Goal: Task Accomplishment & Management: Manage account settings

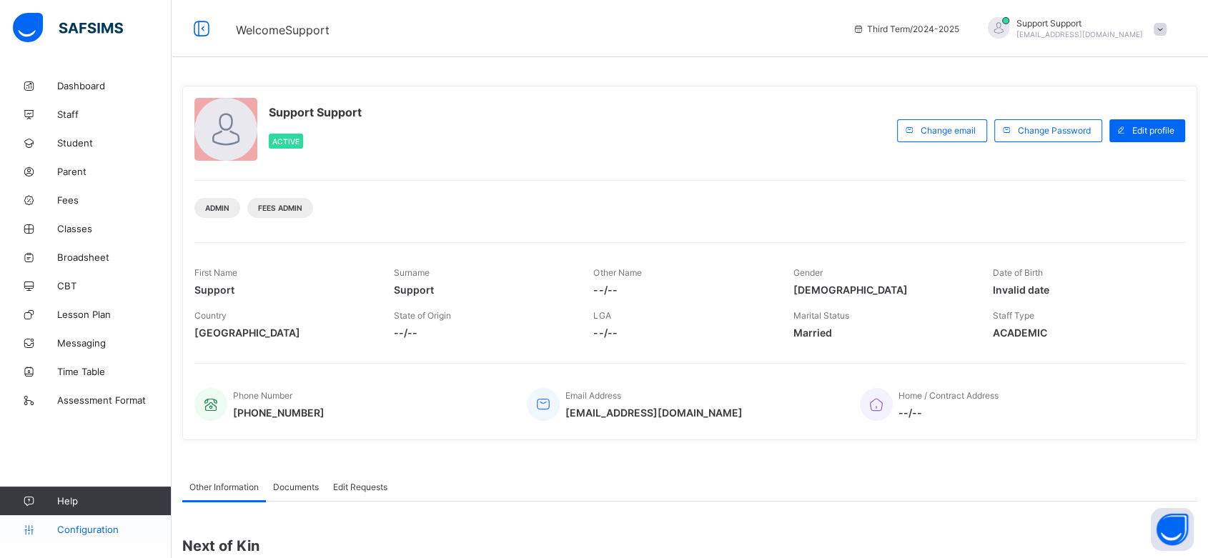
click at [91, 530] on span "Configuration" at bounding box center [114, 529] width 114 height 11
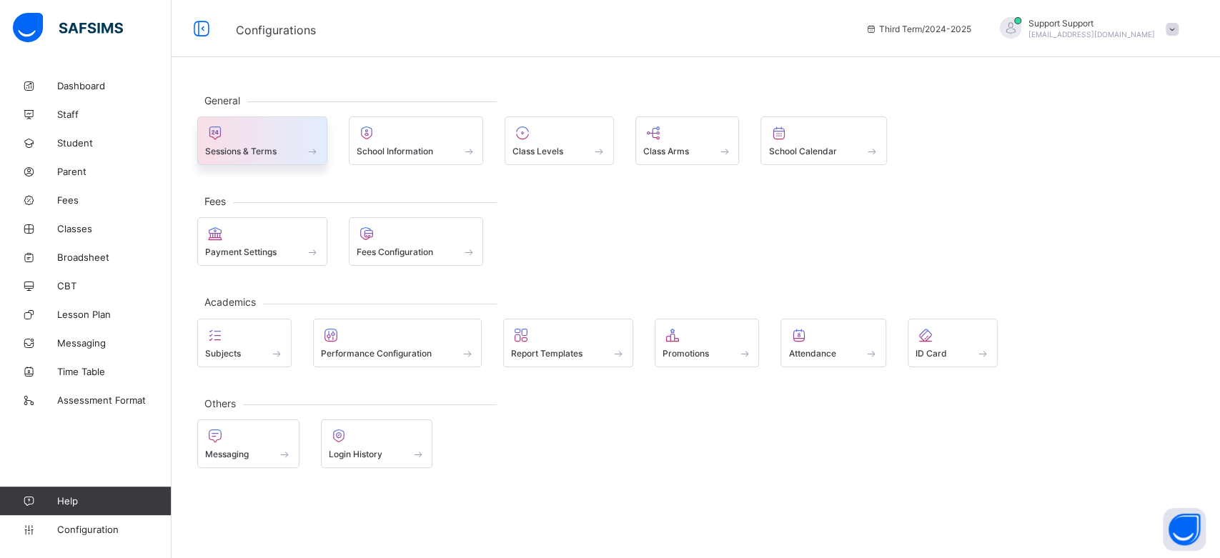
click at [303, 142] on span at bounding box center [262, 144] width 114 height 4
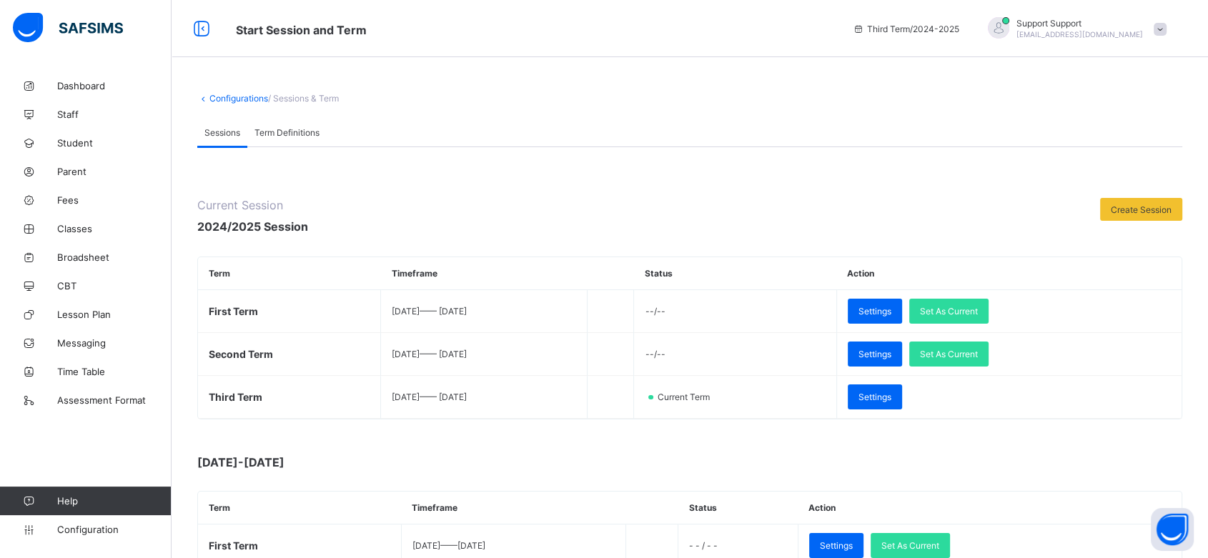
scroll to position [149, 0]
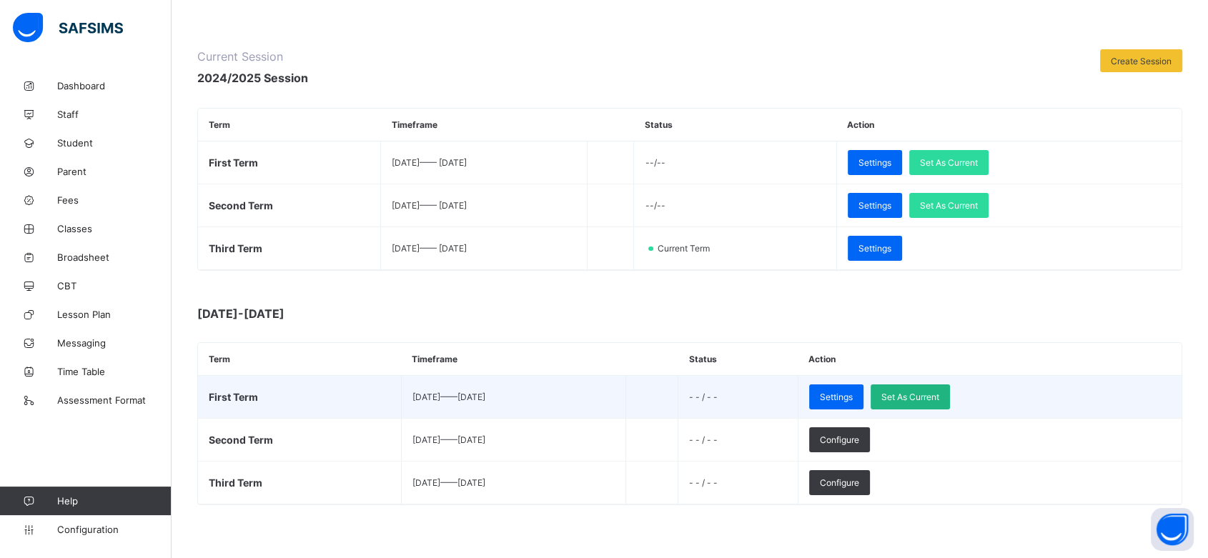
click at [939, 392] on span "Set As Current" at bounding box center [910, 397] width 58 height 11
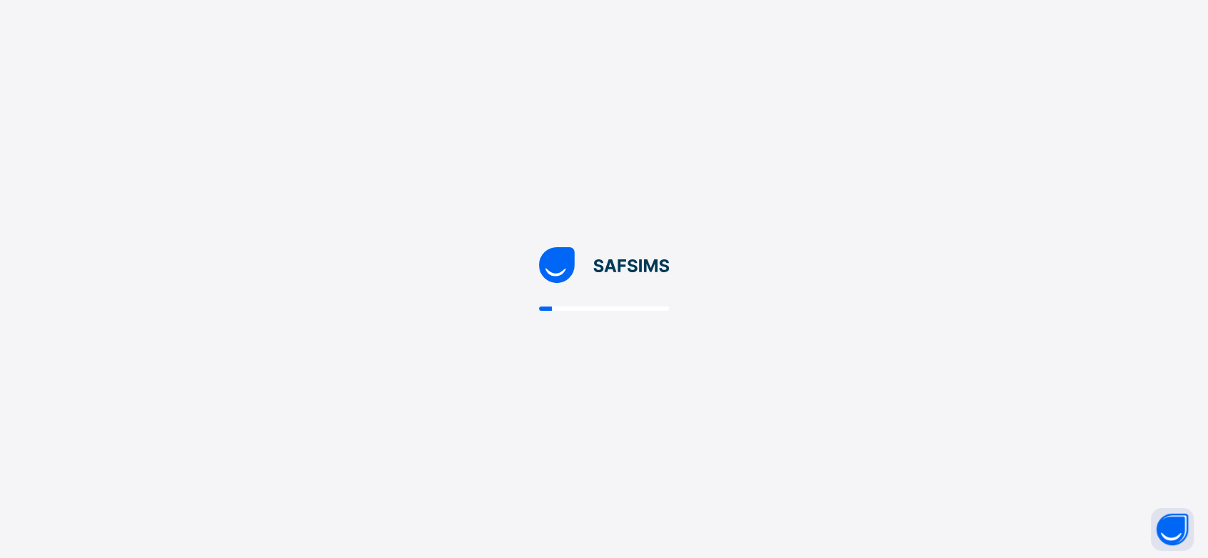
scroll to position [0, 0]
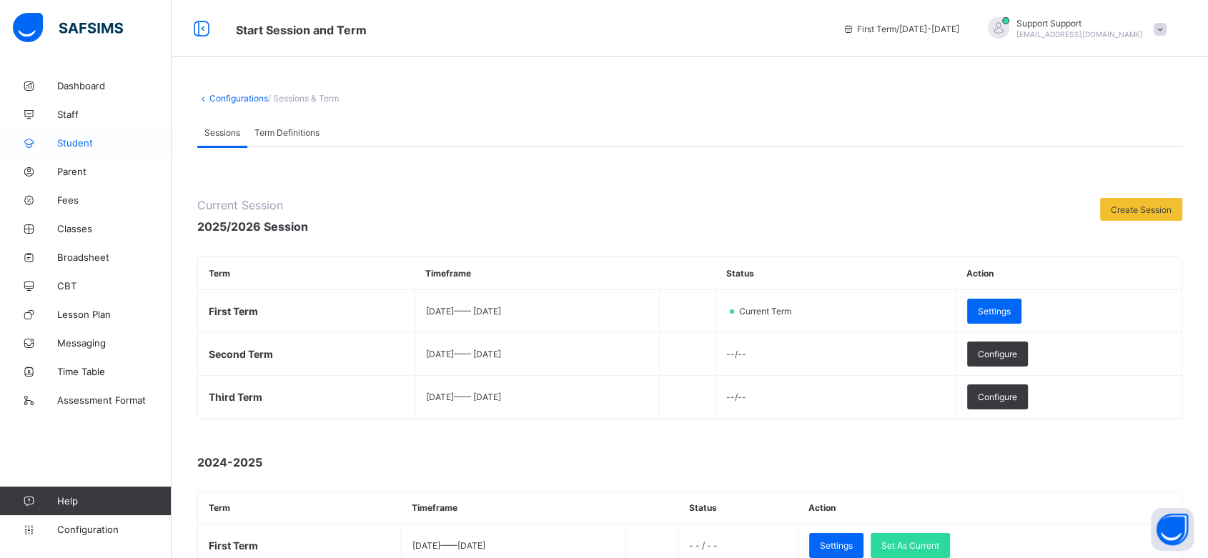
click at [81, 142] on span "Student" at bounding box center [114, 142] width 114 height 11
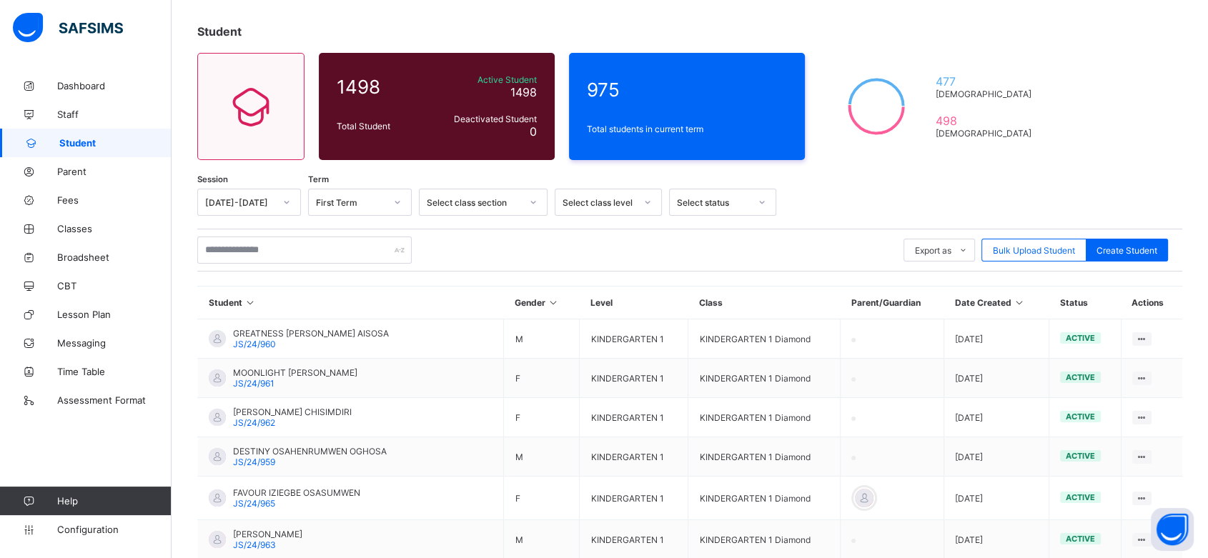
scroll to position [74, 0]
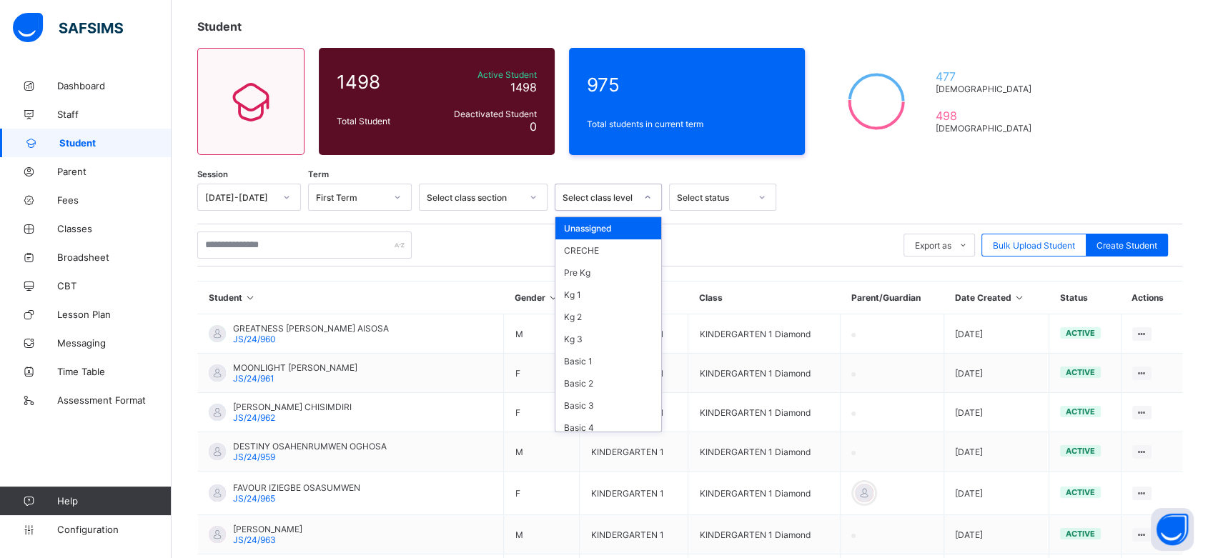
click at [626, 193] on div "Select class level" at bounding box center [599, 197] width 73 height 11
click at [612, 251] on div "CRECHE" at bounding box center [608, 250] width 106 height 22
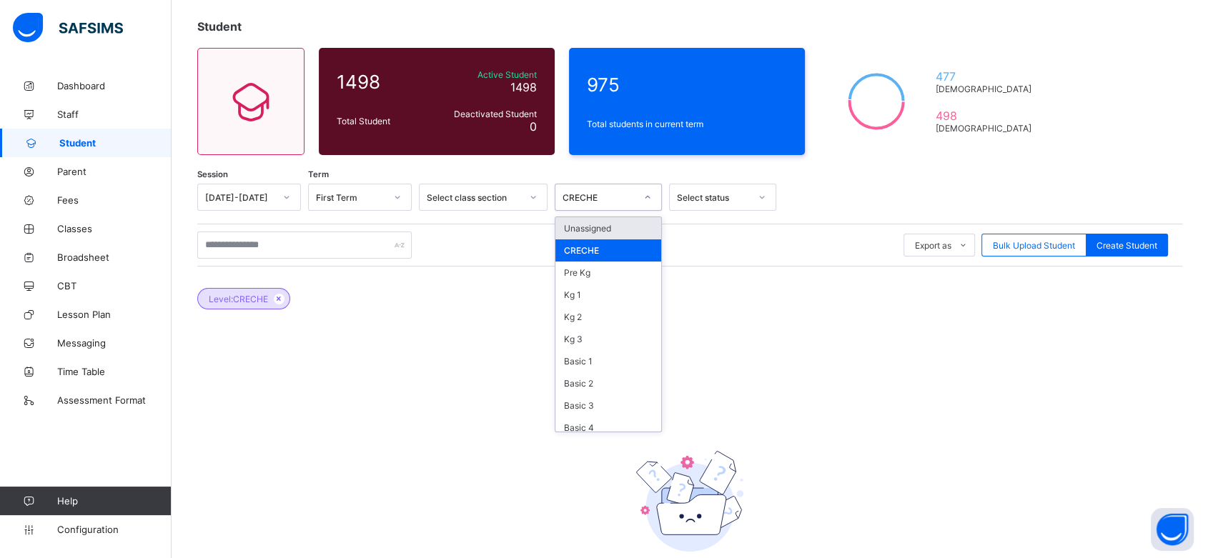
click at [640, 189] on div at bounding box center [647, 197] width 24 height 23
click at [613, 271] on div "Pre Kg" at bounding box center [608, 273] width 106 height 22
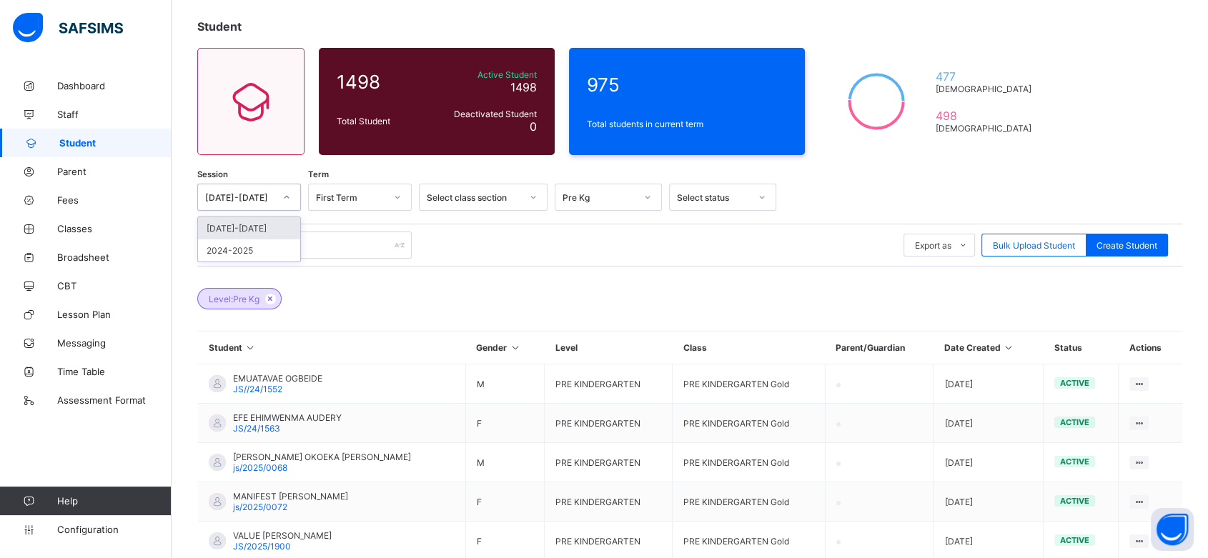
click at [284, 197] on icon at bounding box center [286, 197] width 9 height 14
click at [278, 248] on div "2024-2025" at bounding box center [249, 250] width 102 height 22
click at [383, 186] on div "Select..." at bounding box center [360, 197] width 104 height 27
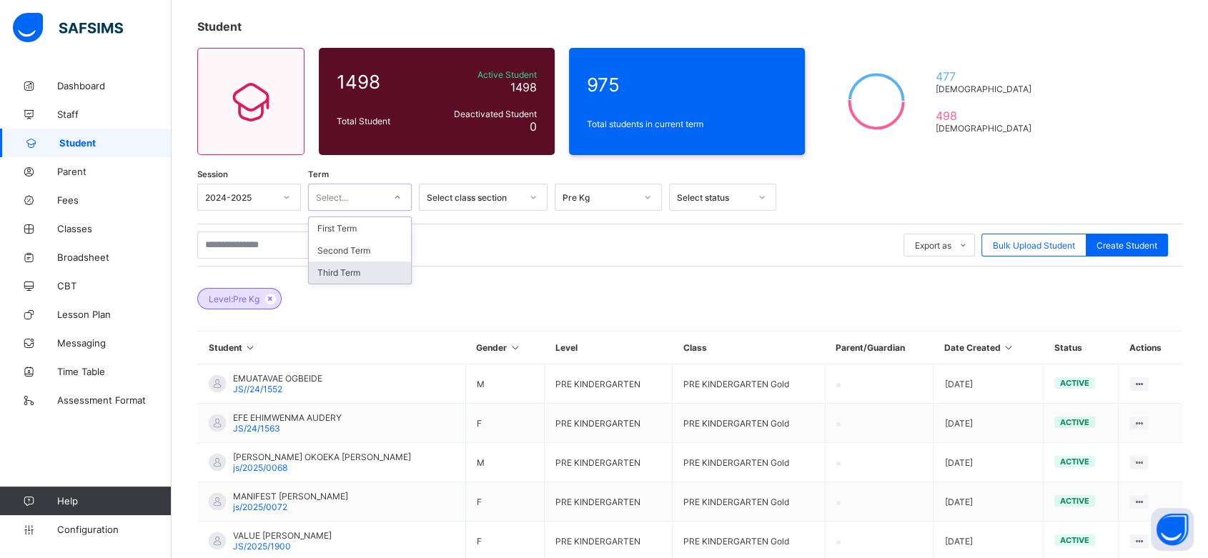
click at [376, 265] on div "Third Term" at bounding box center [360, 273] width 102 height 22
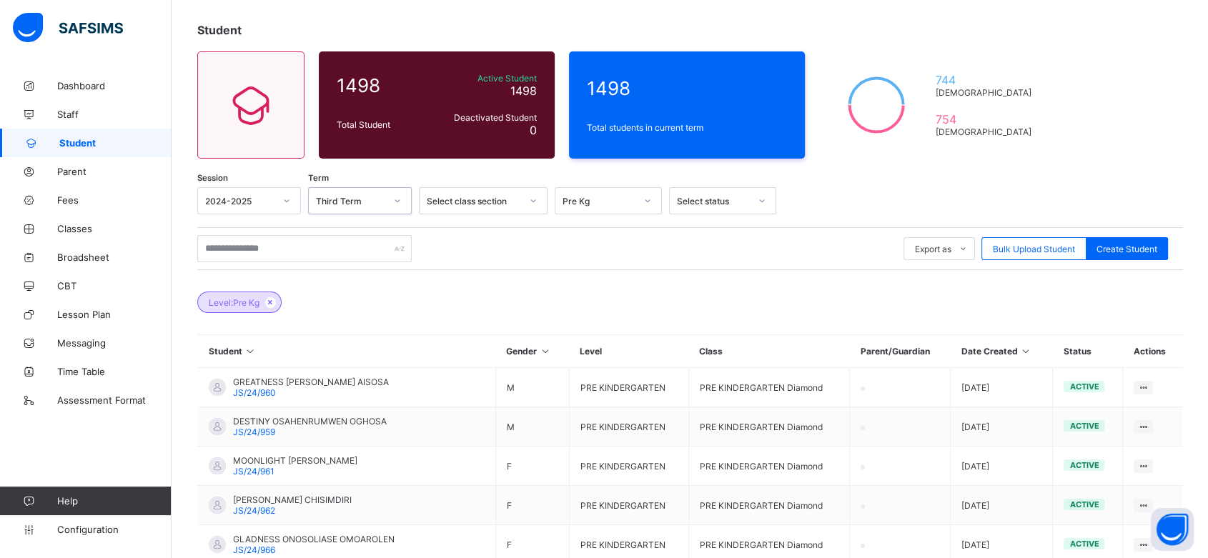
scroll to position [67, 0]
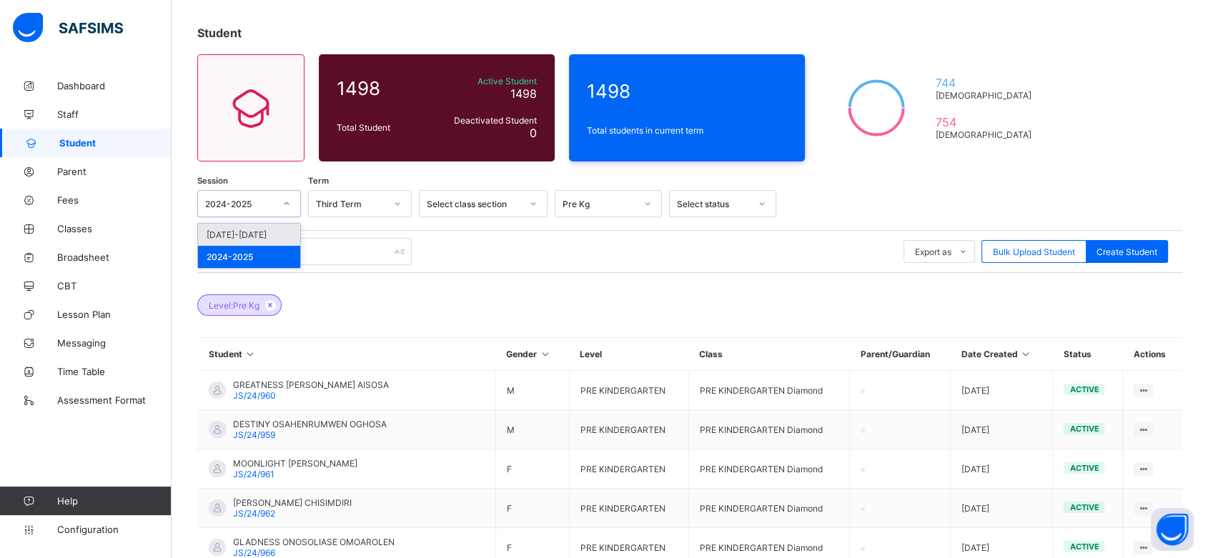
click at [288, 199] on icon at bounding box center [286, 204] width 9 height 14
click at [277, 237] on div "[DATE]-[DATE]" at bounding box center [249, 235] width 102 height 22
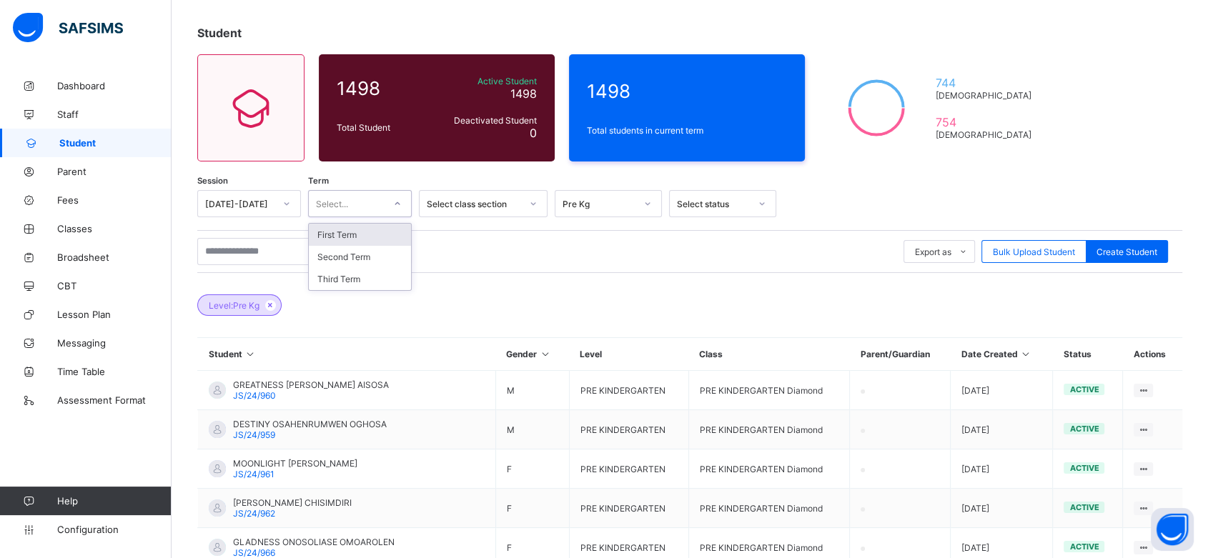
click at [405, 203] on div at bounding box center [397, 203] width 24 height 23
click at [381, 240] on div "First Term" at bounding box center [360, 235] width 102 height 22
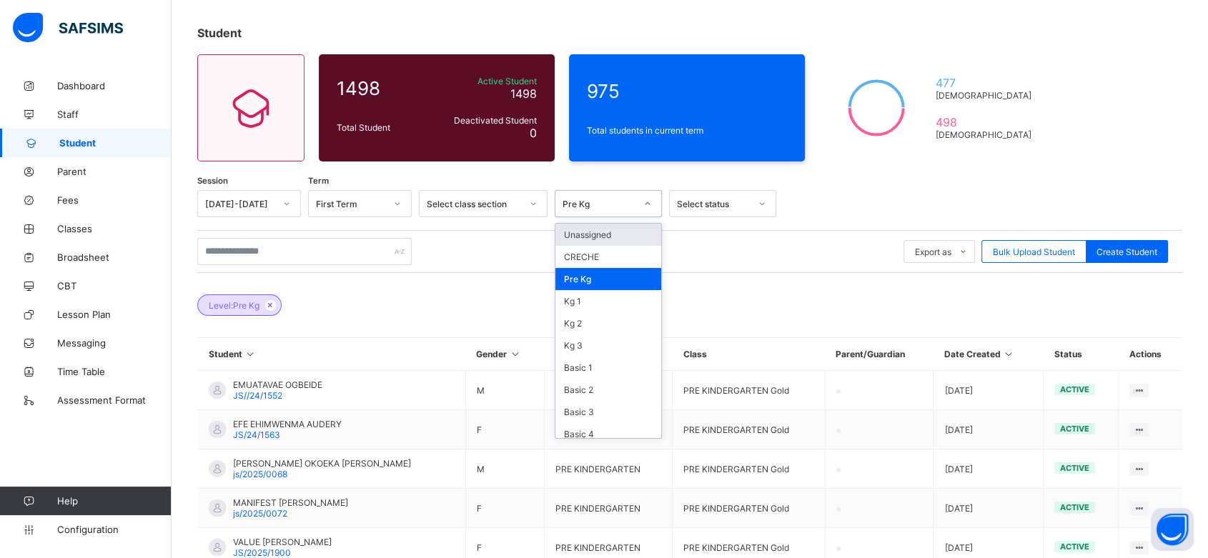
click at [620, 210] on div "Pre Kg" at bounding box center [594, 204] width 79 height 20
click at [610, 254] on div "CRECHE" at bounding box center [608, 257] width 106 height 22
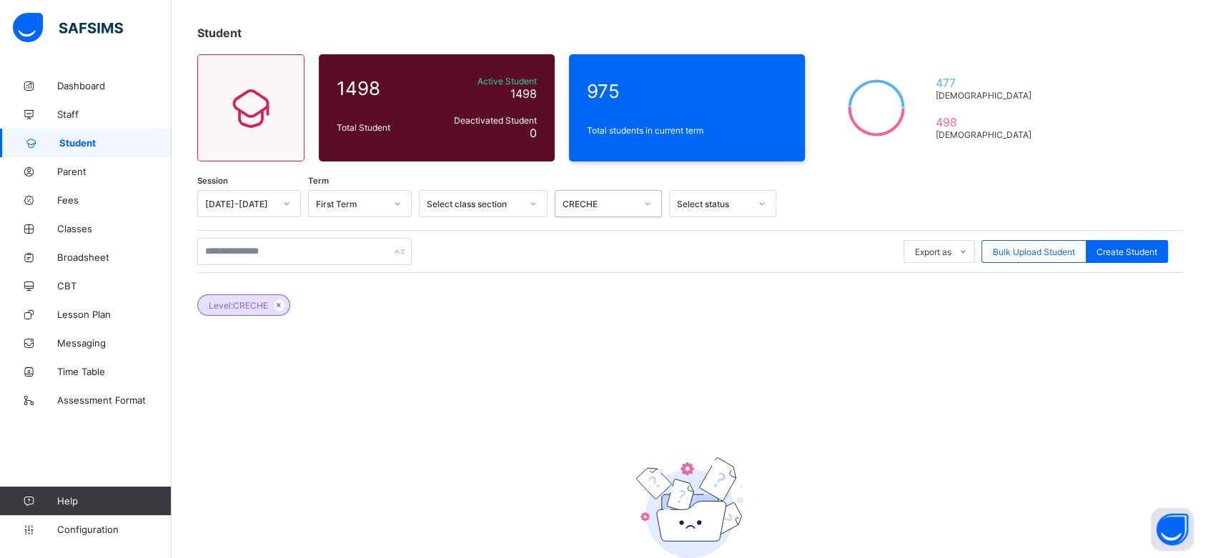
scroll to position [85, 0]
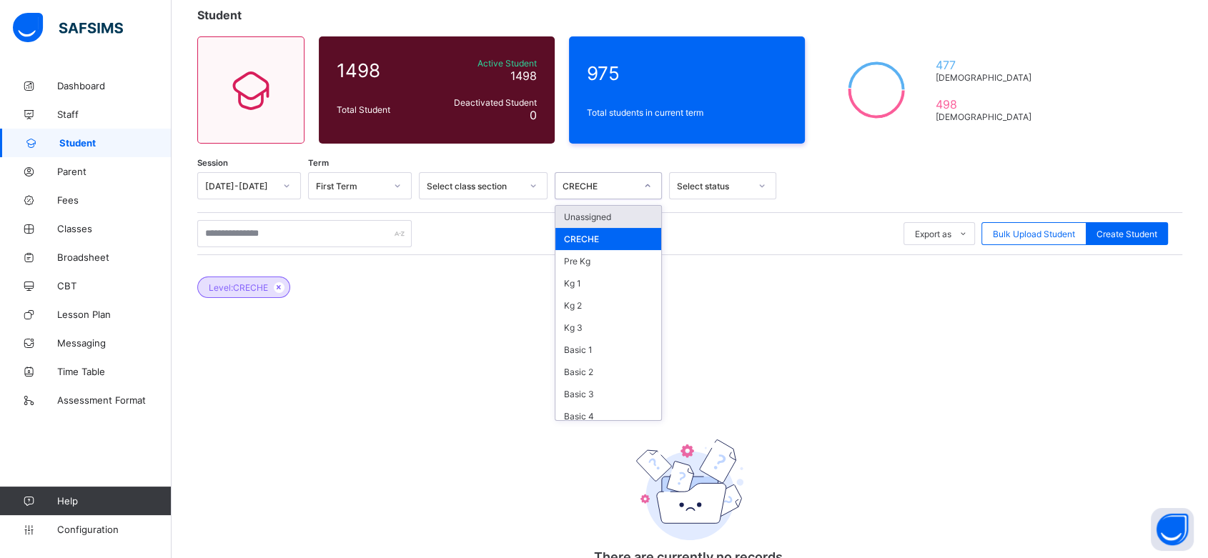
click at [645, 189] on icon at bounding box center [647, 186] width 9 height 14
click at [614, 257] on div "Pre Kg" at bounding box center [608, 261] width 106 height 22
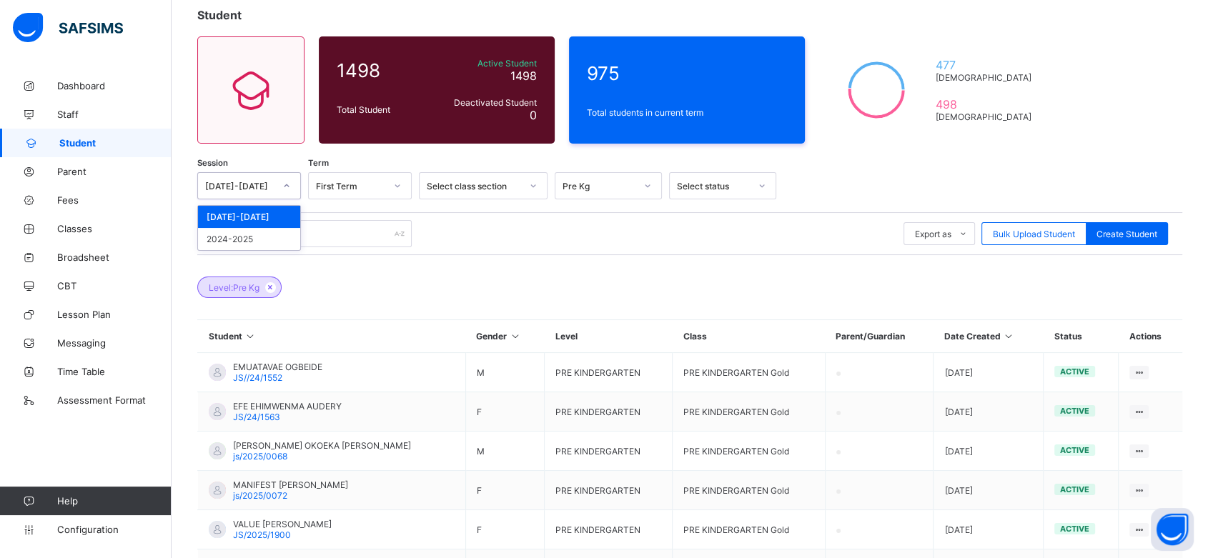
click at [282, 182] on icon at bounding box center [286, 186] width 9 height 14
click at [269, 242] on div "2024-2025" at bounding box center [249, 239] width 102 height 22
click at [628, 190] on div "Pre Kg" at bounding box center [594, 186] width 79 height 20
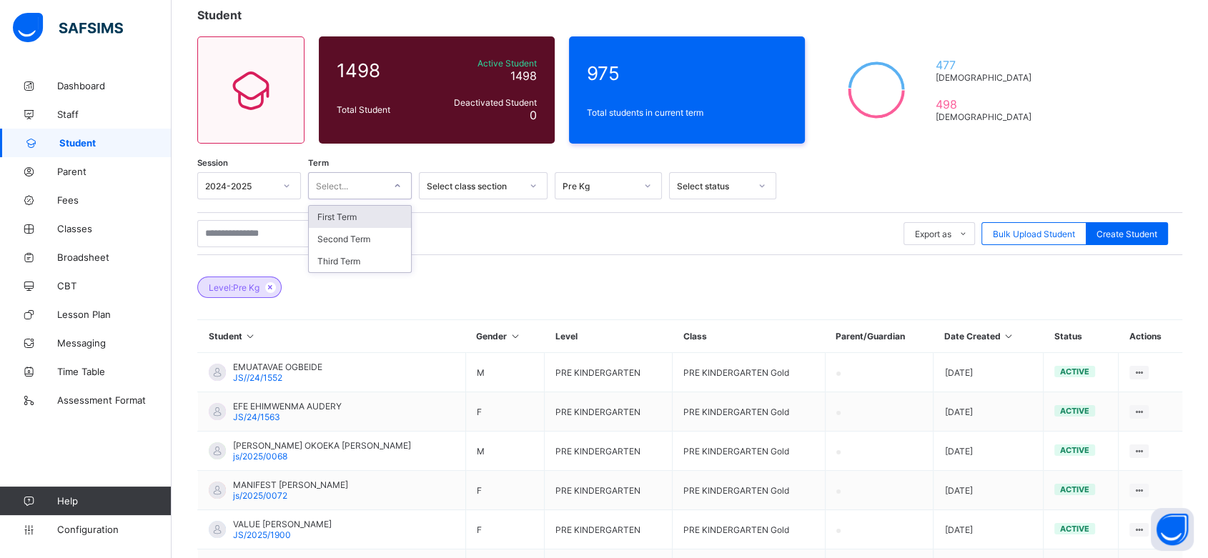
click at [392, 190] on div at bounding box center [397, 185] width 24 height 23
click at [373, 259] on div "Third Term" at bounding box center [360, 261] width 102 height 22
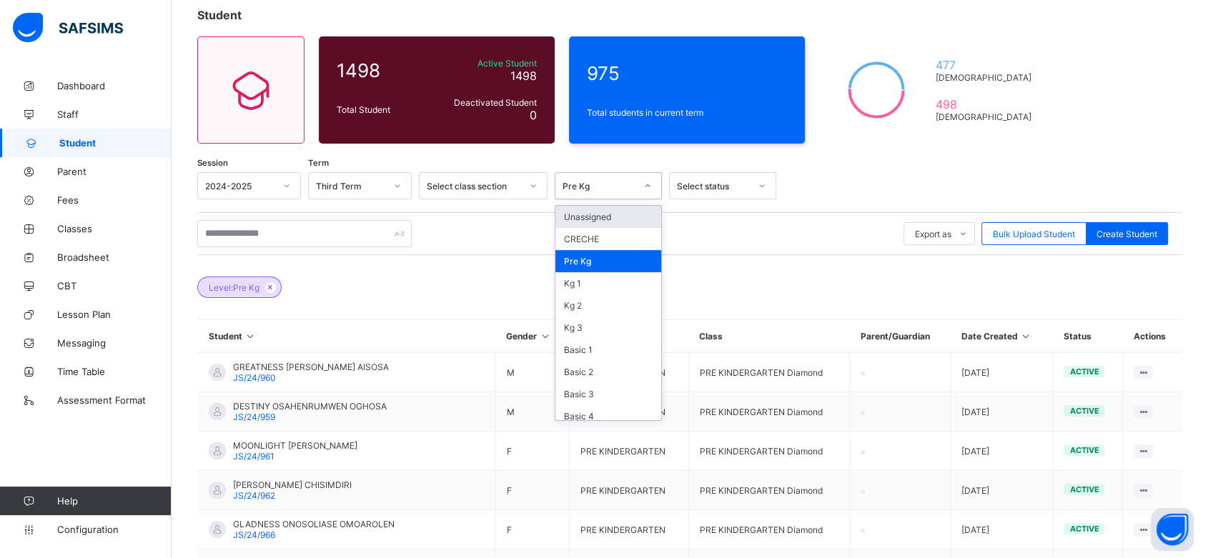
click at [648, 184] on icon at bounding box center [647, 186] width 9 height 14
click at [618, 232] on div "CRECHE" at bounding box center [608, 239] width 106 height 22
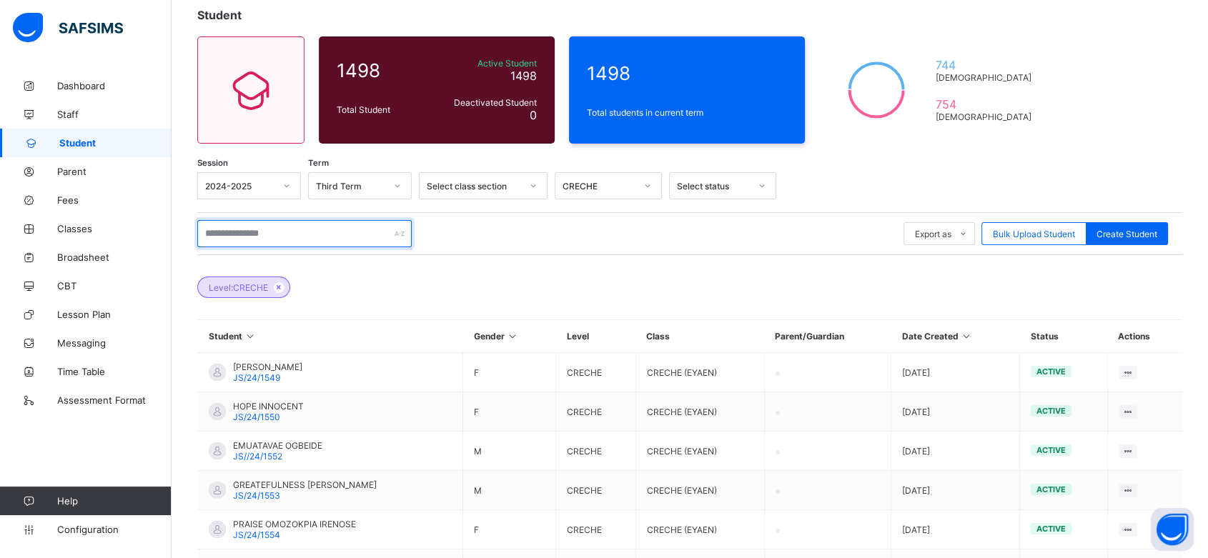
click at [312, 236] on input "text" at bounding box center [304, 233] width 214 height 27
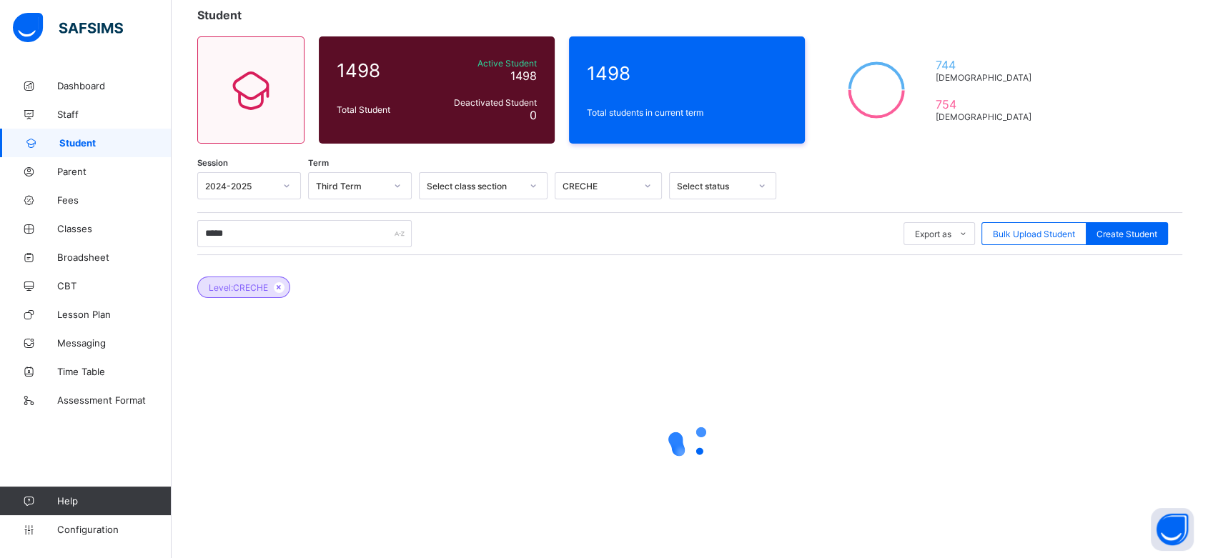
click at [611, 384] on div at bounding box center [689, 441] width 985 height 272
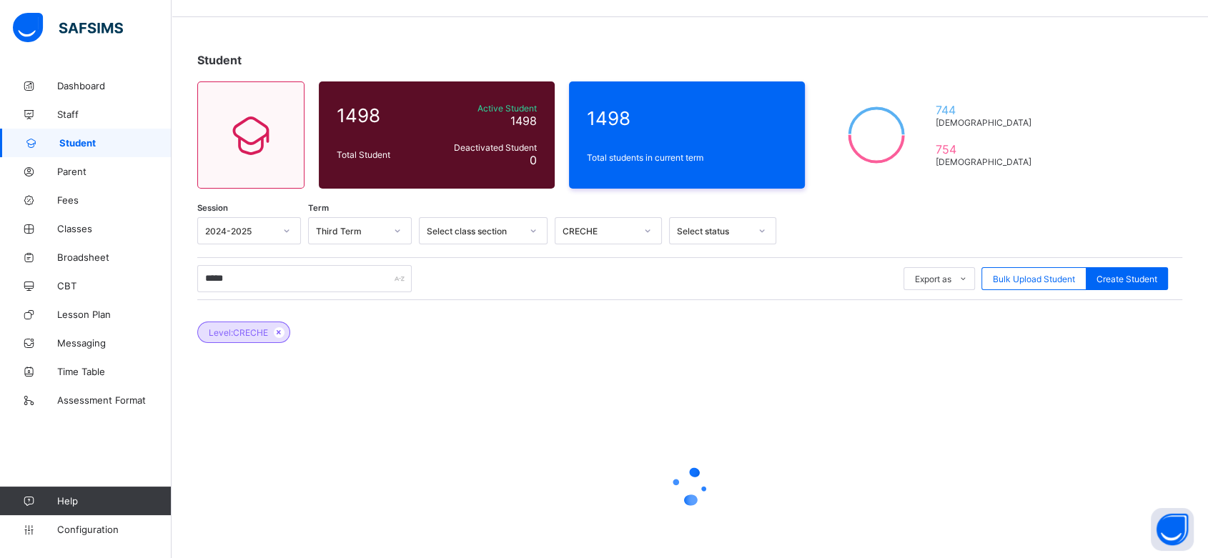
scroll to position [38, 0]
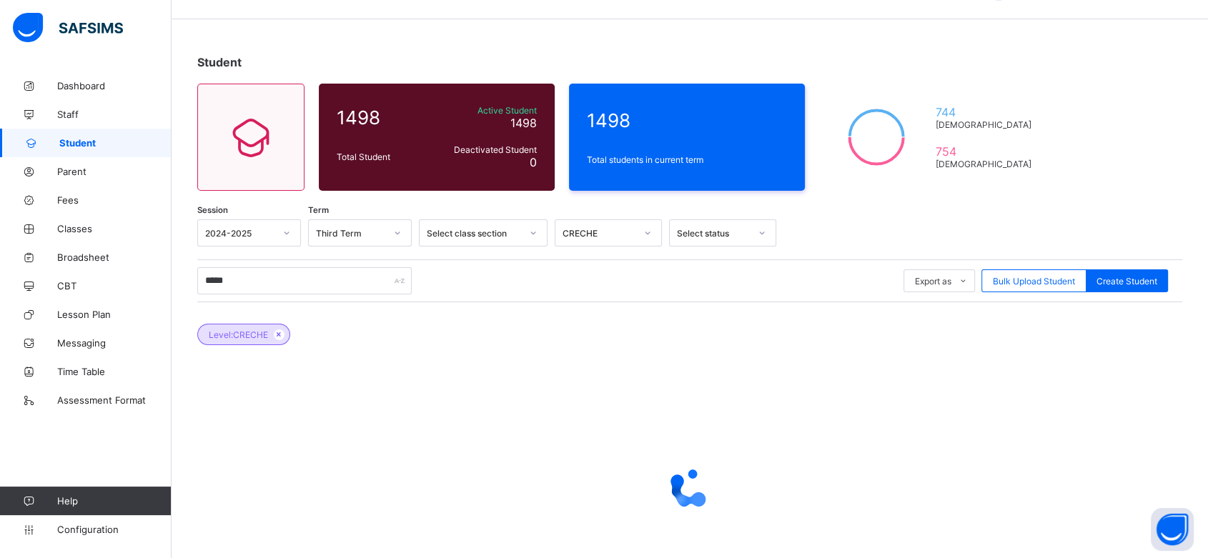
click at [758, 508] on div at bounding box center [689, 488] width 985 height 57
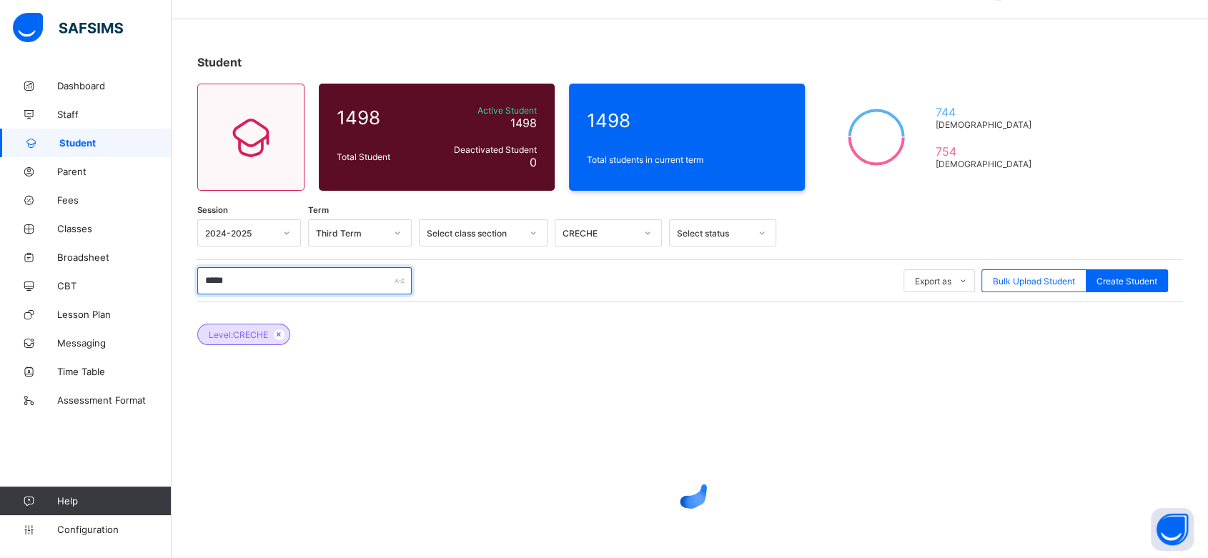
click at [312, 281] on input "*****" at bounding box center [304, 280] width 214 height 27
type input "*"
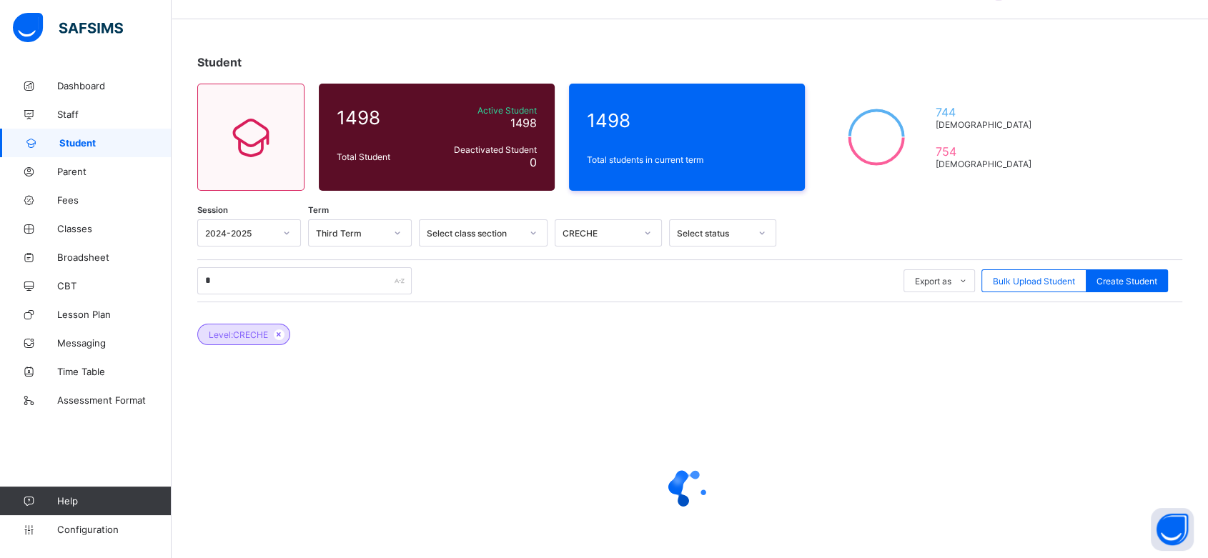
click at [534, 325] on div "Level: CRECHE" at bounding box center [689, 327] width 985 height 50
click at [280, 236] on div at bounding box center [286, 233] width 24 height 23
click at [362, 310] on div "Level: CRECHE" at bounding box center [689, 327] width 985 height 50
click at [86, 533] on span "Configuration" at bounding box center [114, 529] width 114 height 11
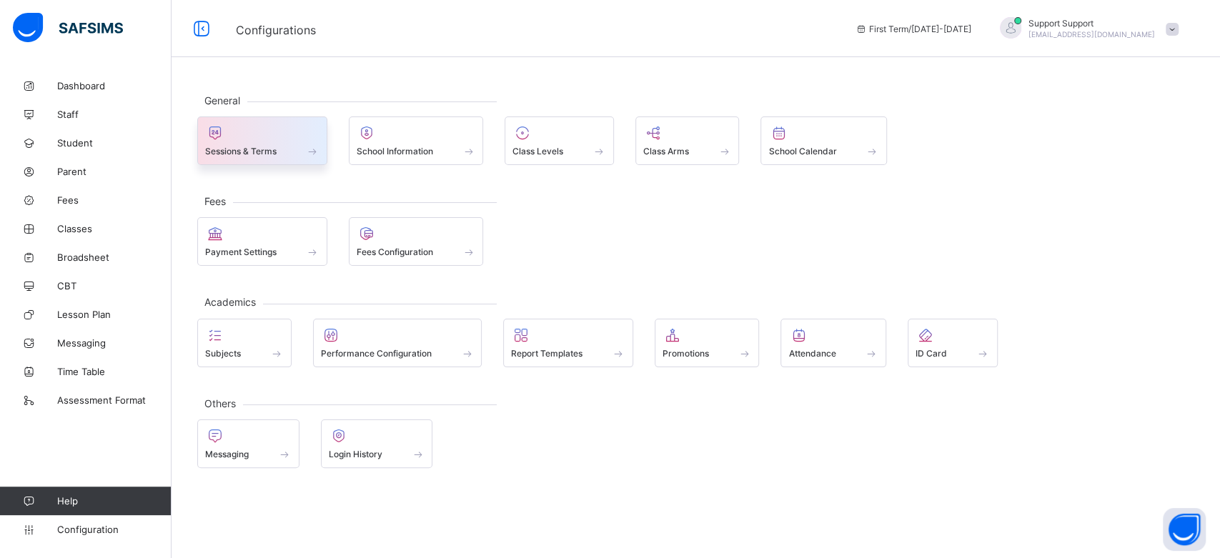
click at [281, 154] on div "Sessions & Terms" at bounding box center [262, 151] width 114 height 12
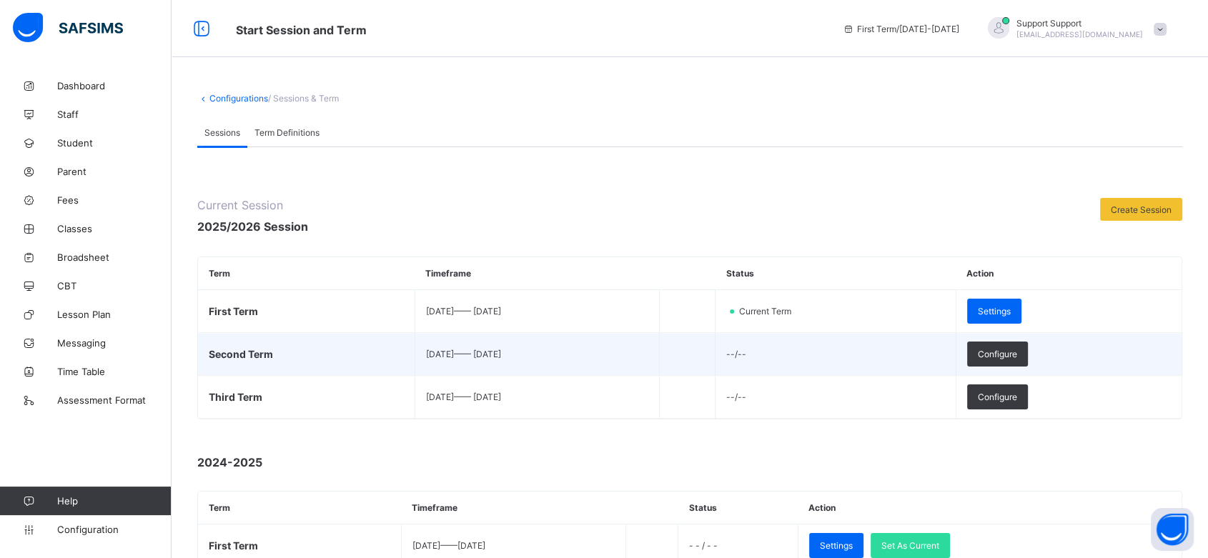
scroll to position [149, 0]
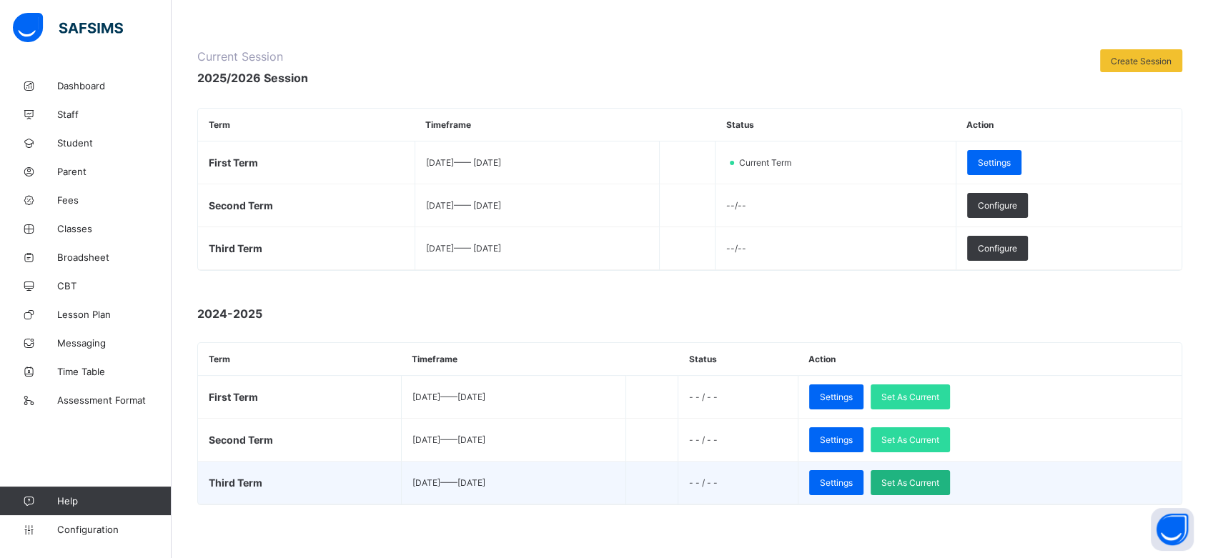
click at [939, 480] on span "Set As Current" at bounding box center [910, 482] width 58 height 11
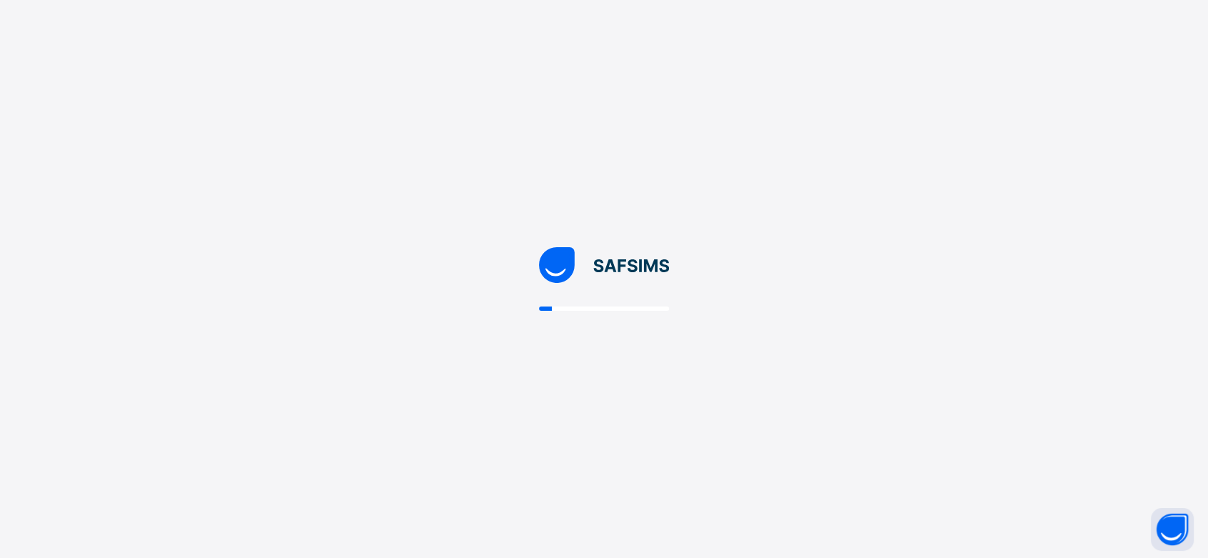
scroll to position [0, 0]
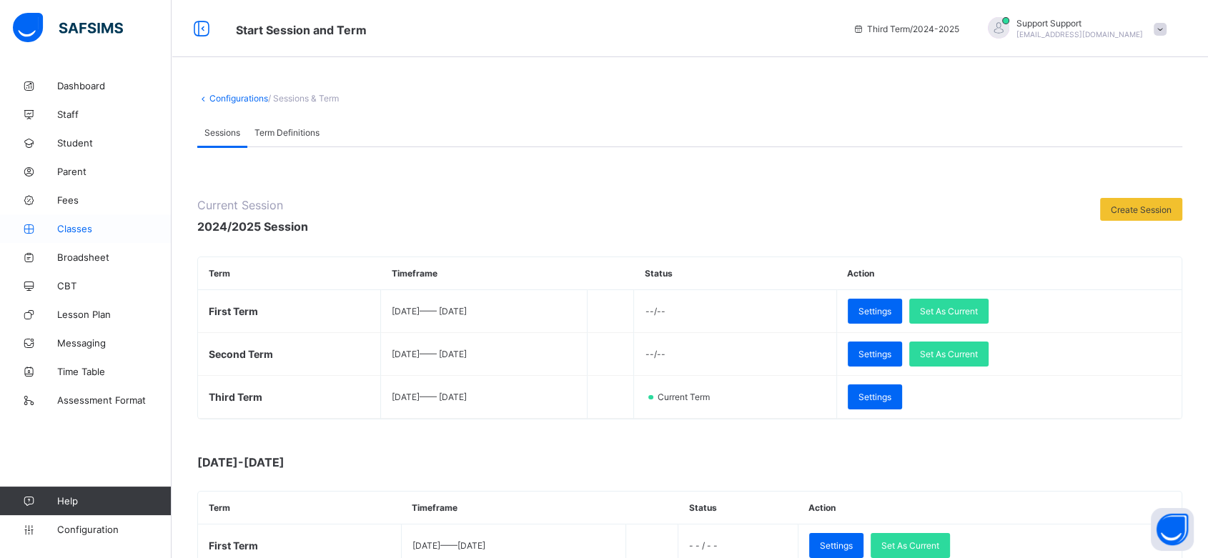
click at [87, 240] on link "Classes" at bounding box center [86, 228] width 172 height 29
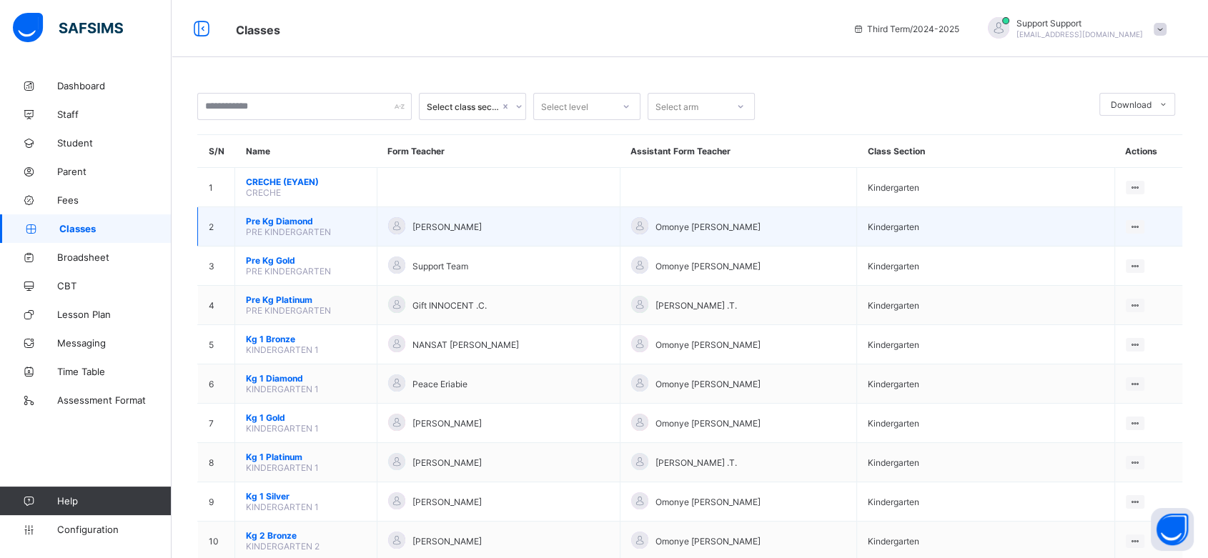
click at [269, 220] on span "Pre Kg Diamond" at bounding box center [306, 221] width 120 height 11
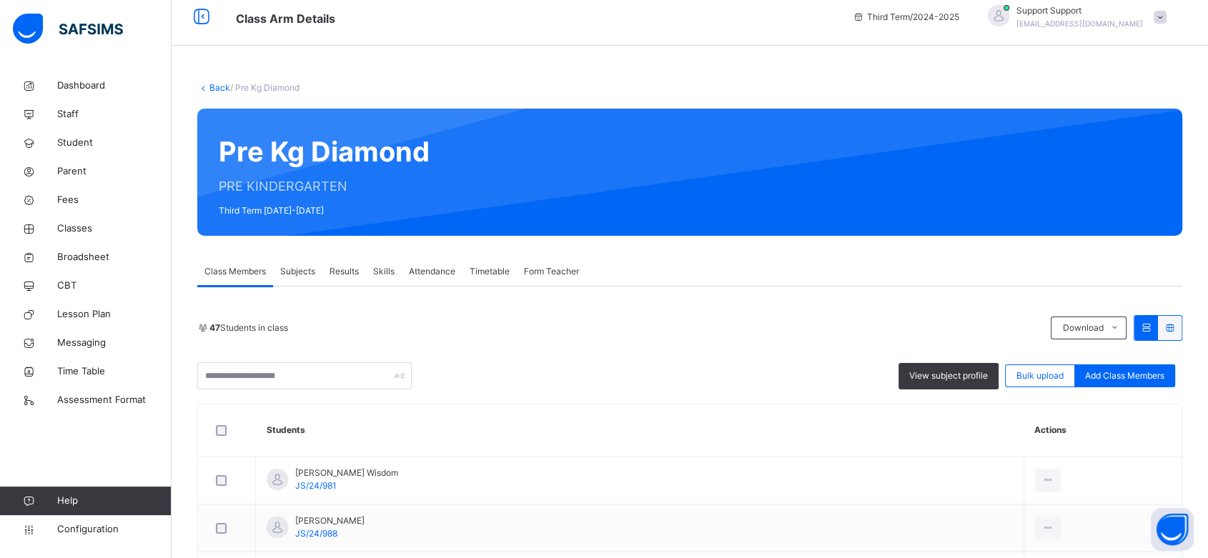
scroll to position [2, 0]
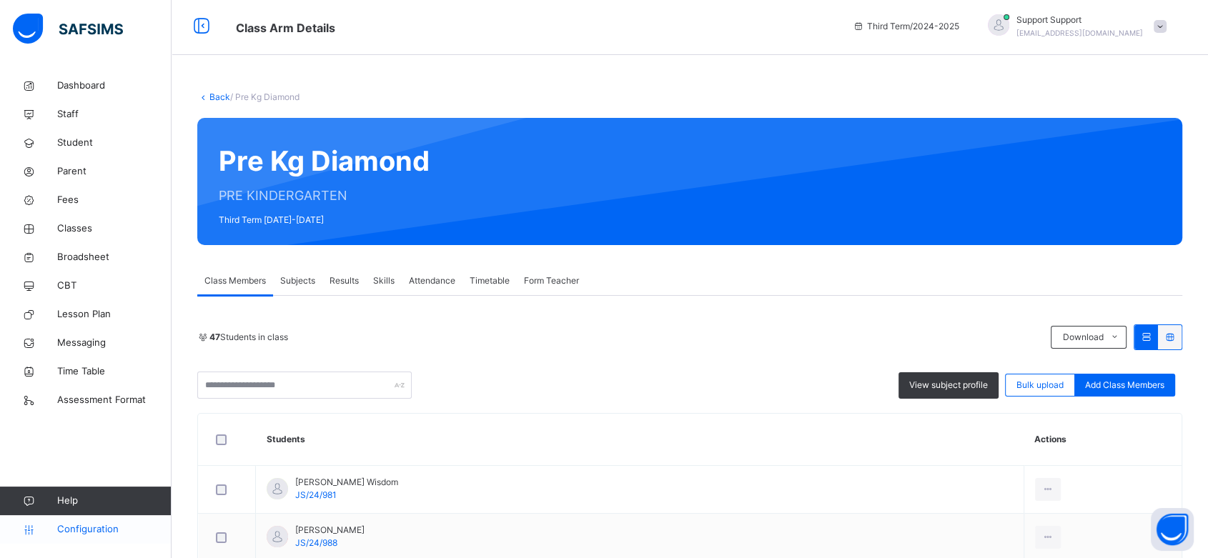
click at [89, 530] on span "Configuration" at bounding box center [114, 530] width 114 height 14
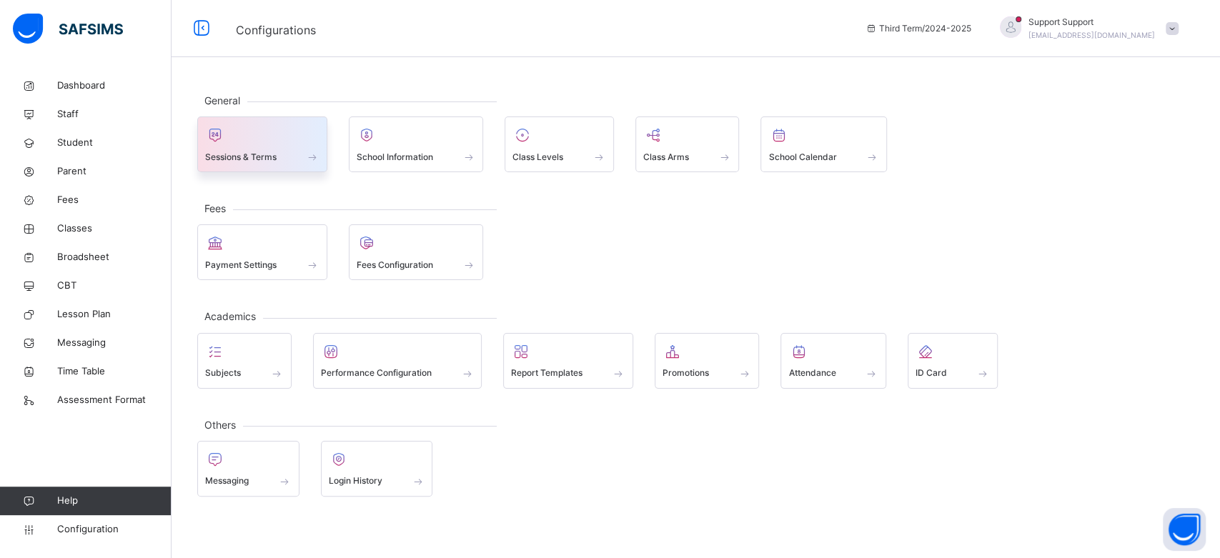
click at [275, 151] on span "Sessions & Terms" at bounding box center [240, 157] width 71 height 13
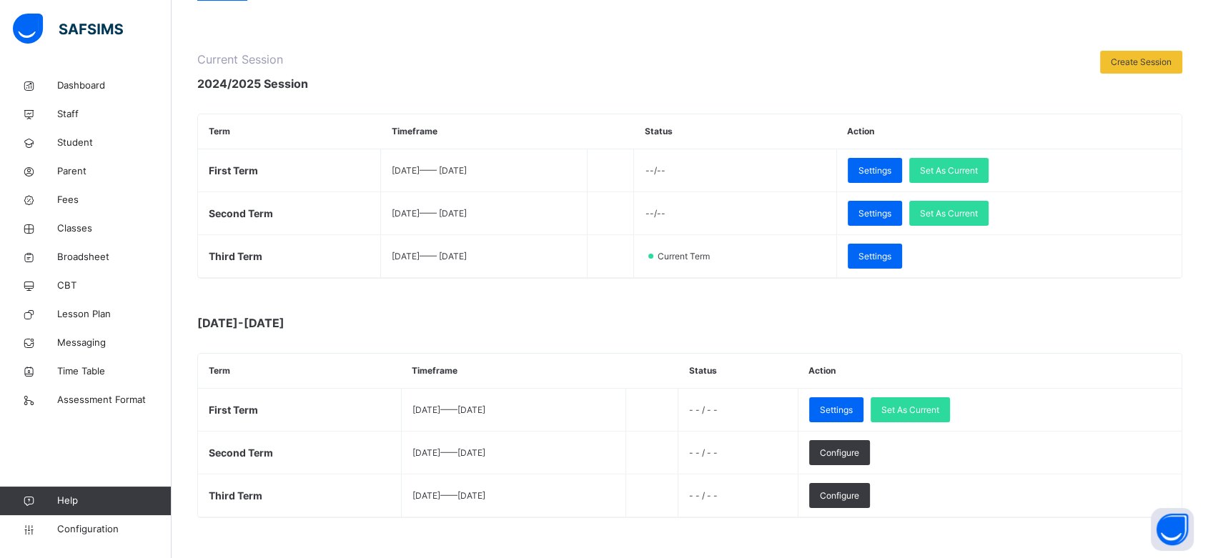
scroll to position [151, 0]
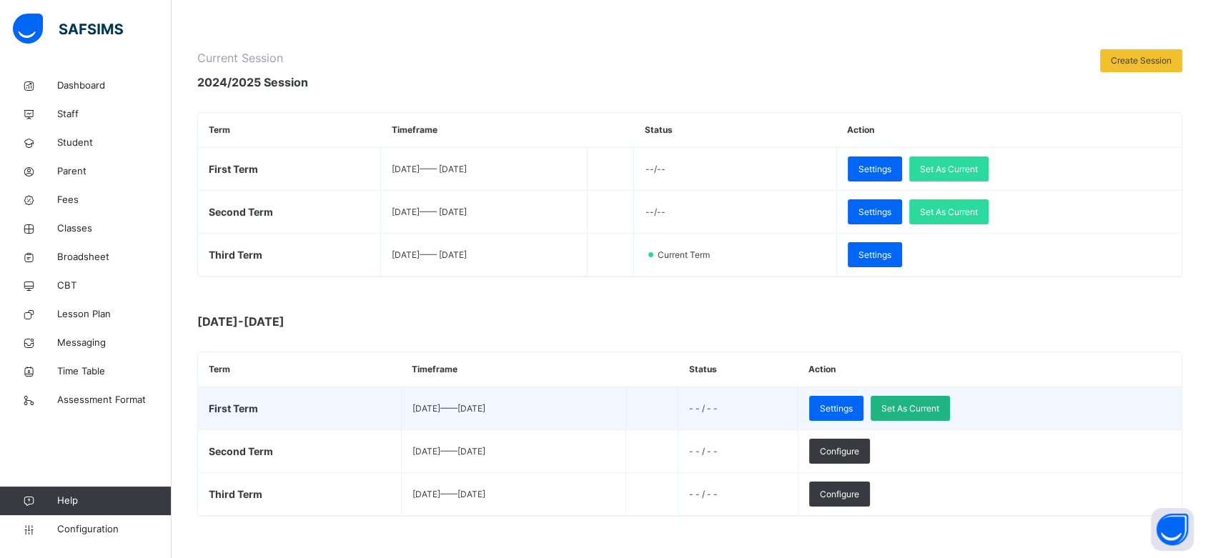
click at [939, 402] on span "Set As Current" at bounding box center [910, 408] width 58 height 13
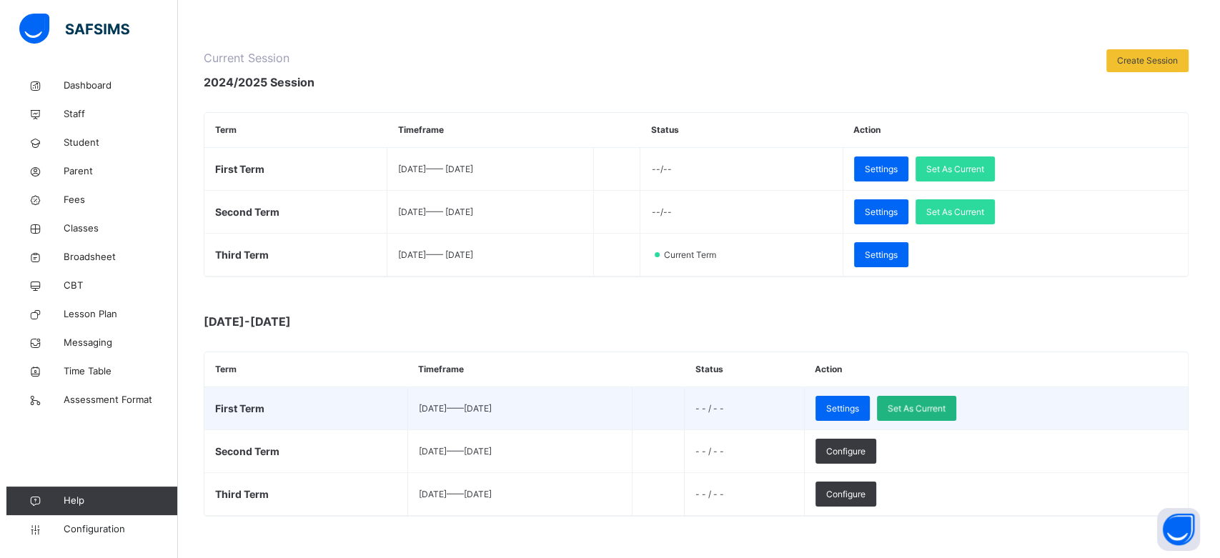
scroll to position [0, 0]
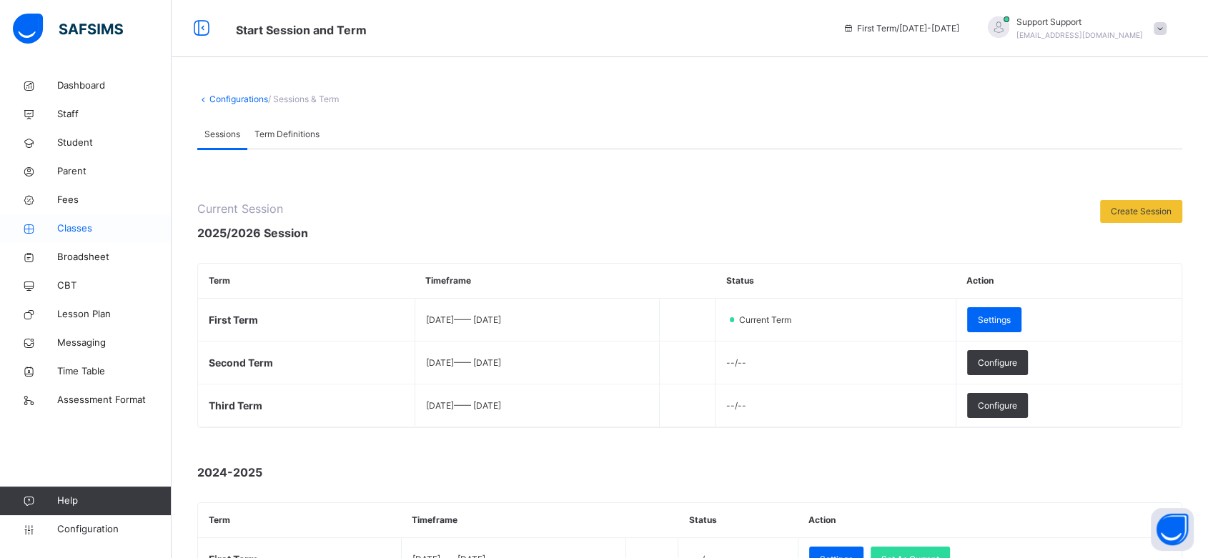
click at [89, 227] on span "Classes" at bounding box center [114, 229] width 114 height 14
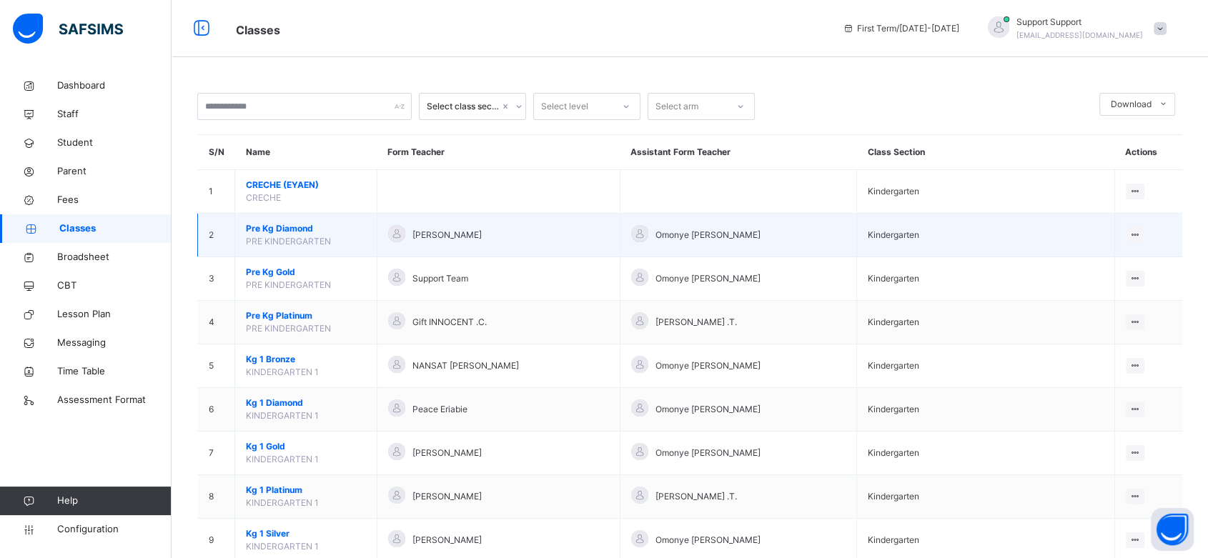
click at [272, 229] on span "Pre Kg Diamond" at bounding box center [306, 228] width 120 height 13
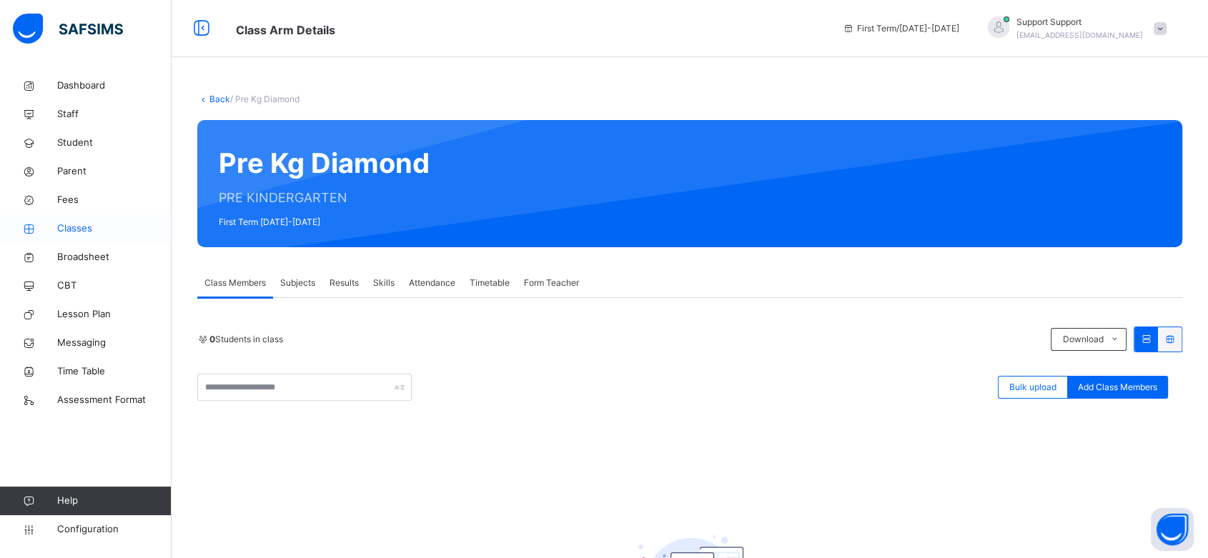
click at [95, 226] on span "Classes" at bounding box center [114, 229] width 114 height 14
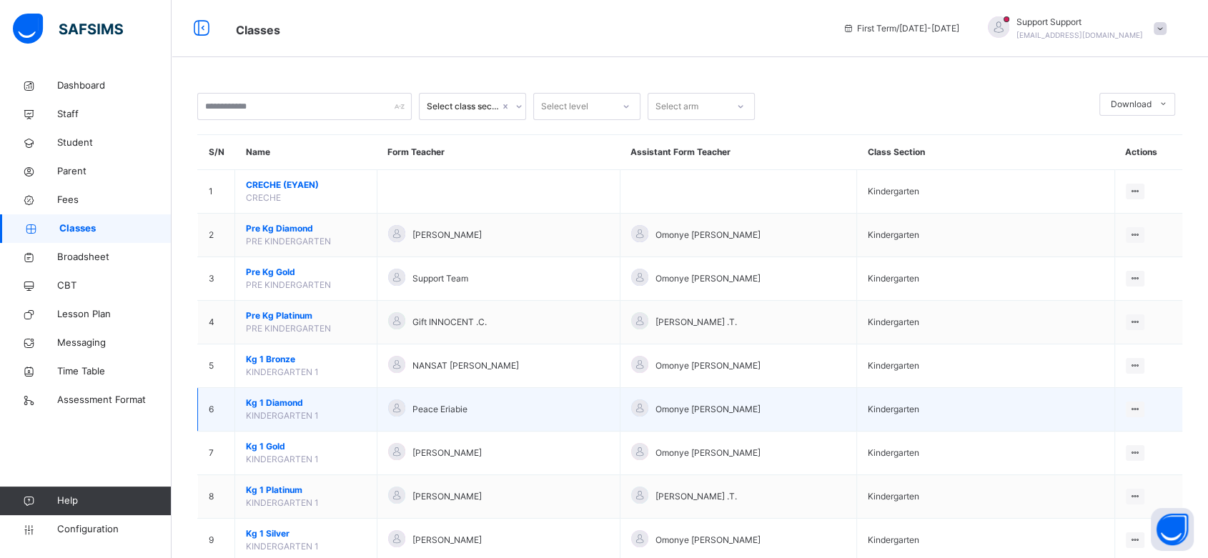
click at [274, 404] on span "Kg 1 Diamond" at bounding box center [306, 403] width 120 height 13
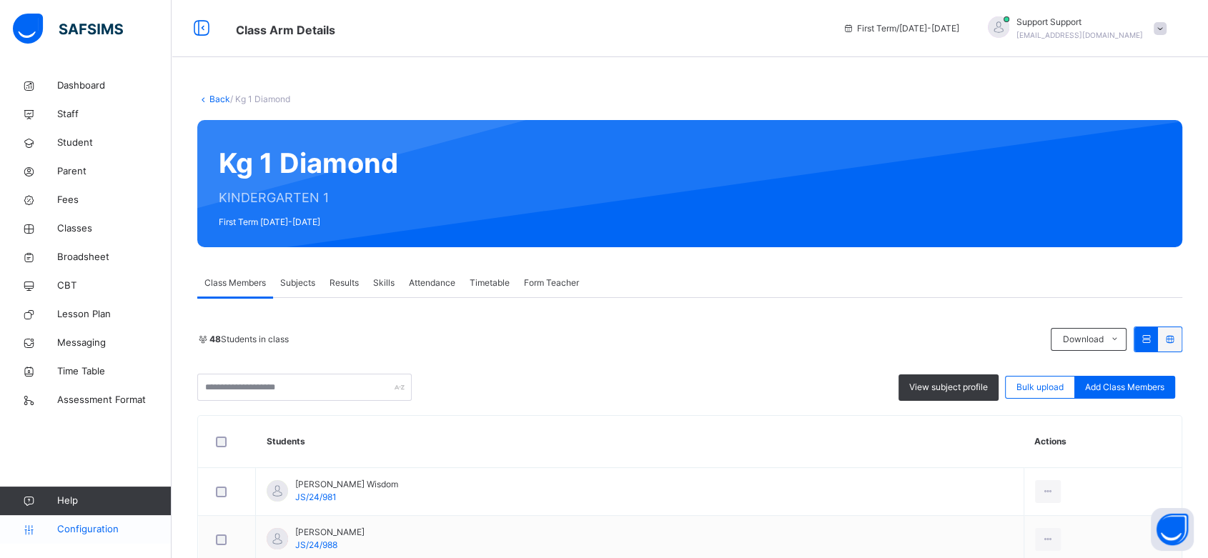
click at [59, 536] on span "Configuration" at bounding box center [114, 530] width 114 height 14
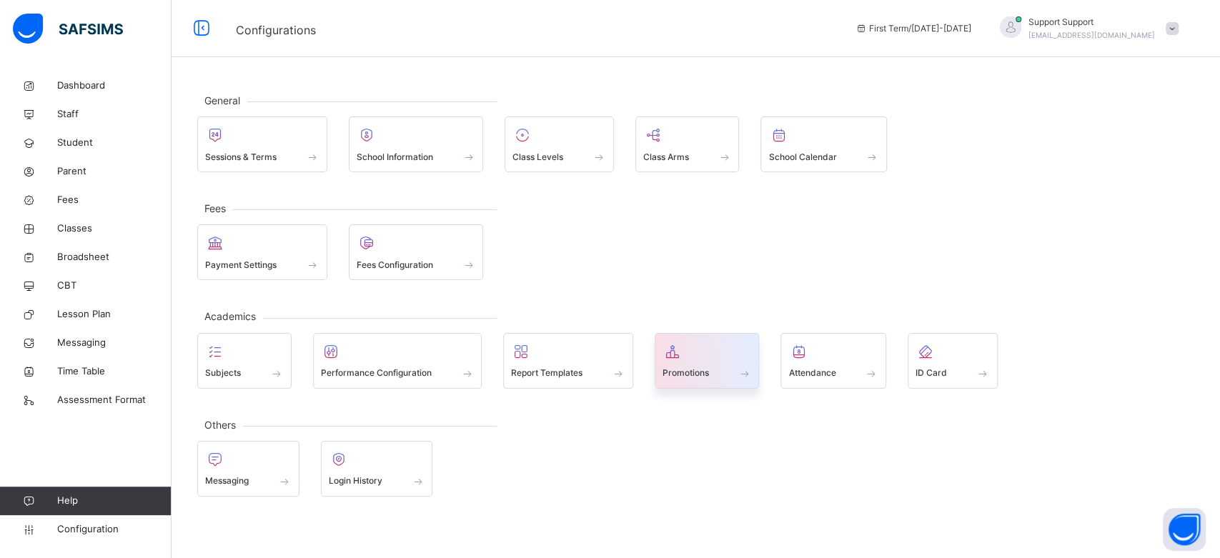
click at [714, 354] on div at bounding box center [707, 351] width 89 height 21
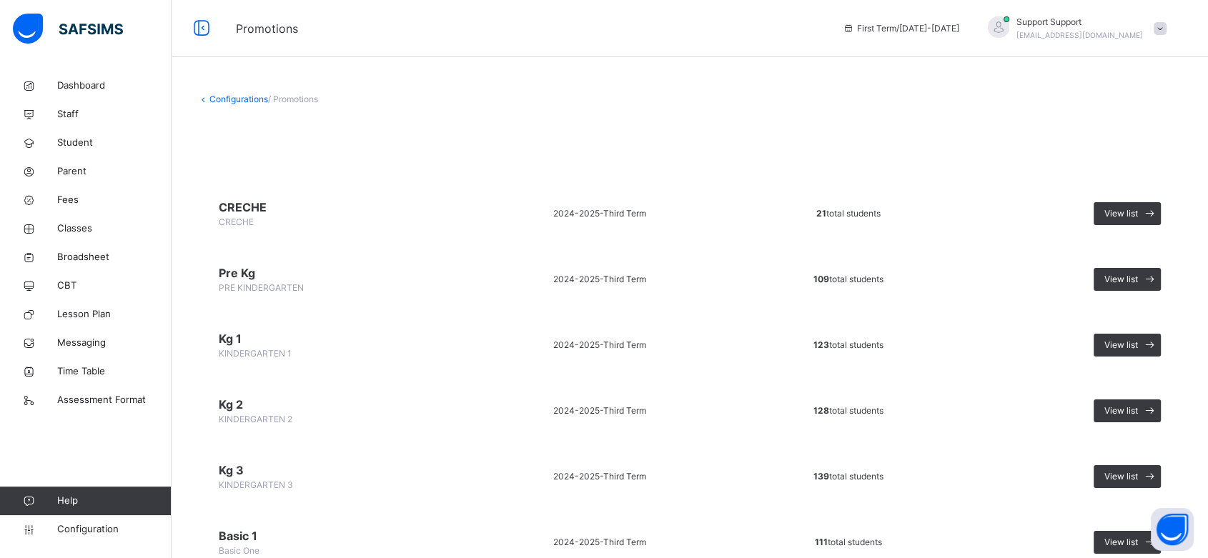
click at [727, 134] on span at bounding box center [689, 130] width 985 height 21
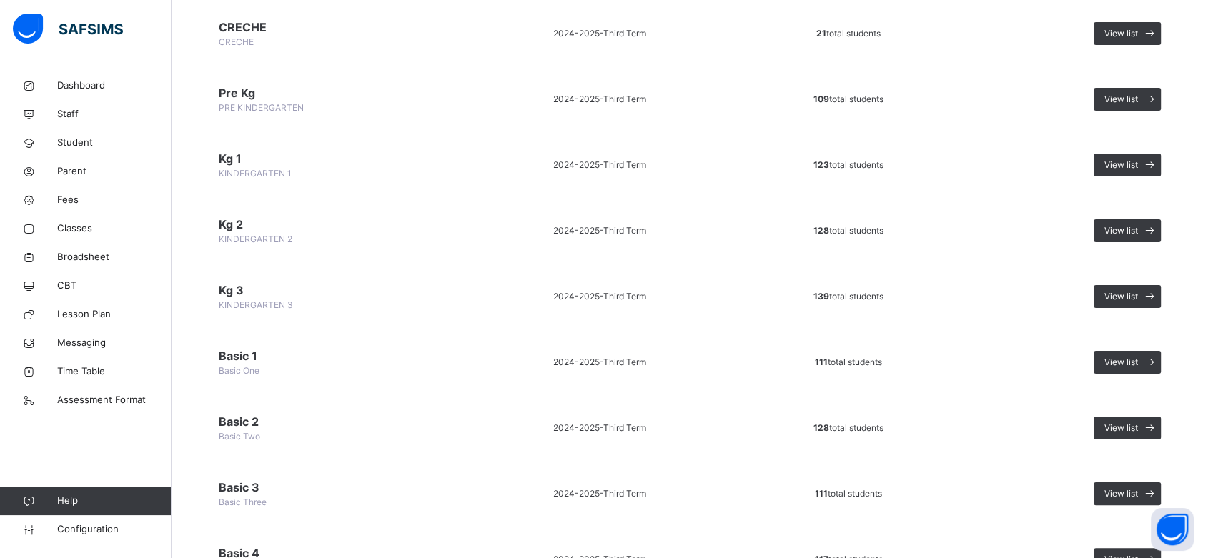
scroll to position [181, 0]
click at [1124, 296] on span "View list" at bounding box center [1121, 295] width 34 height 13
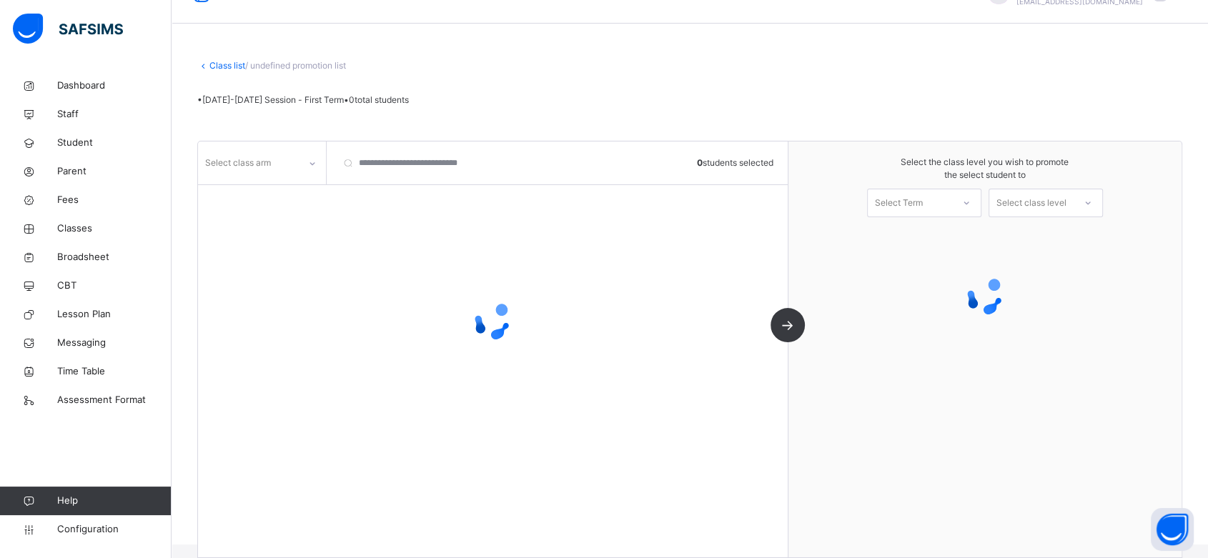
scroll to position [34, 0]
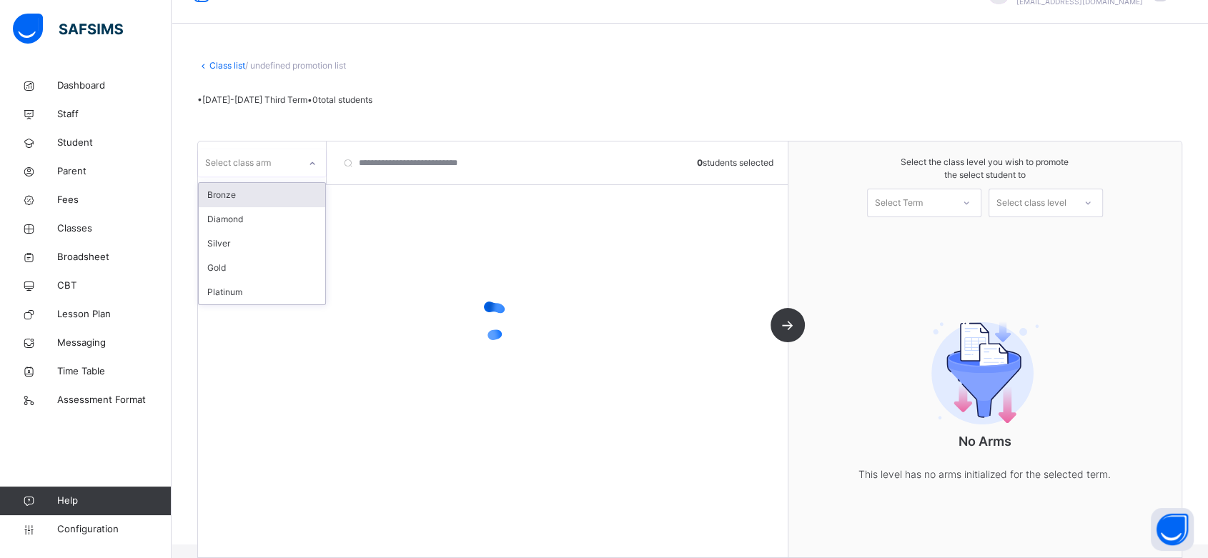
click at [310, 167] on icon at bounding box center [312, 164] width 9 height 14
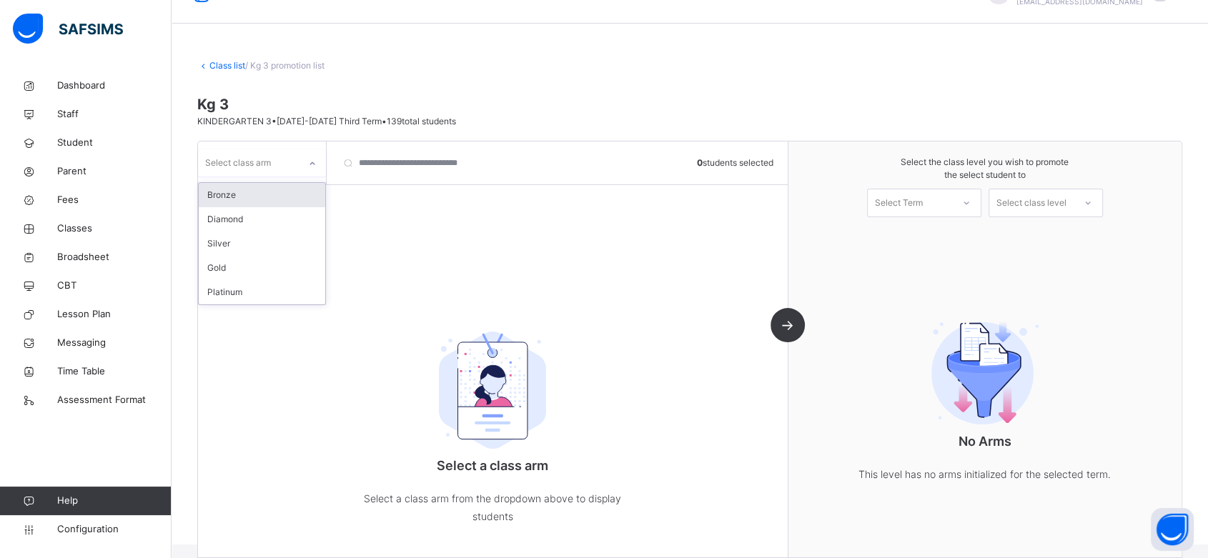
click at [294, 197] on div "Bronze" at bounding box center [262, 195] width 127 height 24
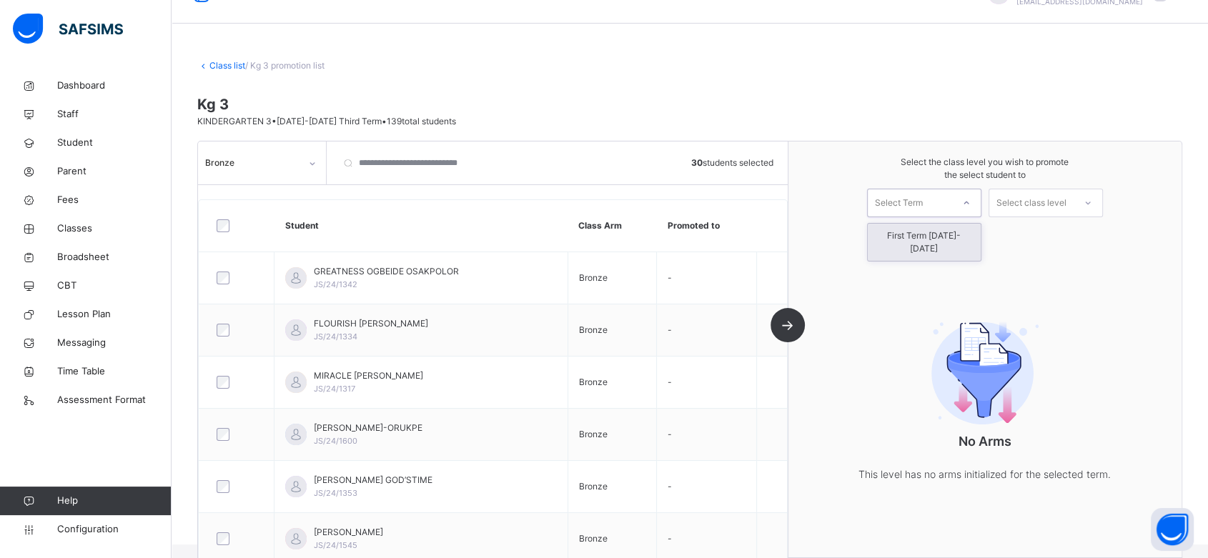
click at [952, 200] on div "Select Term" at bounding box center [910, 203] width 84 height 22
click at [956, 237] on div "First Term 2025-2026" at bounding box center [924, 242] width 113 height 37
click at [1066, 204] on div "Select class level" at bounding box center [1031, 203] width 70 height 29
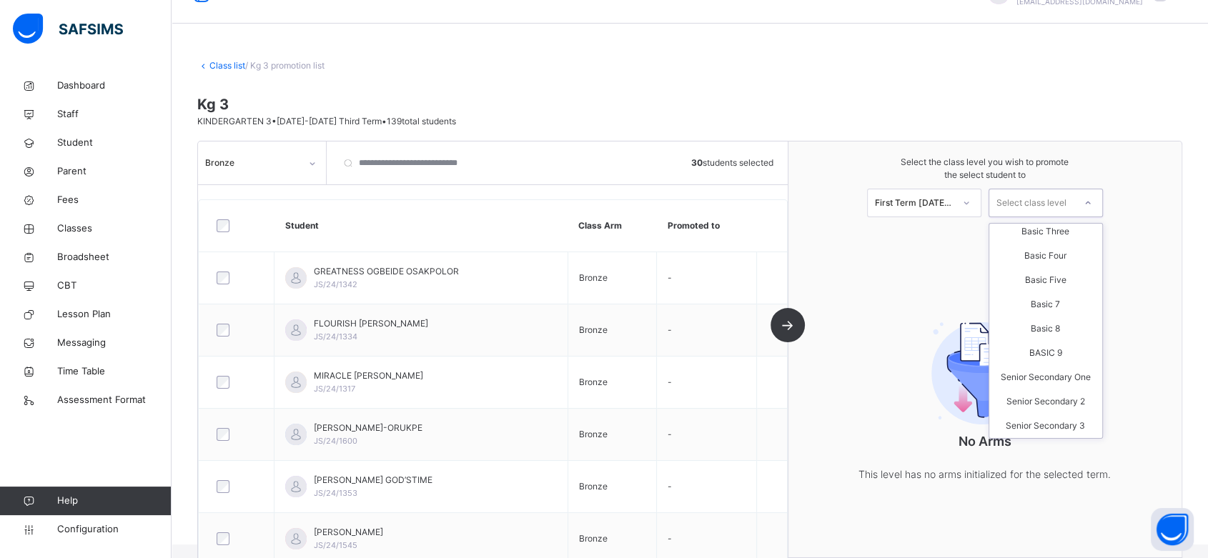
scroll to position [0, 0]
click at [109, 529] on span "Configuration" at bounding box center [114, 530] width 114 height 14
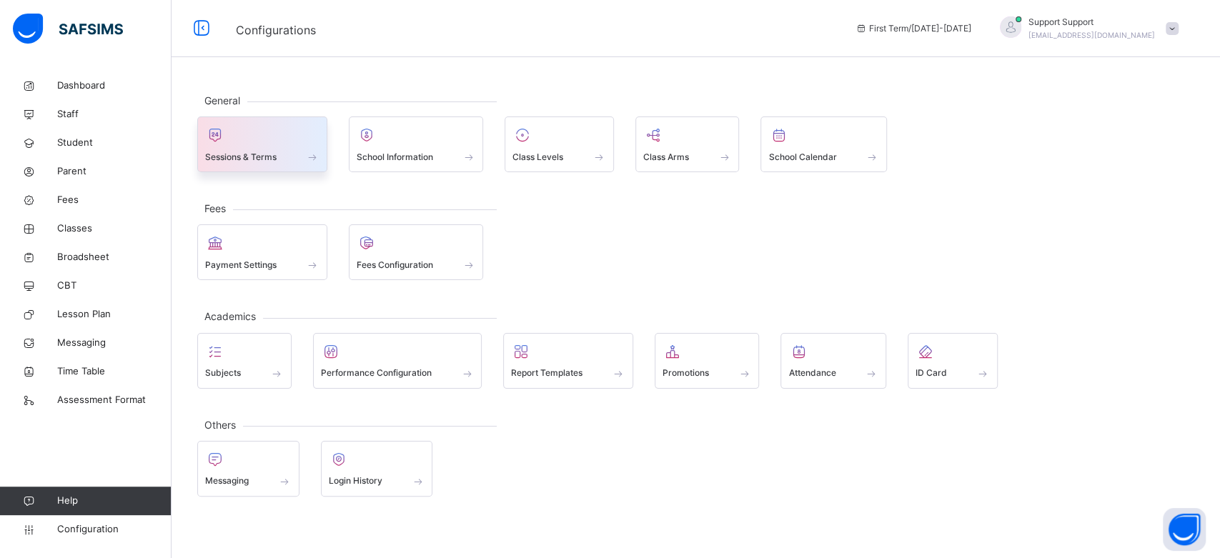
click at [263, 149] on div "Sessions & Terms" at bounding box center [262, 156] width 114 height 15
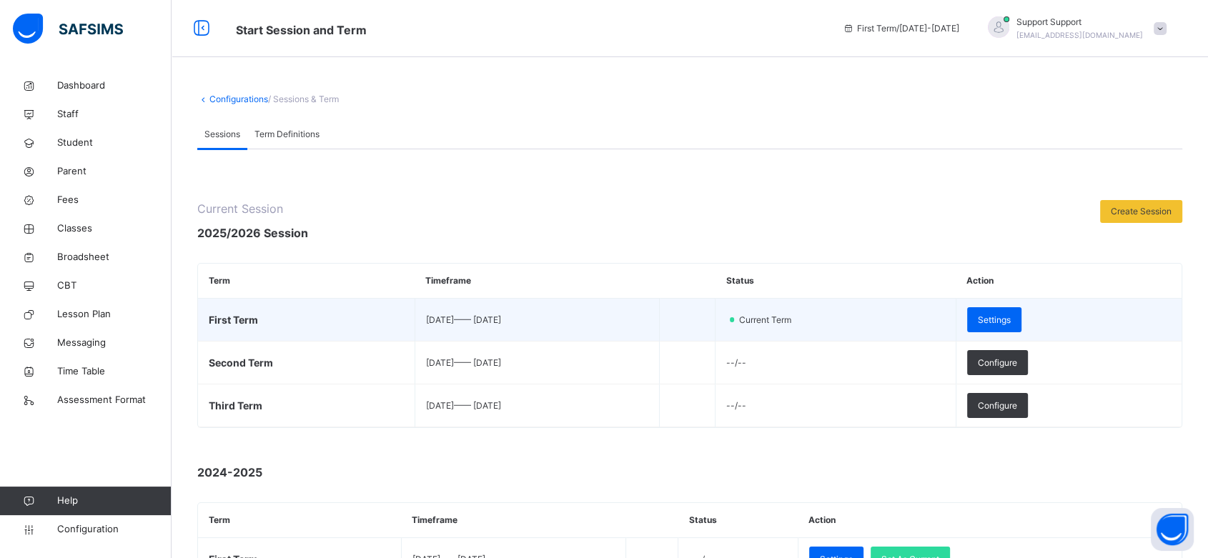
drag, startPoint x: 651, startPoint y: 556, endPoint x: 616, endPoint y: 308, distance: 250.5
click at [616, 308] on td "2025-09-08 —— 2025-12-10" at bounding box center [537, 320] width 244 height 43
click at [1011, 322] on span "Settings" at bounding box center [994, 320] width 33 height 13
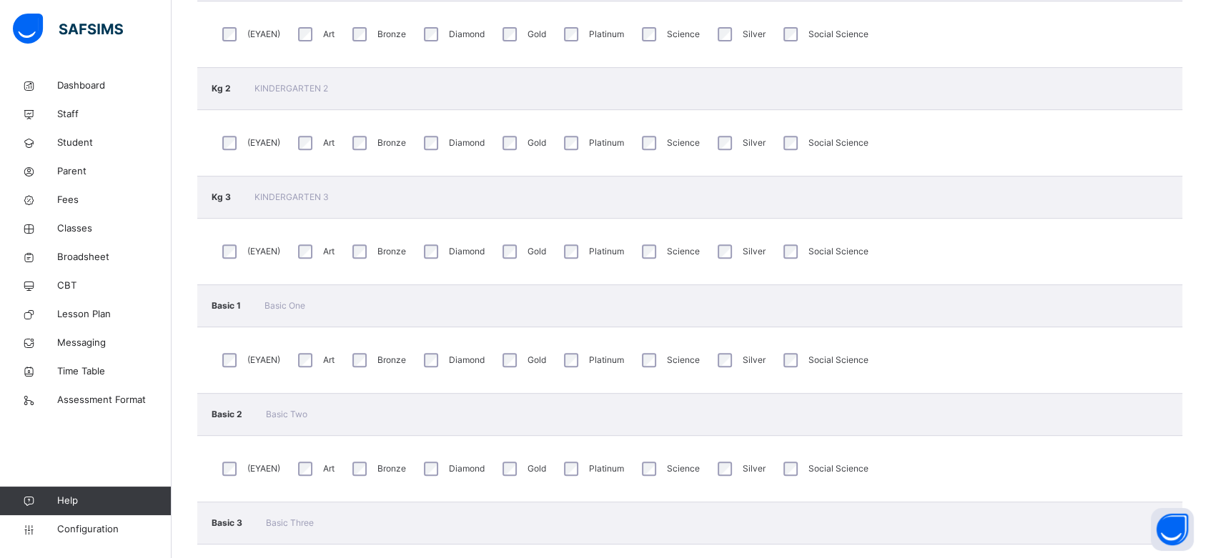
scroll to position [633, 0]
click at [86, 530] on span "Configuration" at bounding box center [114, 530] width 114 height 14
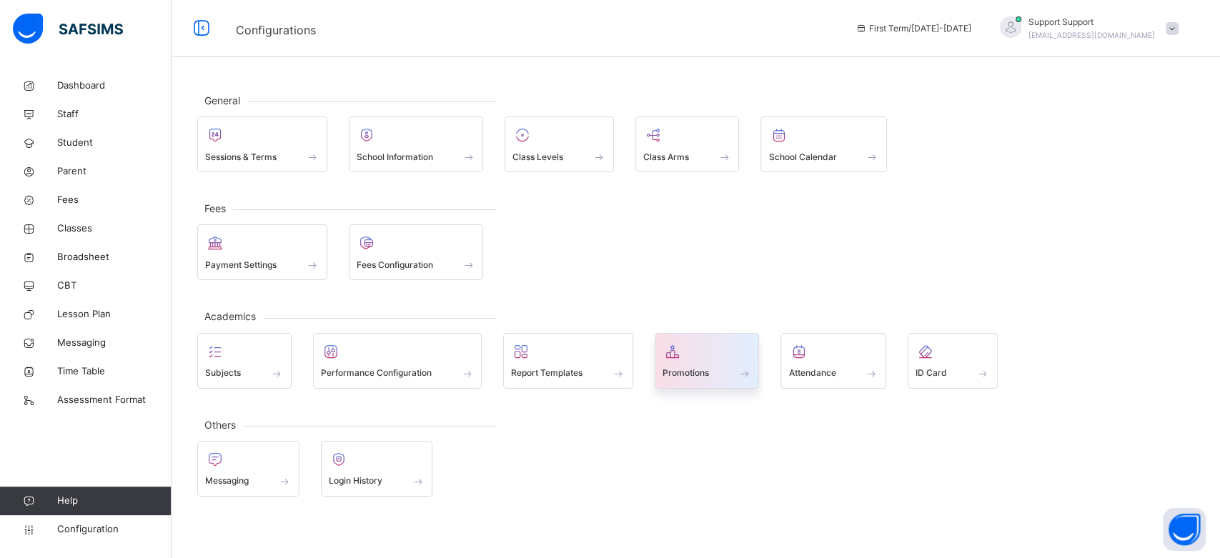
click at [682, 362] on span at bounding box center [707, 364] width 89 height 4
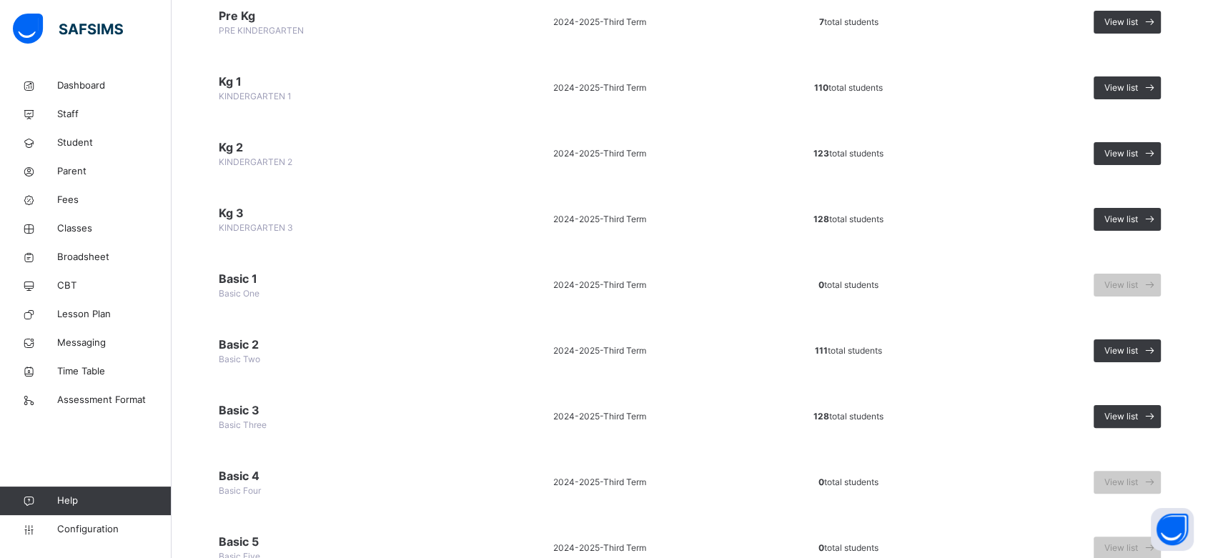
scroll to position [259, 0]
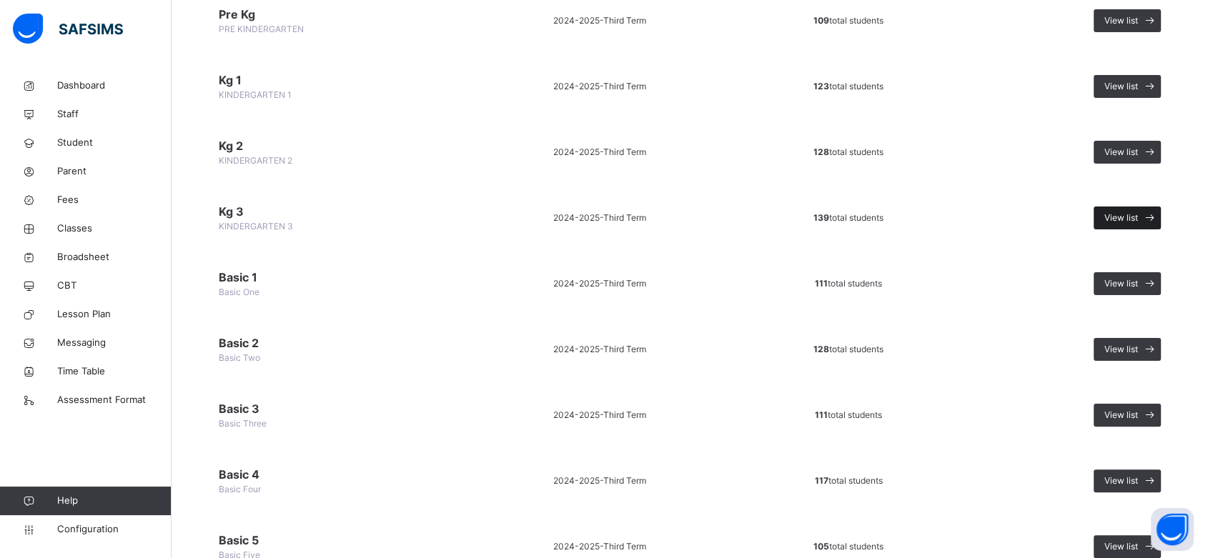
click at [1138, 213] on span "View list" at bounding box center [1121, 218] width 34 height 13
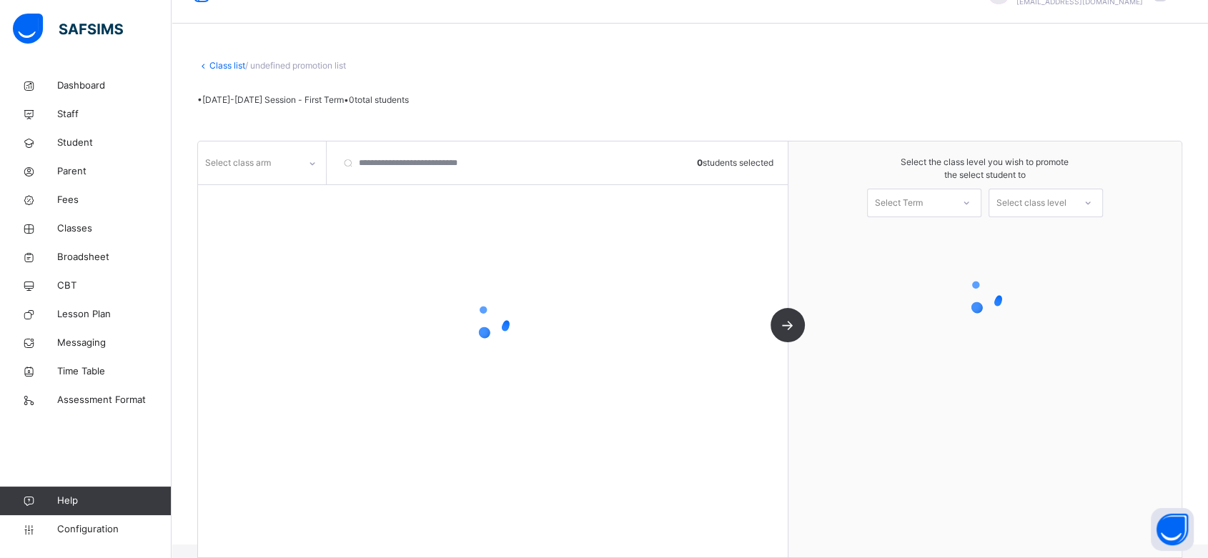
scroll to position [34, 0]
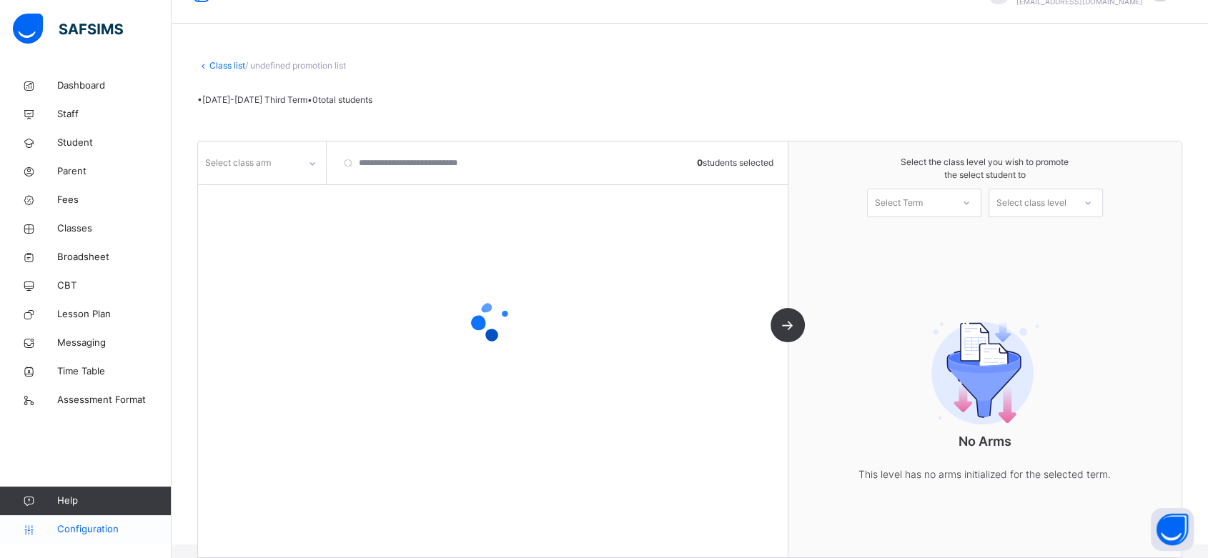
click at [107, 525] on span "Configuration" at bounding box center [114, 530] width 114 height 14
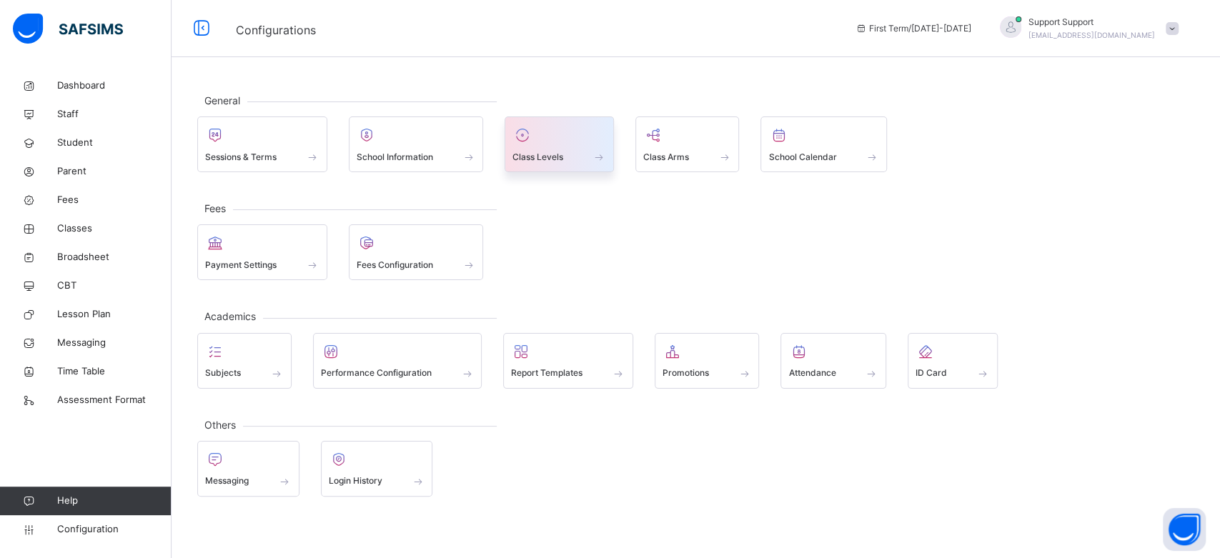
click at [593, 135] on div at bounding box center [560, 134] width 94 height 21
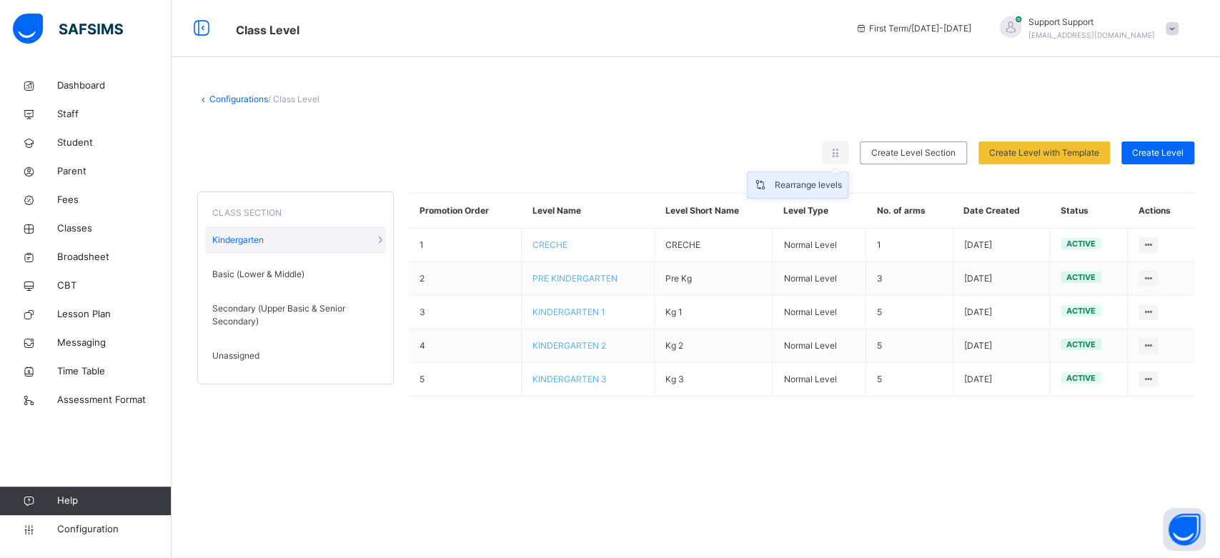
click at [816, 187] on div "Rearrange levels" at bounding box center [808, 185] width 67 height 14
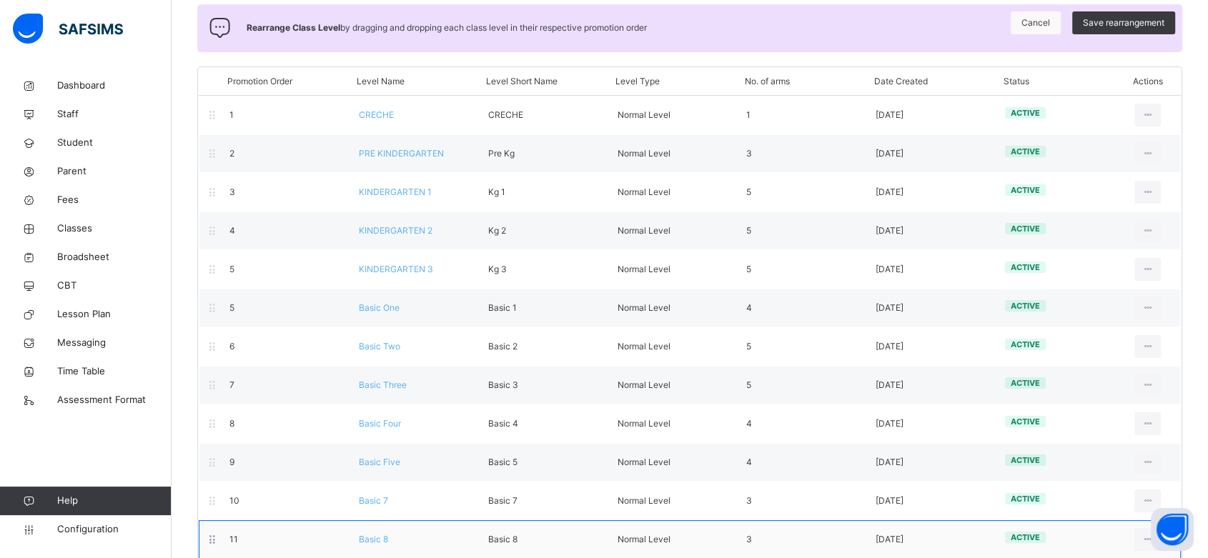
scroll to position [137, 0]
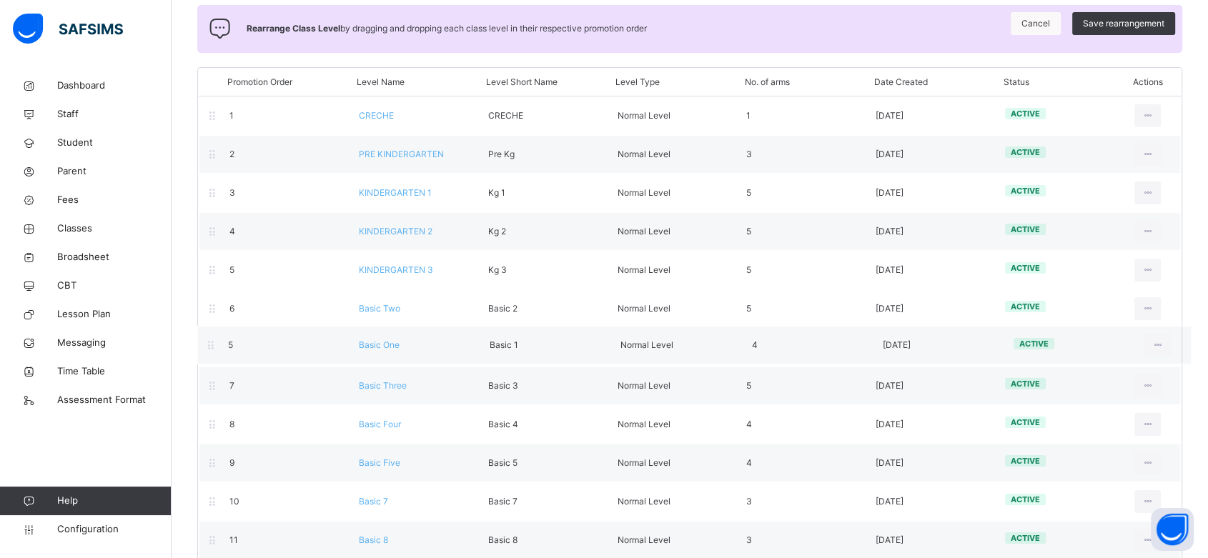
drag, startPoint x: 234, startPoint y: 311, endPoint x: 231, endPoint y: 359, distance: 48.0
click at [231, 359] on div "Promotion Order Level Name Level Short Name Level Type No. of arms Date Created…" at bounding box center [689, 371] width 985 height 609
drag, startPoint x: 229, startPoint y: 352, endPoint x: 227, endPoint y: 306, distance: 46.5
click at [227, 306] on div "Promotion Order Level Name Level Short Name Level Type No. of arms Date Created…" at bounding box center [689, 371] width 985 height 609
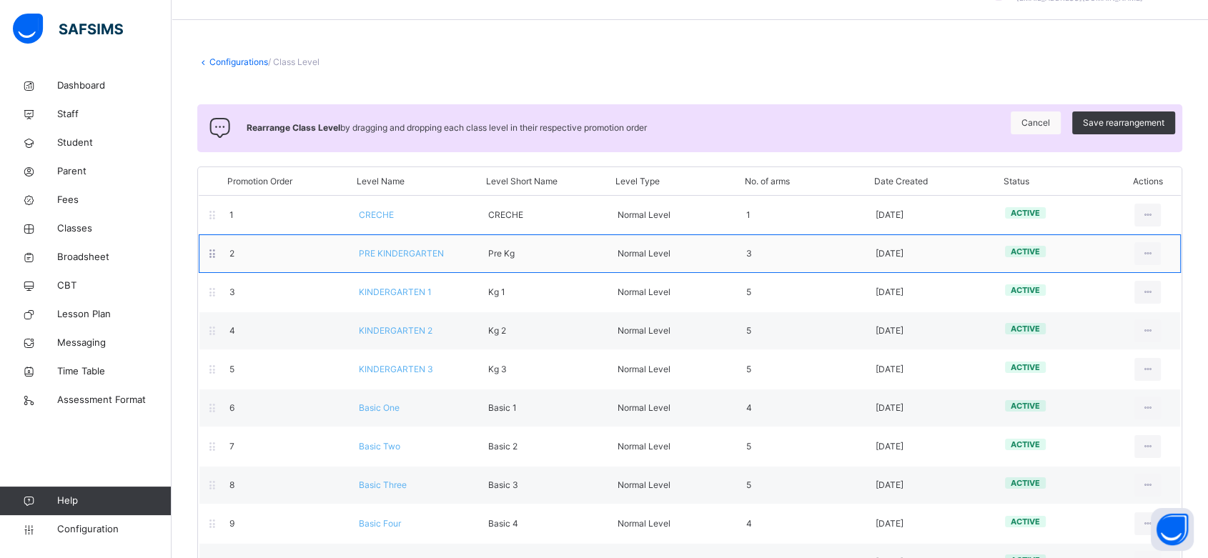
scroll to position [34, 0]
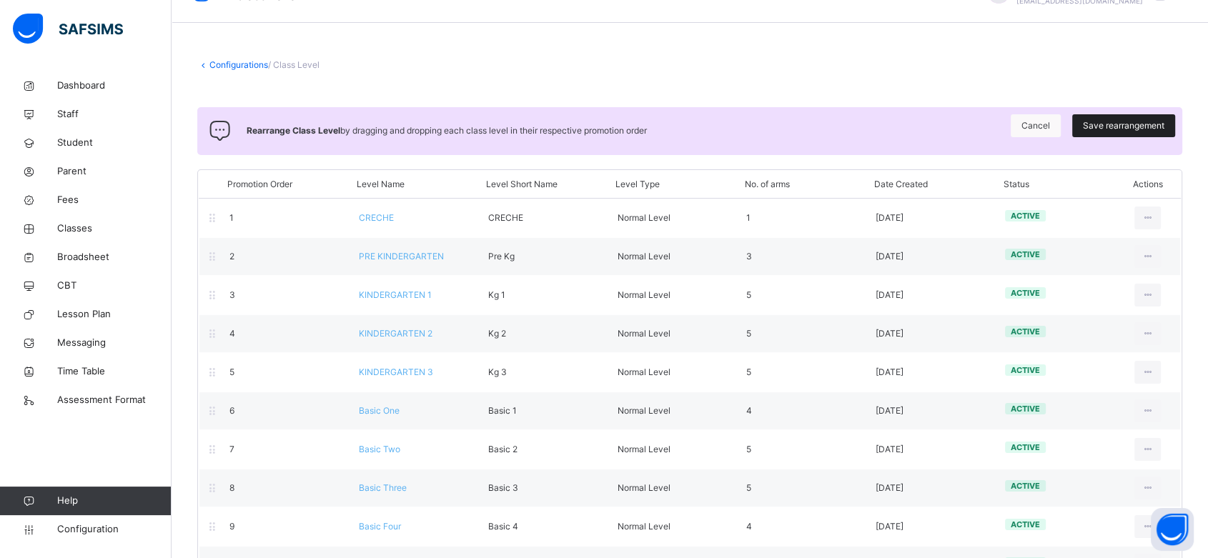
click at [1120, 127] on span "Save rearrangement" at bounding box center [1123, 125] width 81 height 13
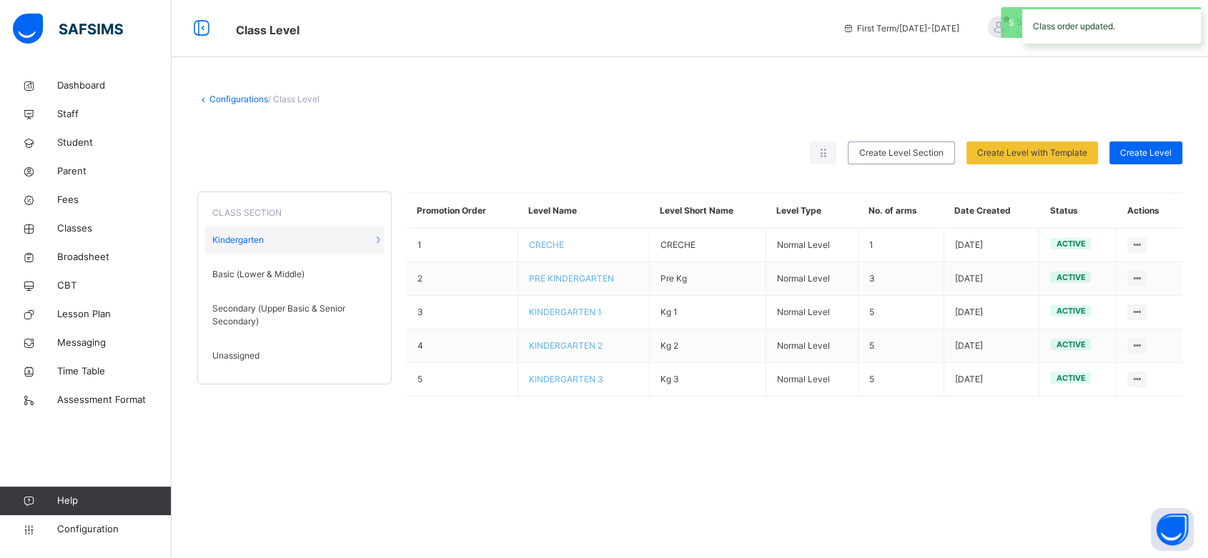
scroll to position [0, 0]
click at [264, 272] on span "Basic (Lower & Middle)" at bounding box center [258, 274] width 92 height 13
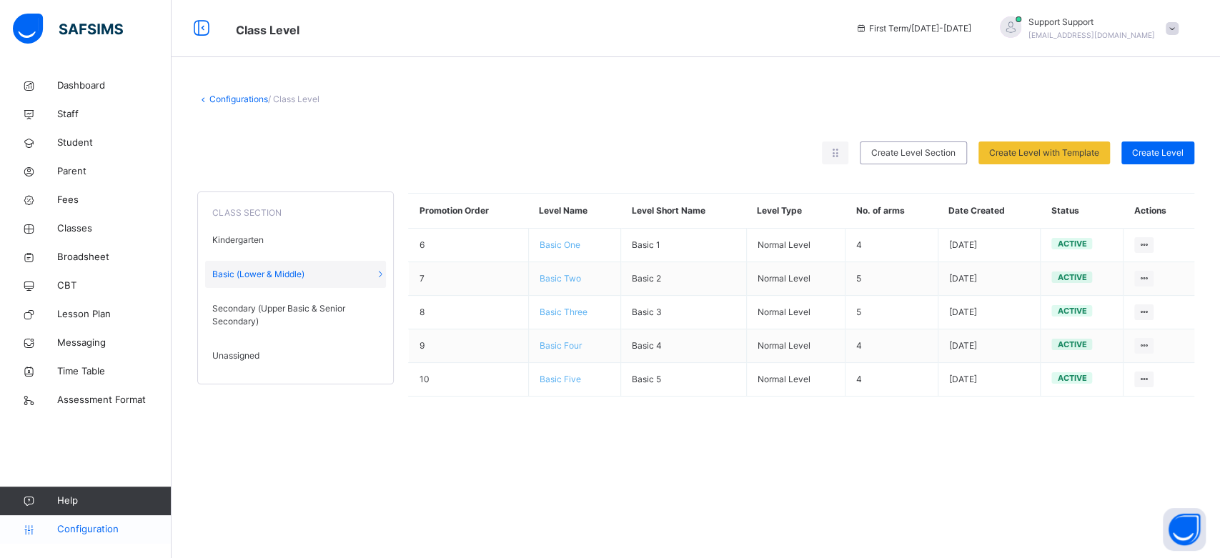
click at [81, 539] on link "Configuration" at bounding box center [85, 529] width 171 height 29
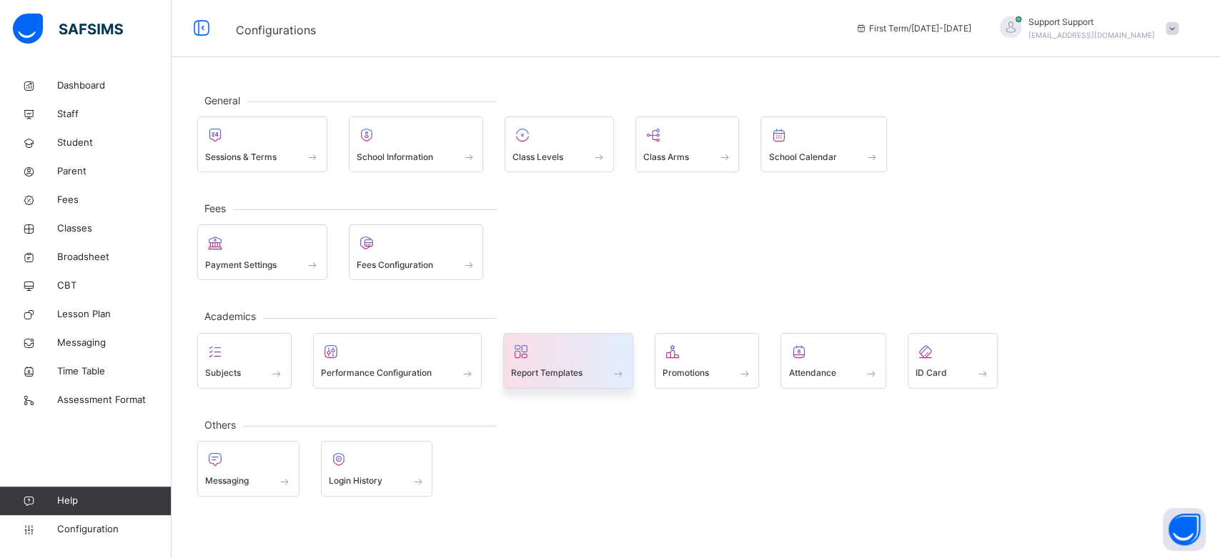
click at [595, 355] on div at bounding box center [568, 351] width 114 height 21
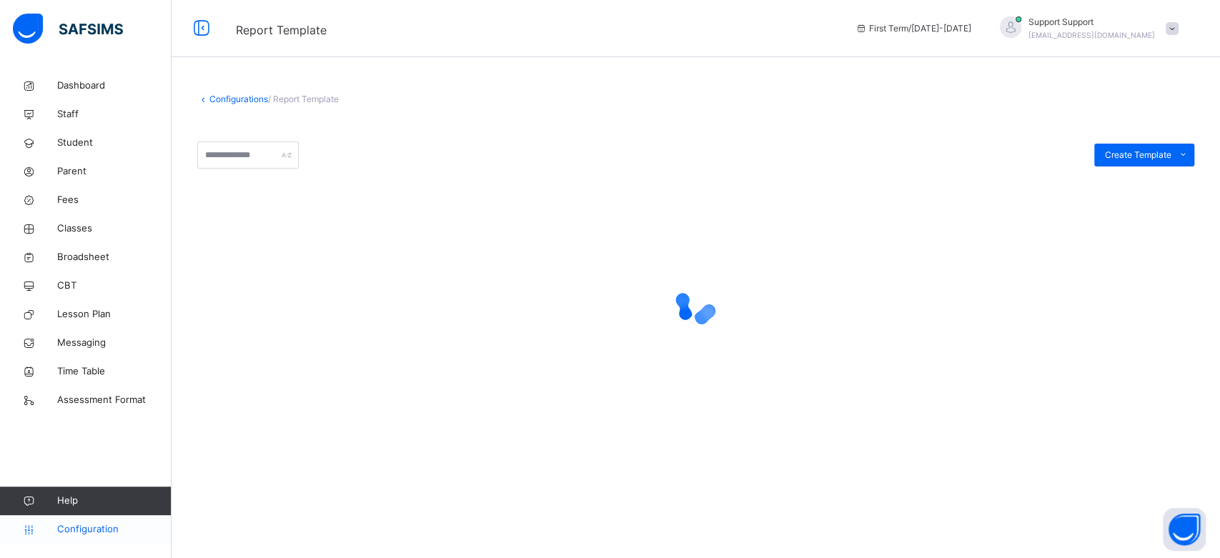
click at [104, 527] on span "Configuration" at bounding box center [114, 530] width 114 height 14
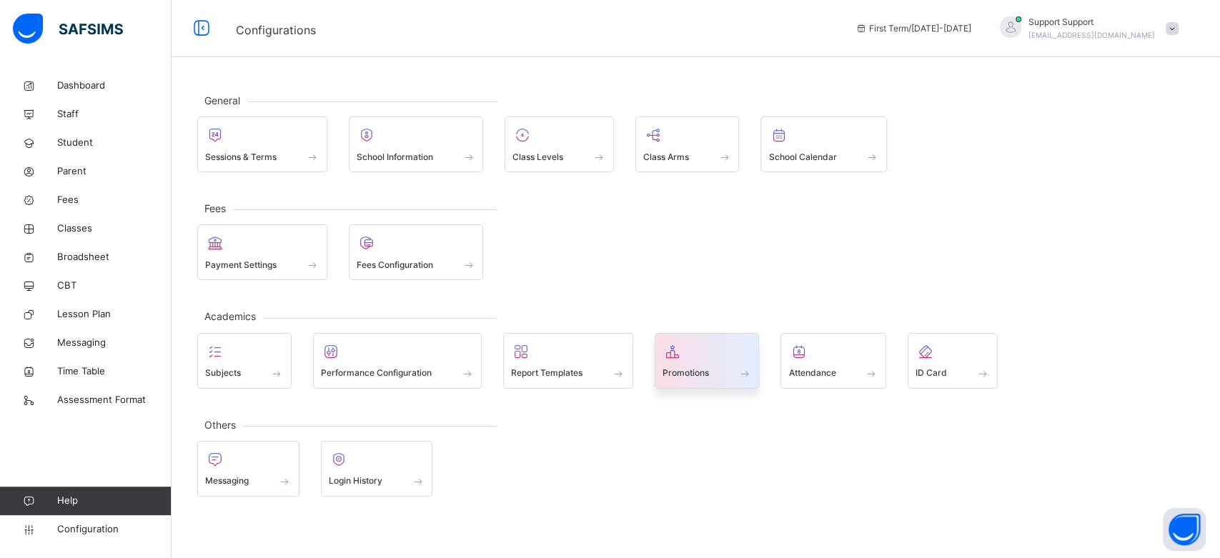
click at [715, 364] on span at bounding box center [707, 364] width 89 height 4
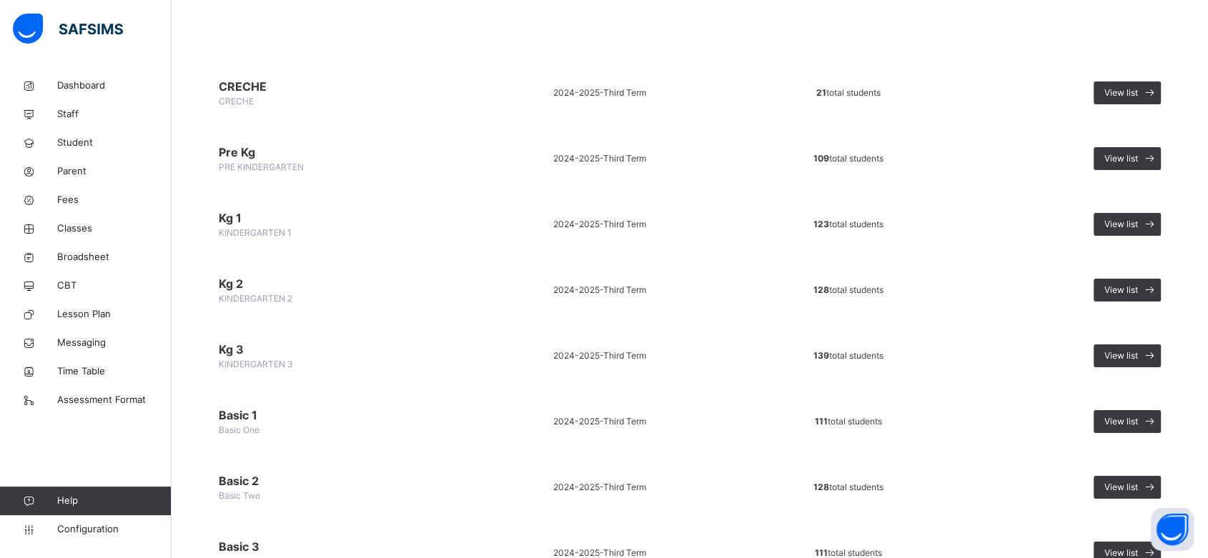
scroll to position [158, 0]
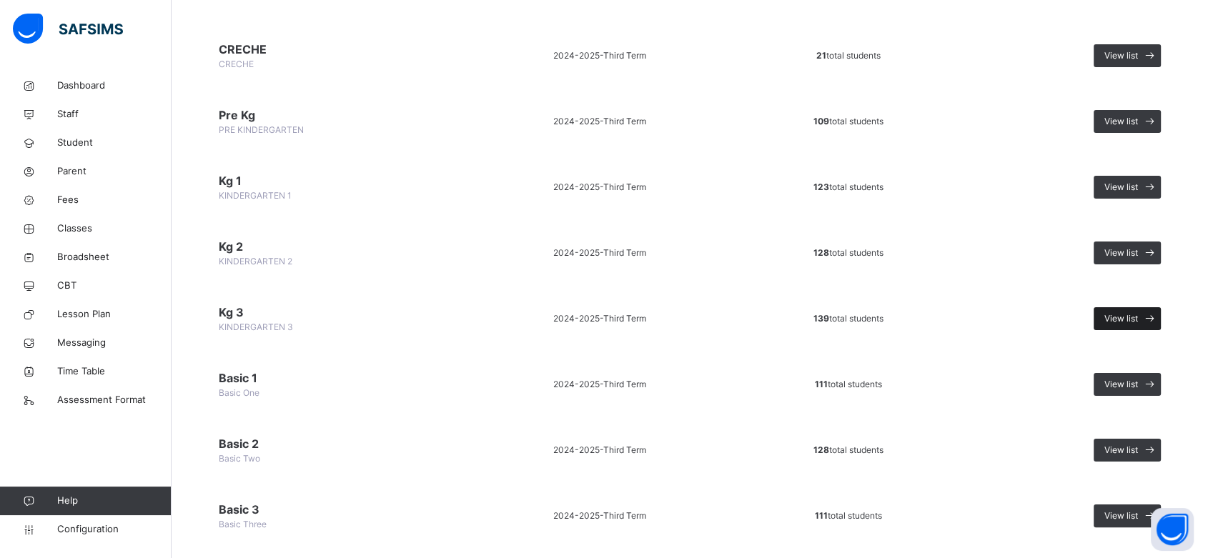
click at [1138, 314] on span "View list" at bounding box center [1121, 318] width 34 height 13
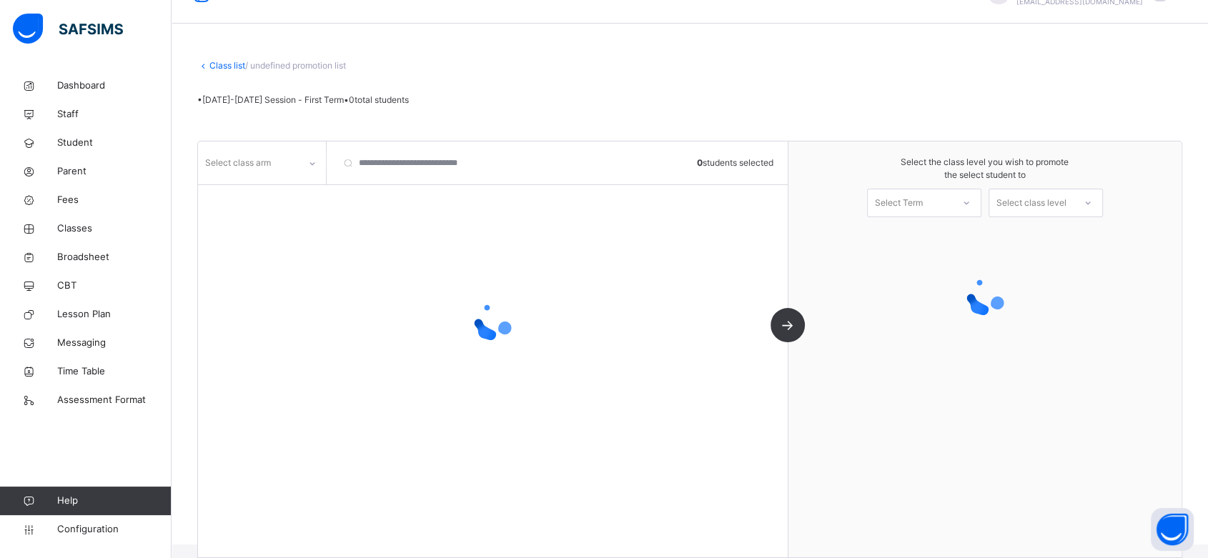
scroll to position [34, 0]
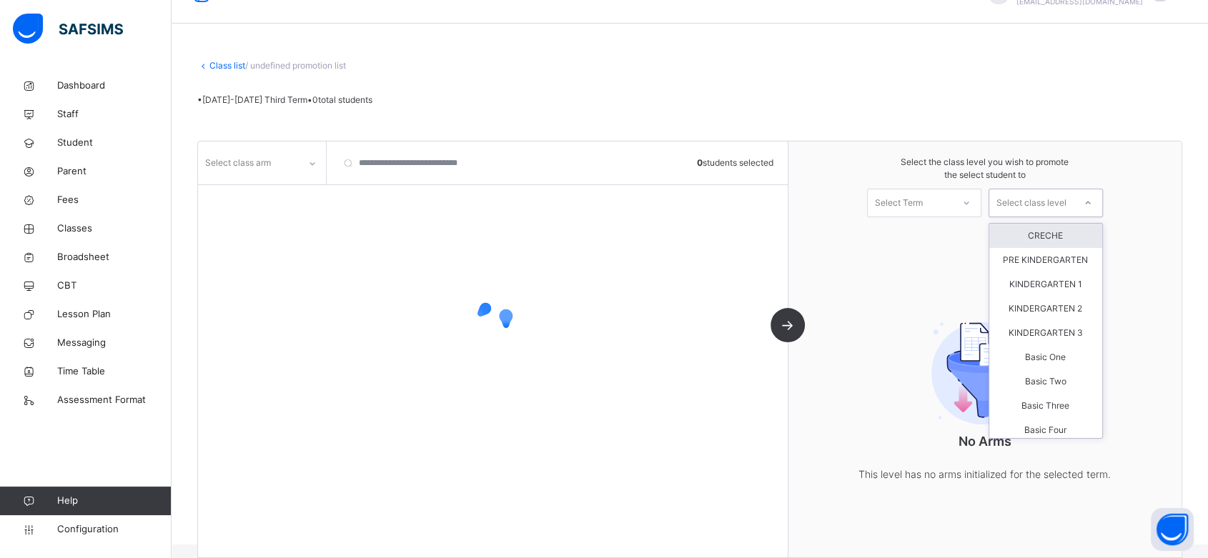
click at [1061, 207] on div "Select class level" at bounding box center [1031, 203] width 70 height 29
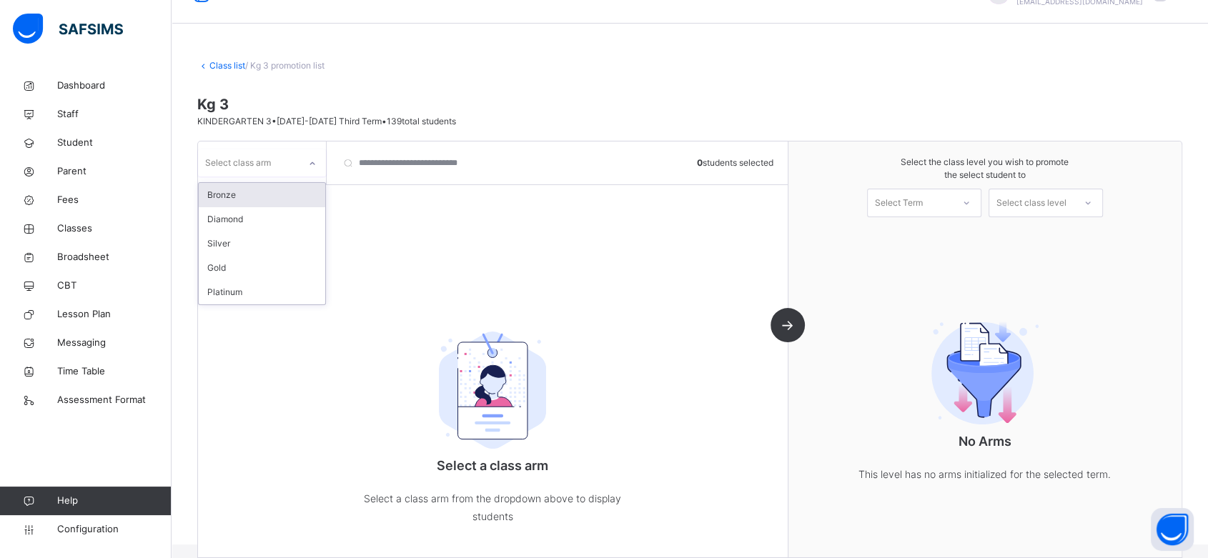
click at [313, 160] on icon at bounding box center [312, 164] width 9 height 14
click at [281, 203] on div "Bronze" at bounding box center [262, 195] width 127 height 24
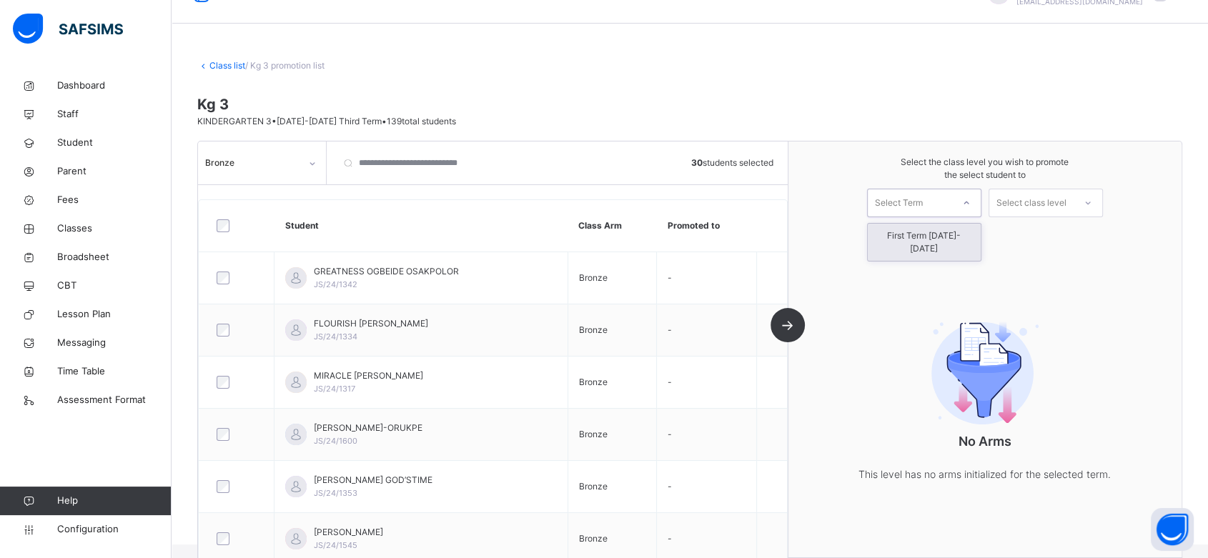
drag, startPoint x: 960, startPoint y: 203, endPoint x: 956, endPoint y: 224, distance: 21.0
click at [956, 217] on div "option First Term 2025-2026 focused, 1 of 1. 1 result available. Use Up and Dow…" at bounding box center [924, 203] width 114 height 29
click at [956, 227] on div "First Term 2025-2026" at bounding box center [924, 242] width 113 height 37
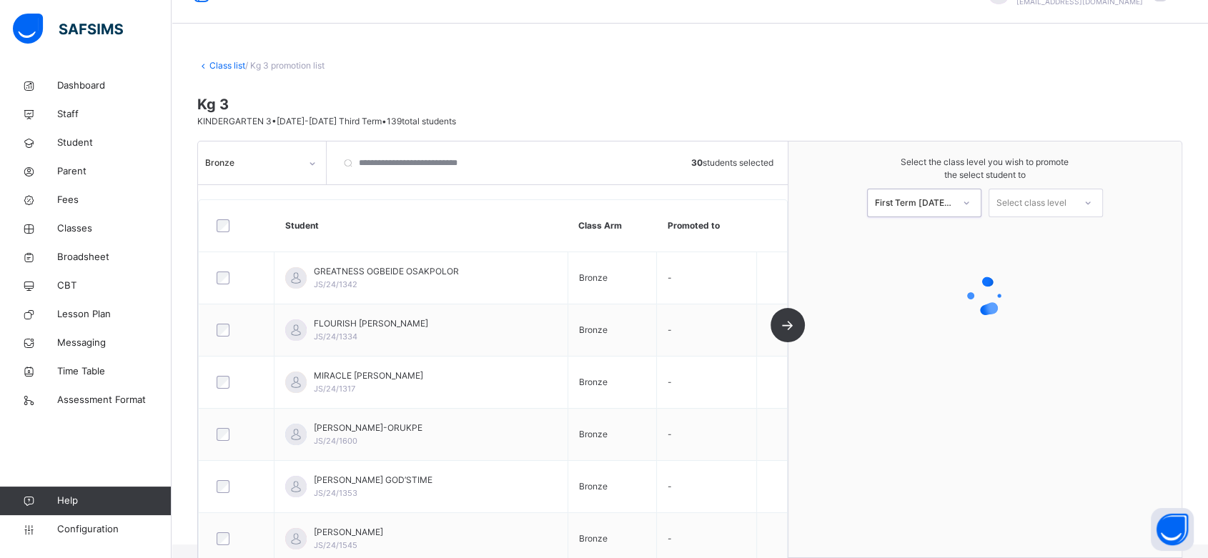
click at [1061, 203] on div "Select class level" at bounding box center [1031, 203] width 70 height 29
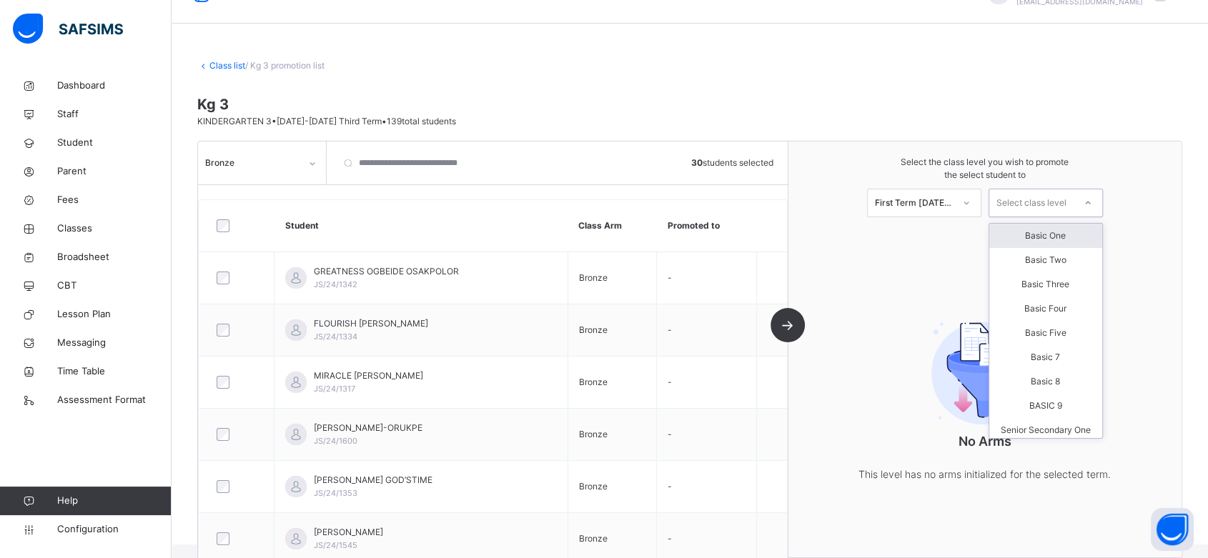
click at [1064, 237] on div "Basic One" at bounding box center [1045, 236] width 113 height 24
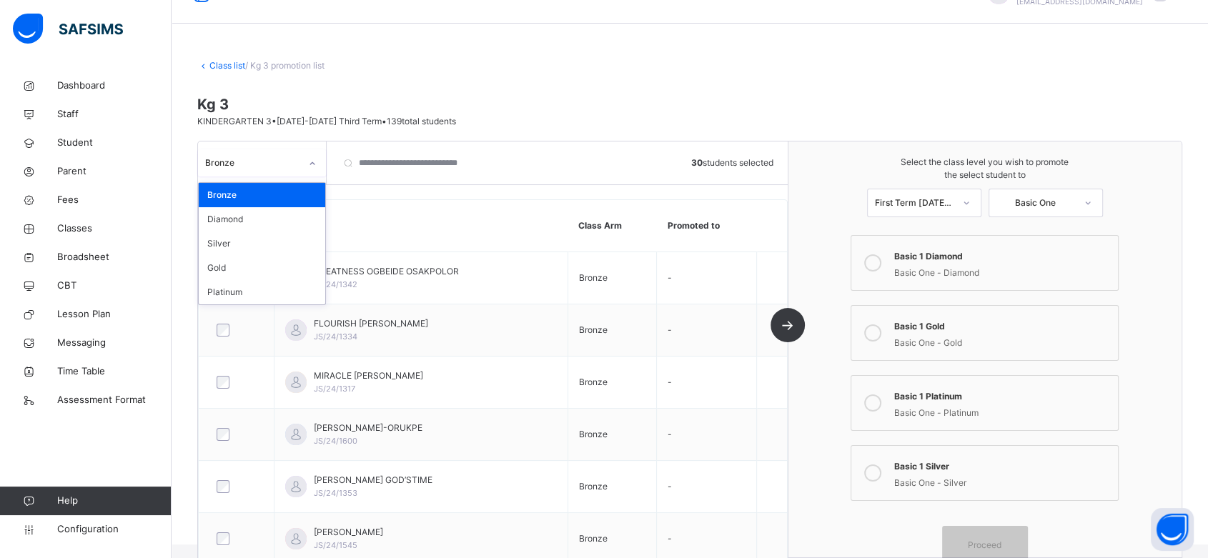
click at [310, 167] on icon at bounding box center [312, 164] width 9 height 14
click at [774, 107] on span "Kg 3" at bounding box center [689, 104] width 985 height 21
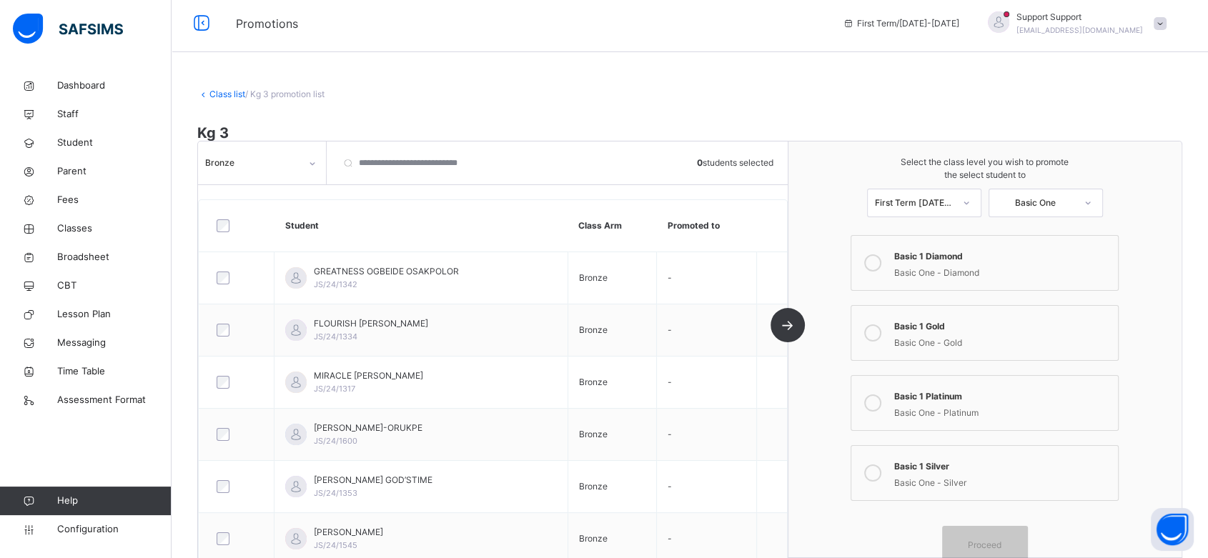
scroll to position [0, 0]
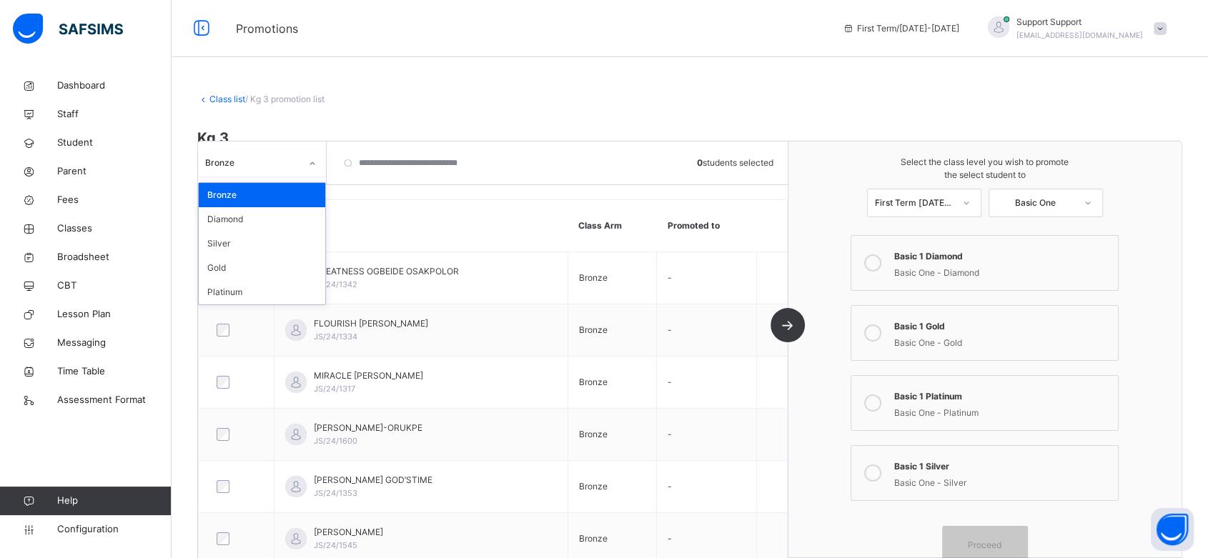
click at [314, 166] on icon at bounding box center [312, 164] width 9 height 14
click at [402, 235] on th "Student" at bounding box center [421, 226] width 294 height 52
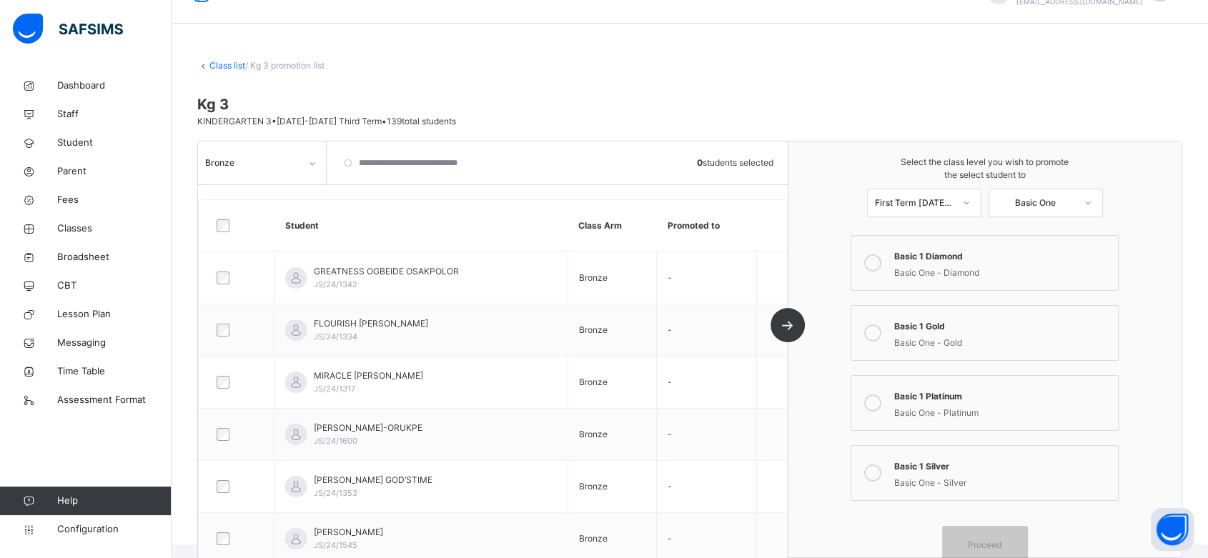
scroll to position [34, 0]
click at [878, 258] on icon at bounding box center [872, 262] width 17 height 17
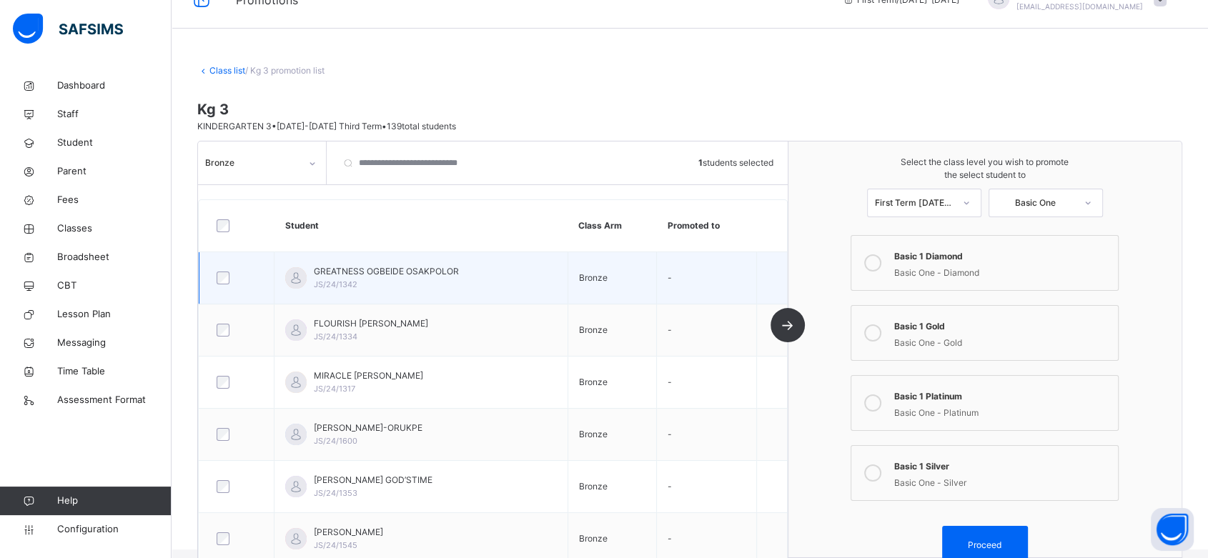
scroll to position [28, 0]
click at [215, 275] on div at bounding box center [237, 278] width 46 height 13
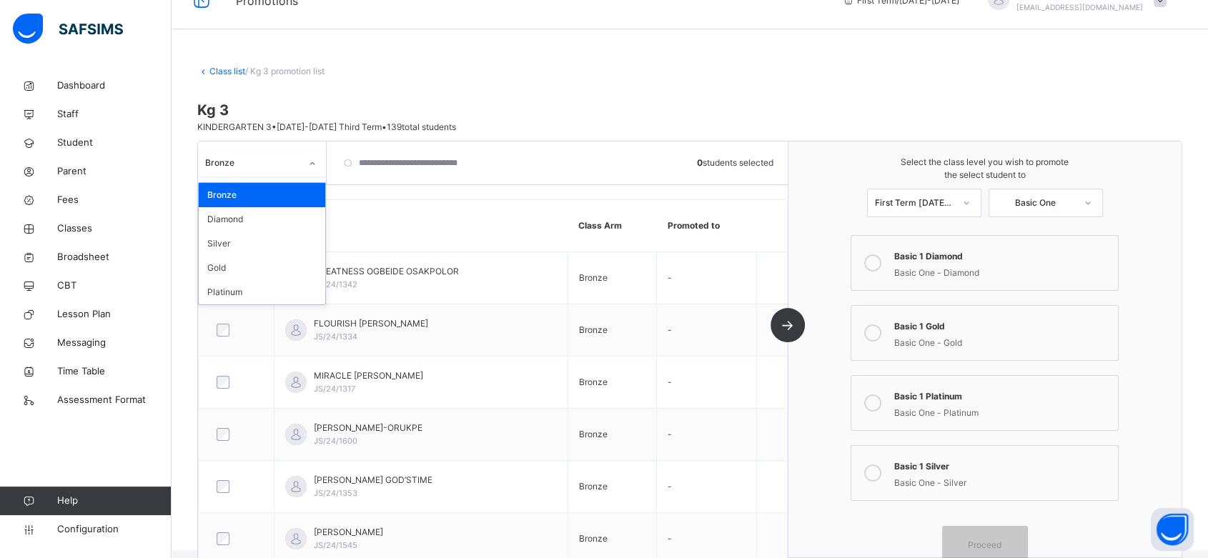
click at [314, 167] on icon at bounding box center [312, 164] width 9 height 14
click at [270, 216] on div "Diamond" at bounding box center [262, 219] width 127 height 24
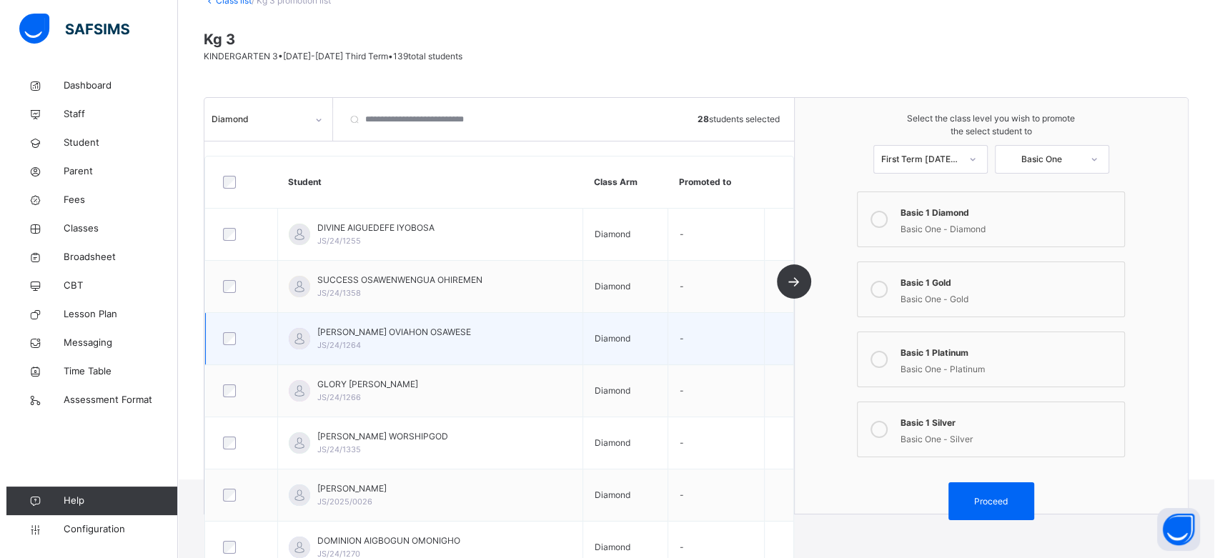
scroll to position [0, 0]
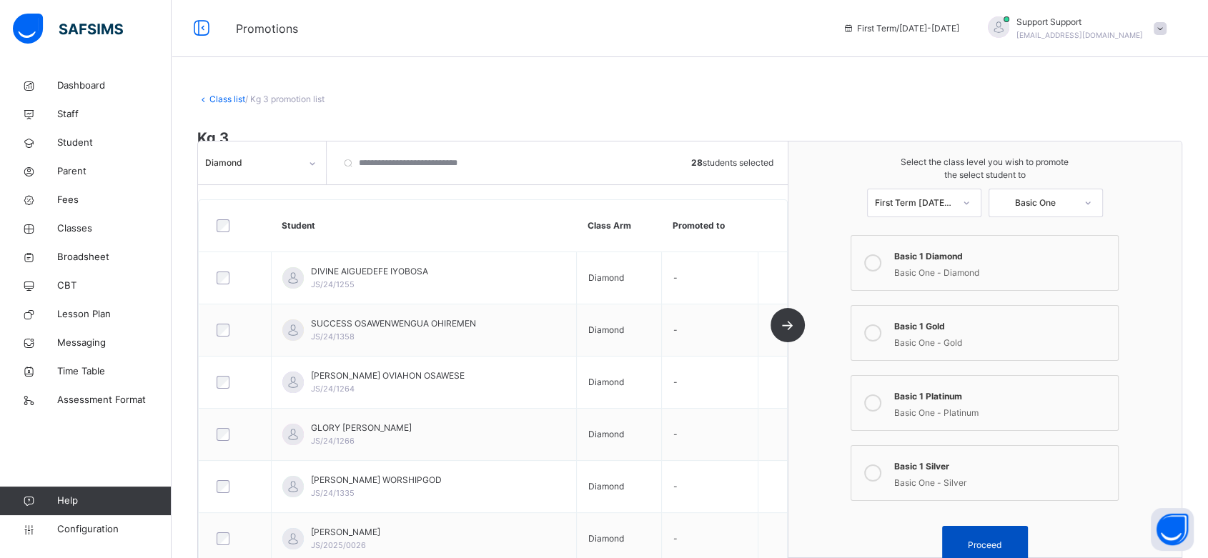
click at [995, 534] on div "Proceed" at bounding box center [985, 545] width 86 height 38
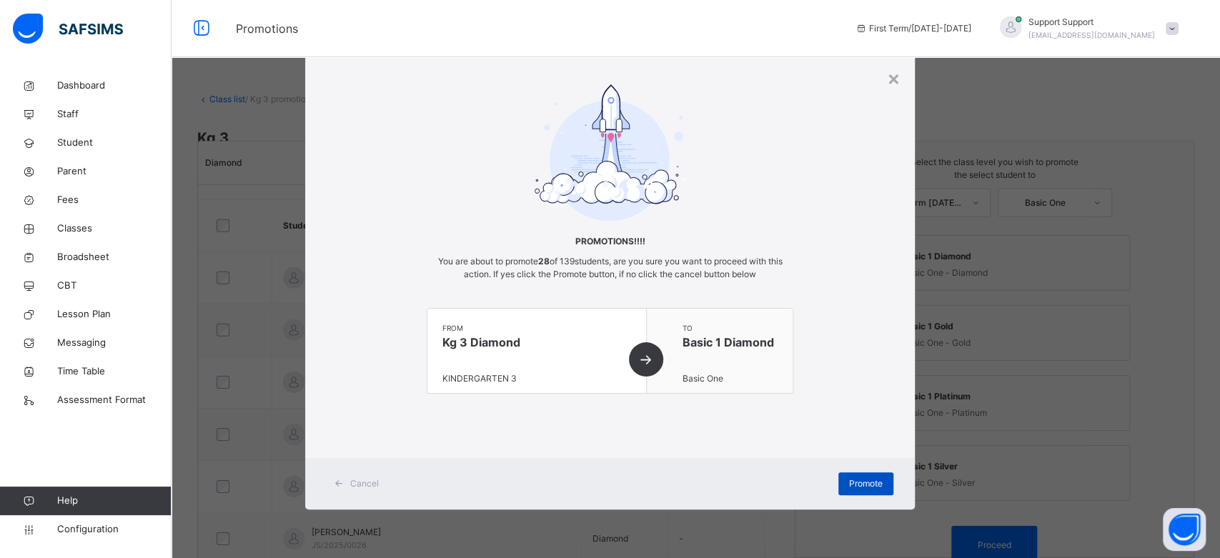
click at [861, 477] on span "Promote" at bounding box center [866, 483] width 34 height 13
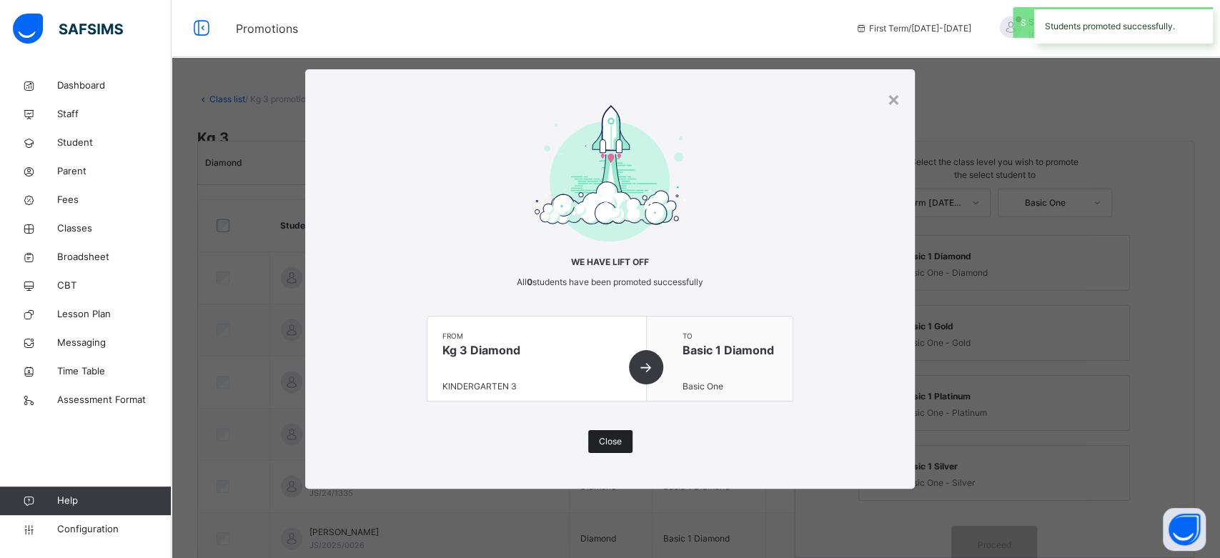
click at [613, 432] on div "Close" at bounding box center [610, 441] width 44 height 23
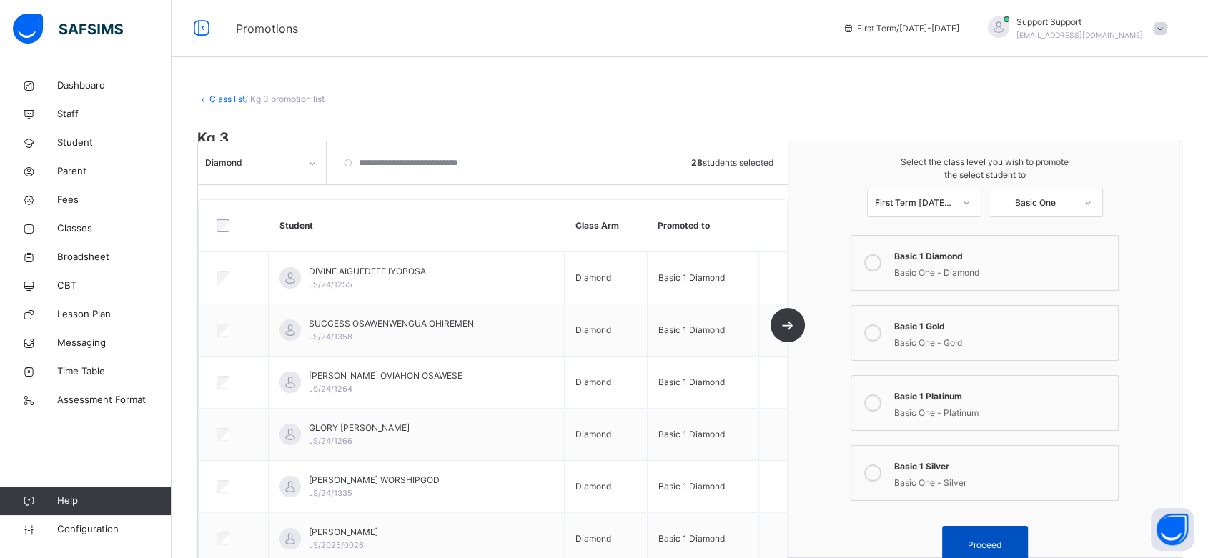
click at [998, 538] on span "Proceed" at bounding box center [985, 544] width 34 height 13
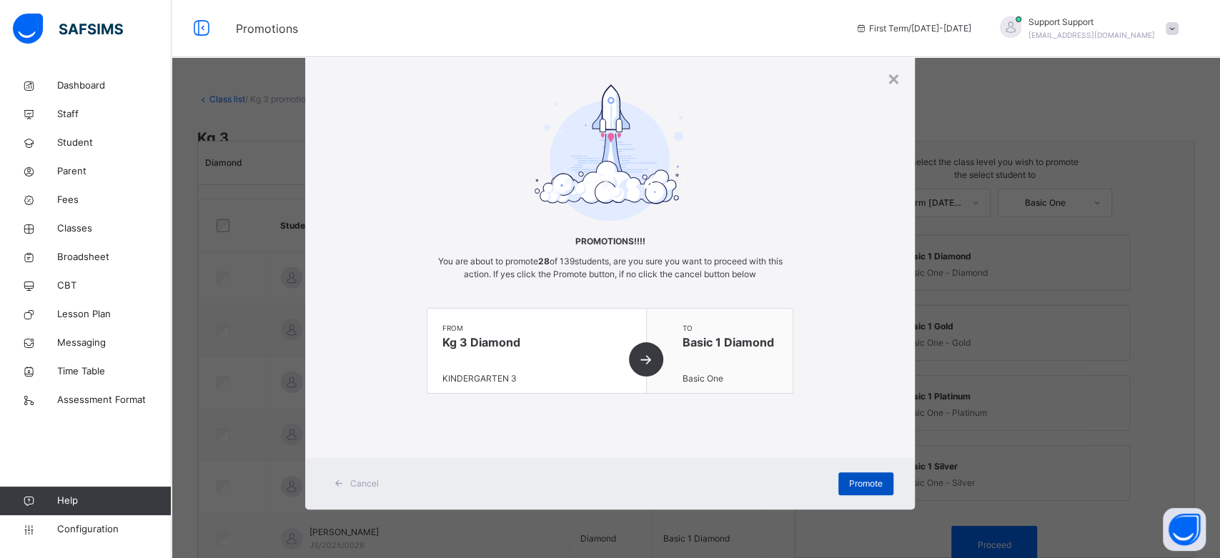
click at [861, 472] on div "Promote" at bounding box center [865, 483] width 55 height 23
click at [894, 73] on div "×" at bounding box center [894, 78] width 14 height 30
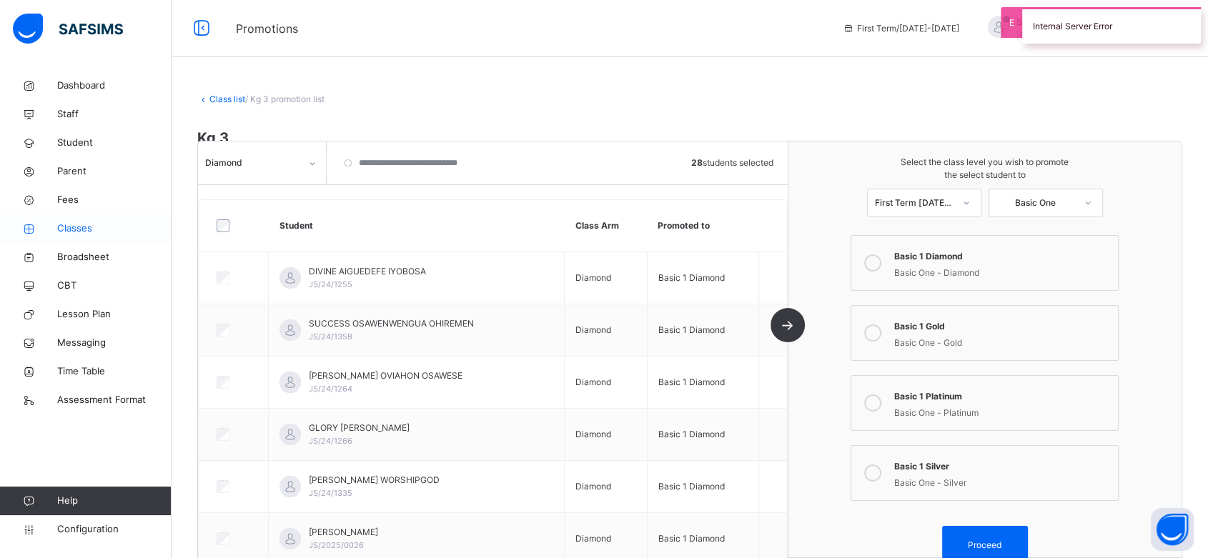
click at [83, 218] on link "Classes" at bounding box center [86, 228] width 172 height 29
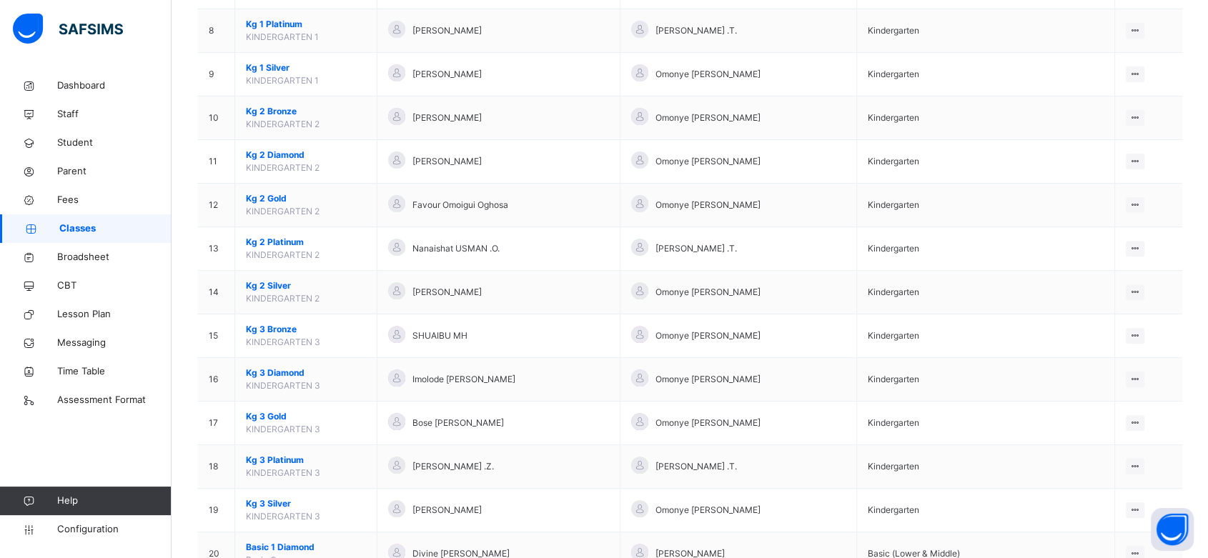
scroll to position [716, 0]
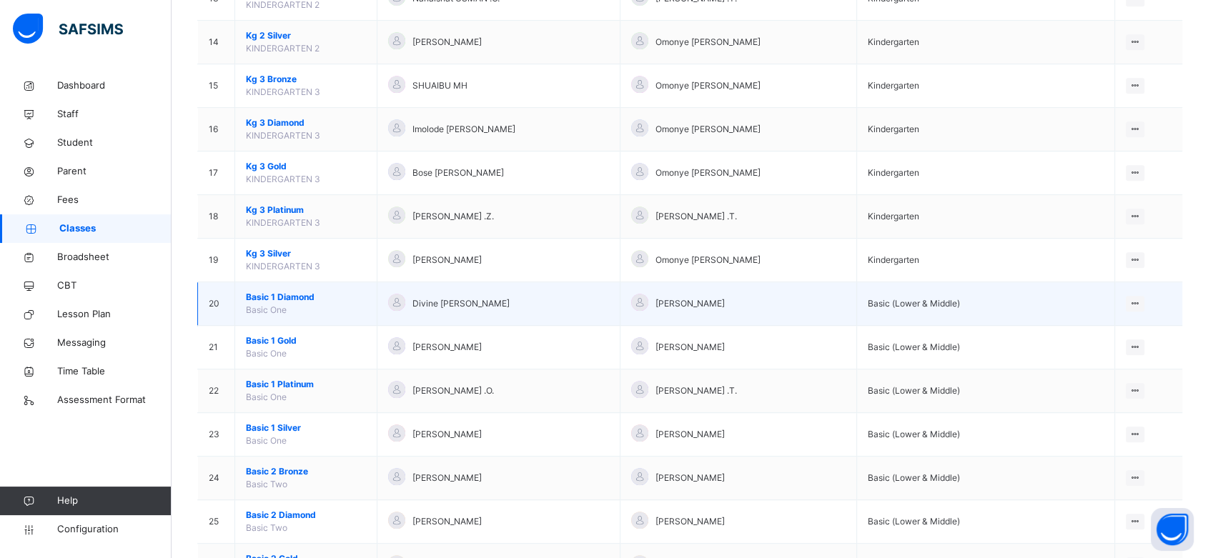
click at [273, 292] on span "Basic 1 Diamond" at bounding box center [306, 297] width 120 height 13
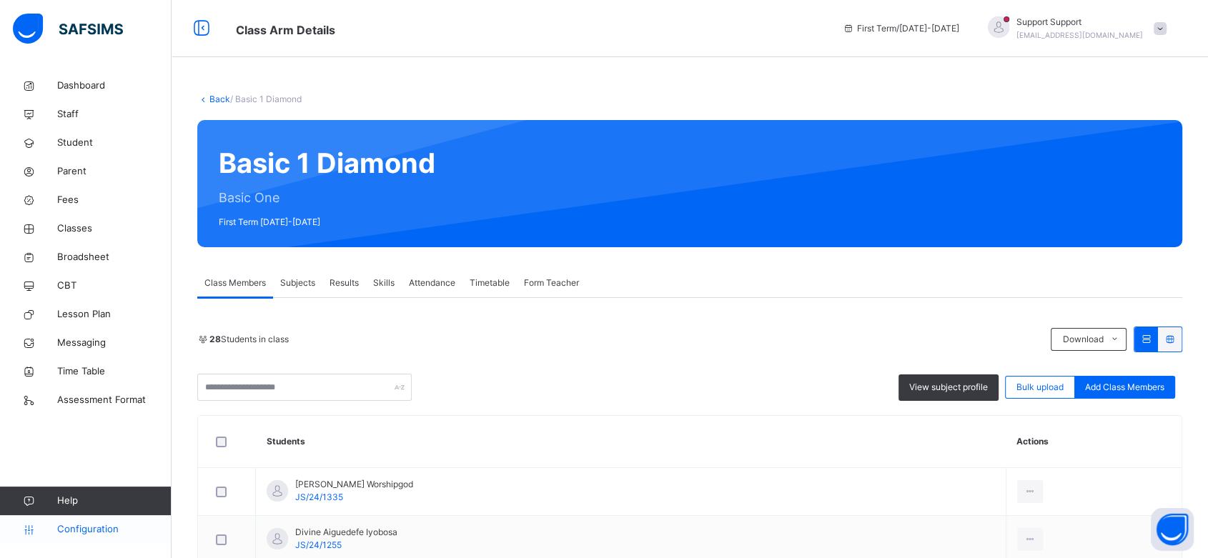
click at [91, 530] on span "Configuration" at bounding box center [114, 530] width 114 height 14
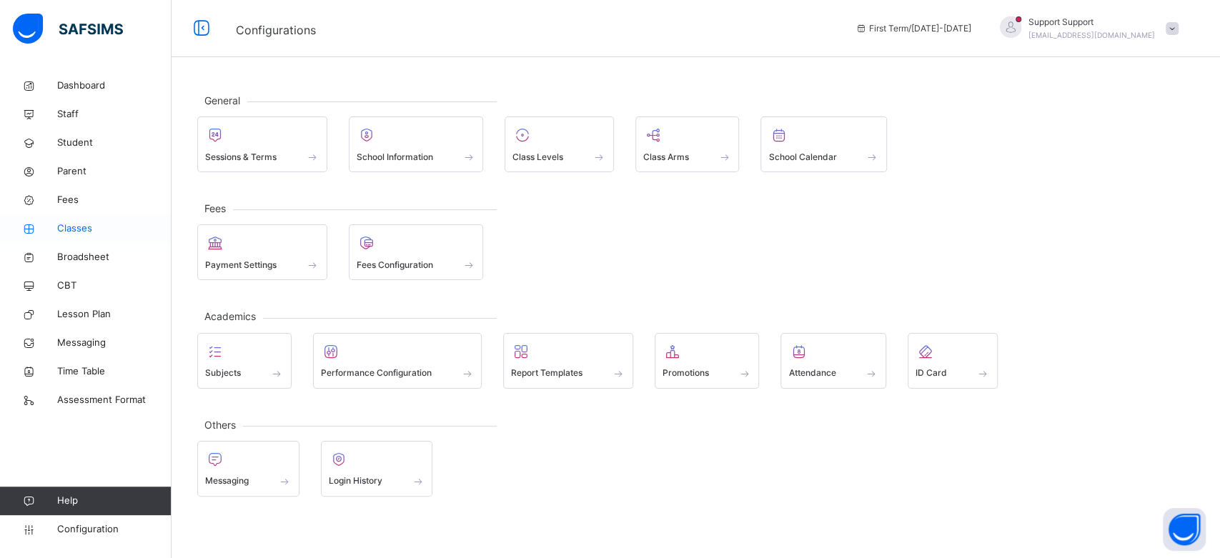
click at [86, 235] on span "Classes" at bounding box center [114, 229] width 114 height 14
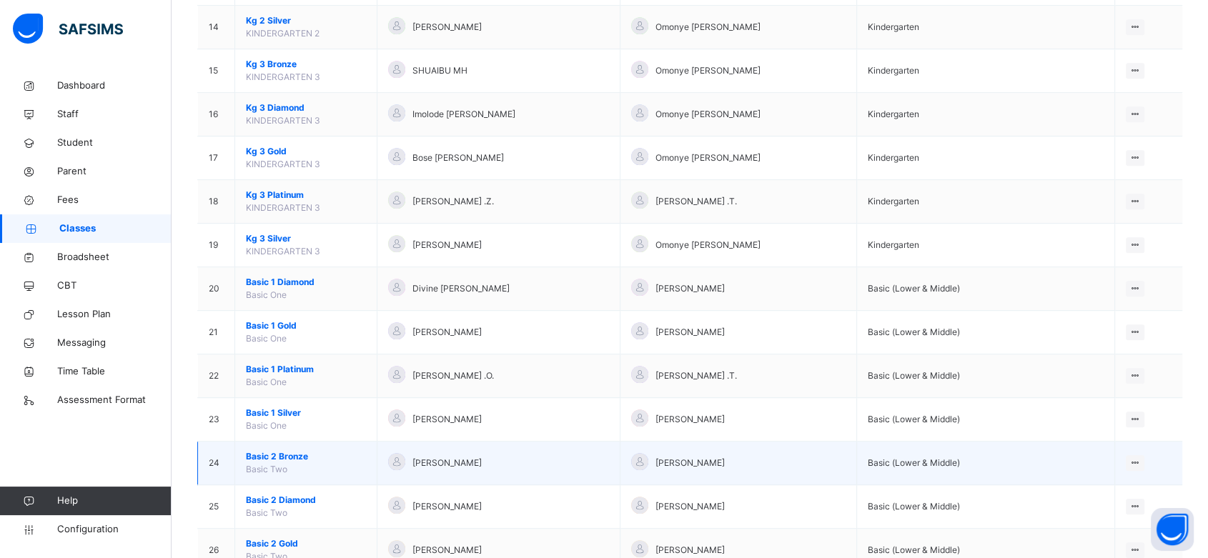
scroll to position [785, 0]
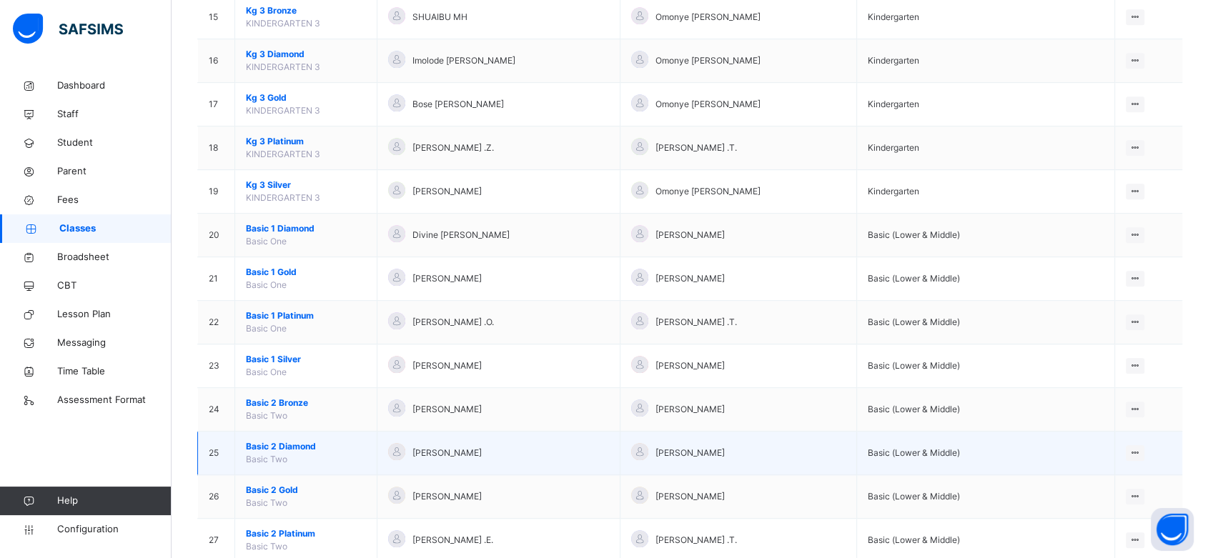
click at [274, 445] on span "Basic 2 Diamond" at bounding box center [306, 446] width 120 height 13
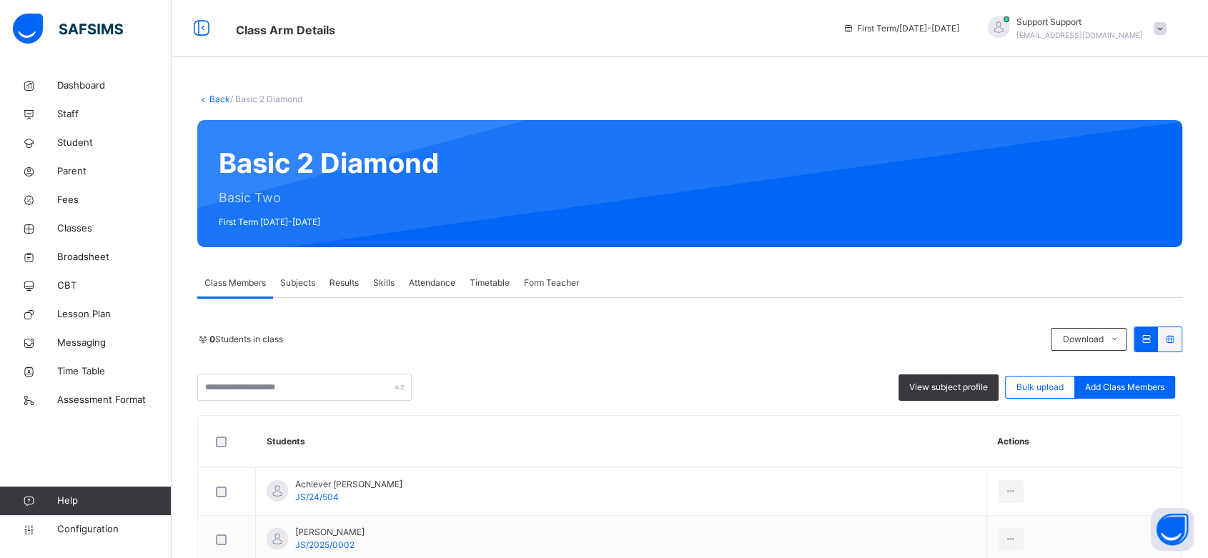
click at [215, 102] on link "Back" at bounding box center [219, 99] width 21 height 11
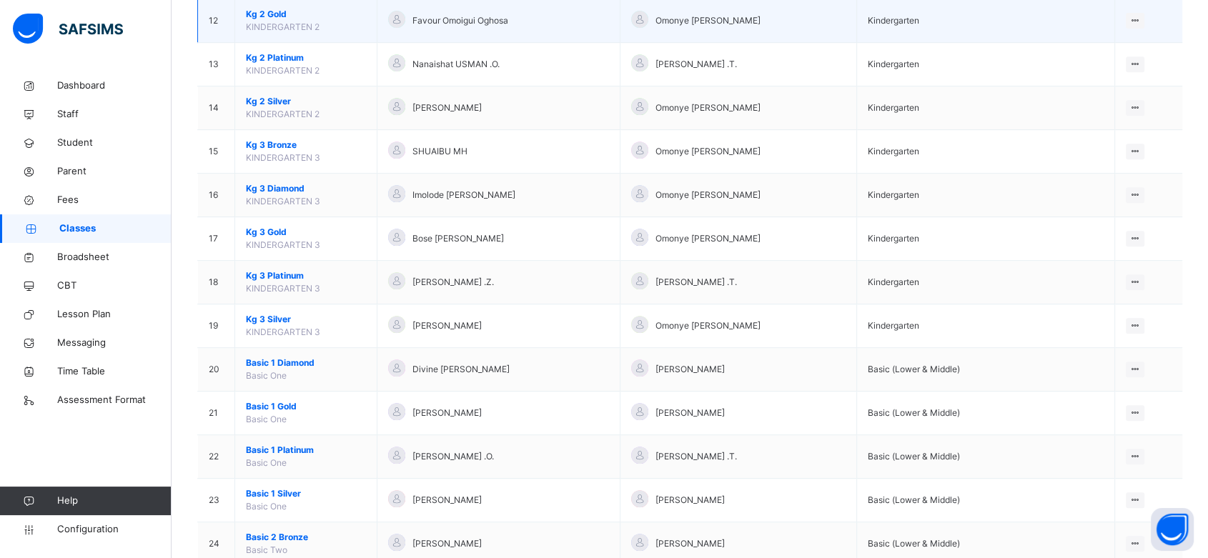
scroll to position [651, 0]
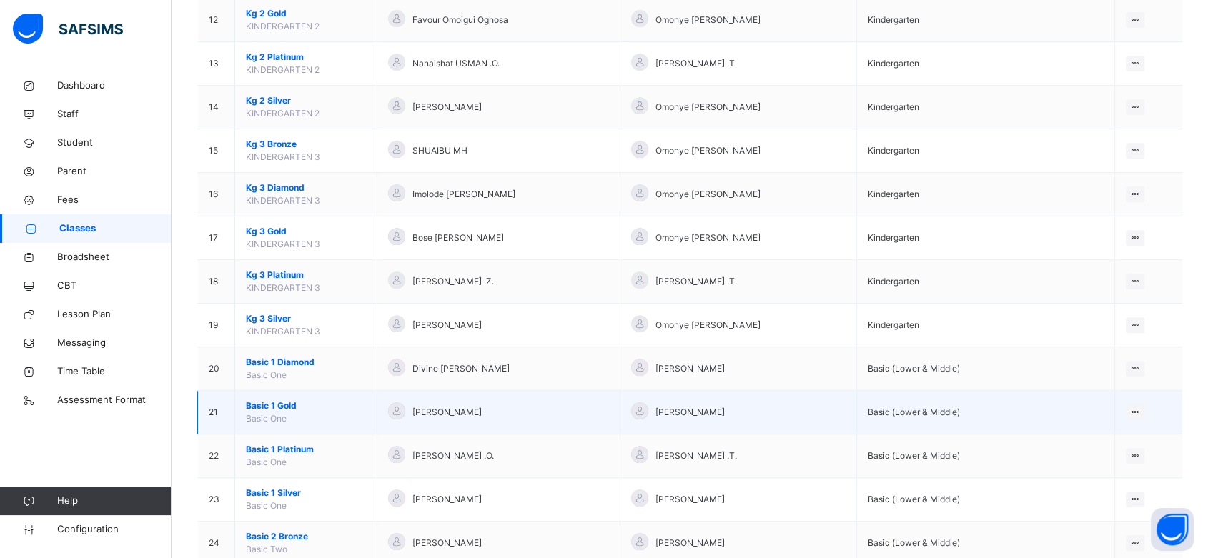
click at [263, 402] on span "Basic 1 Gold" at bounding box center [306, 406] width 120 height 13
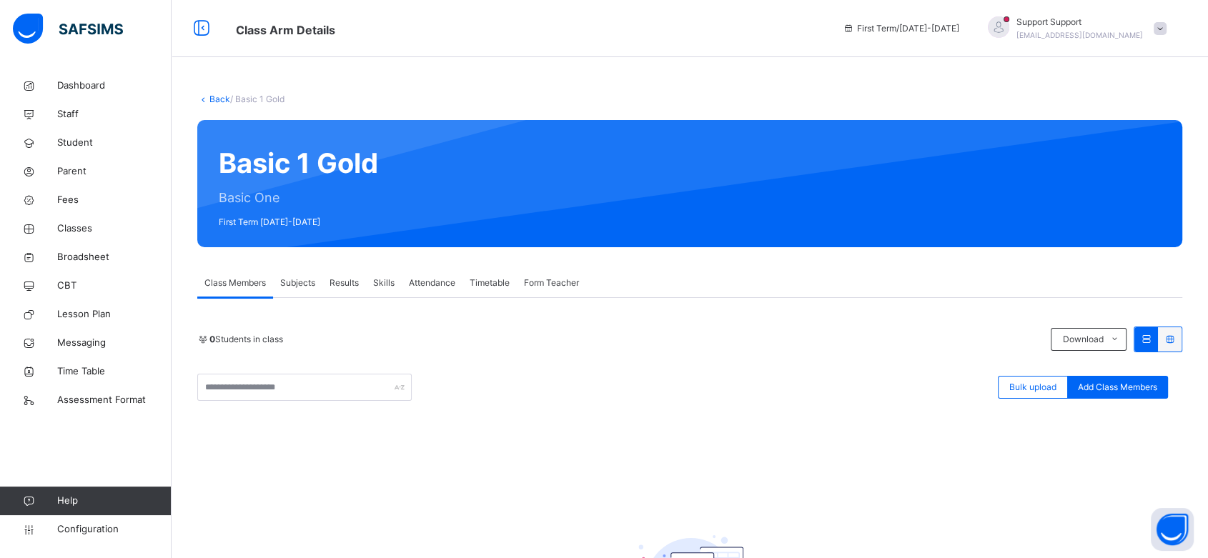
click at [214, 97] on link "Back" at bounding box center [219, 99] width 21 height 11
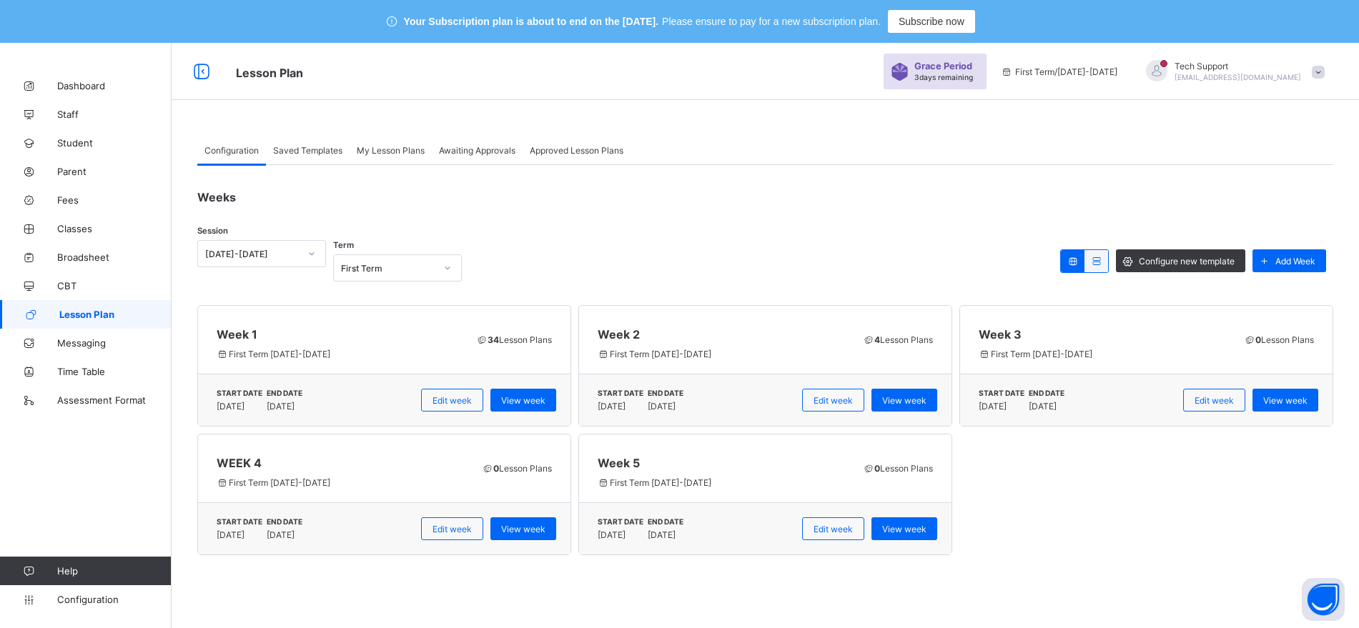
click at [325, 149] on span "Saved Templates" at bounding box center [307, 150] width 69 height 11
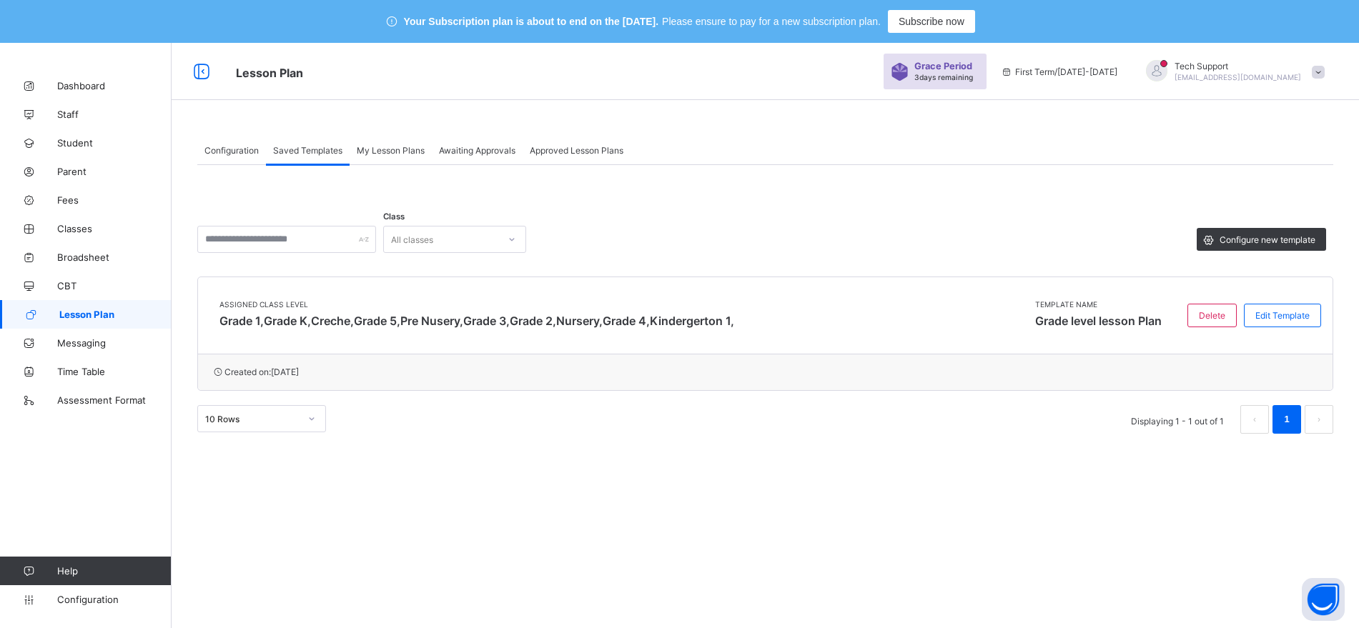
click at [247, 152] on span "Configuration" at bounding box center [231, 150] width 54 height 11
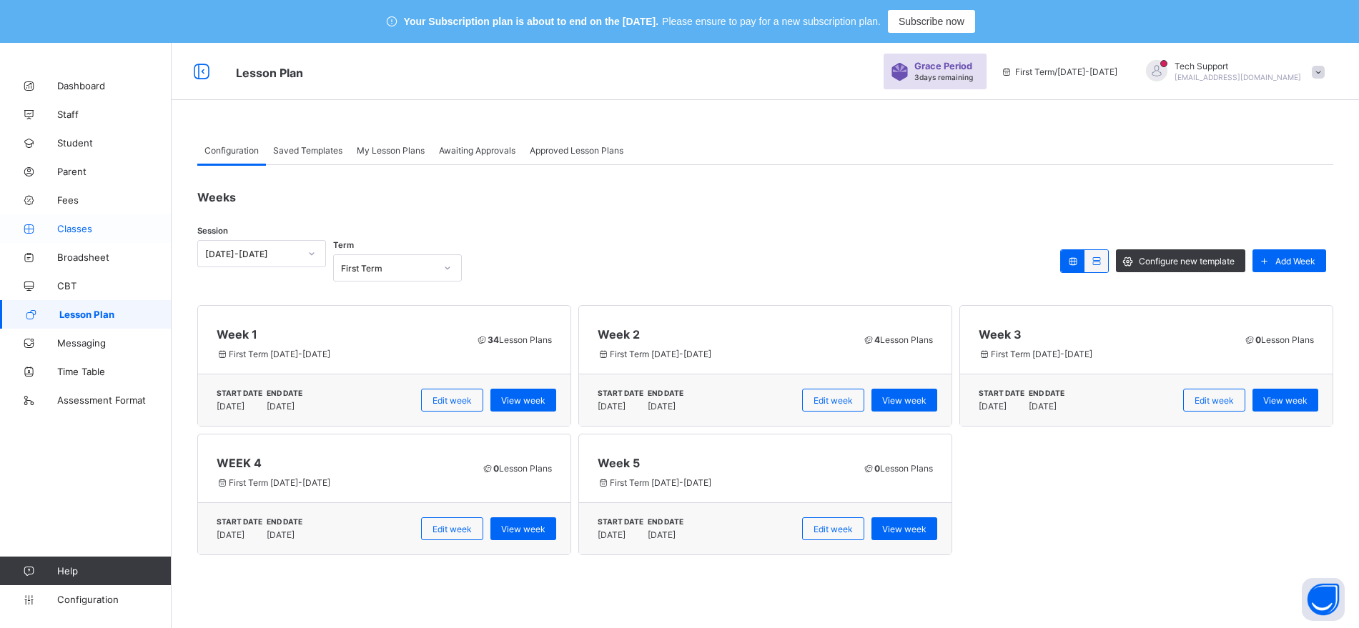
click at [81, 227] on span "Classes" at bounding box center [114, 228] width 114 height 11
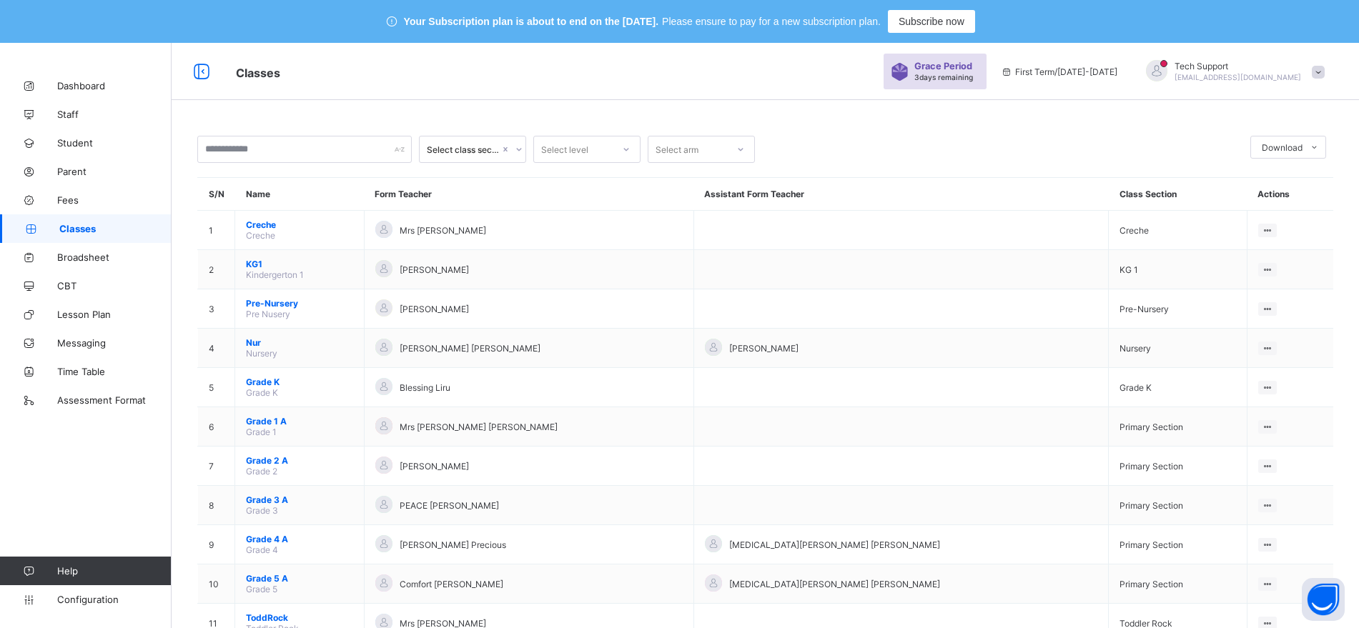
click at [1325, 68] on span at bounding box center [1318, 72] width 13 height 13
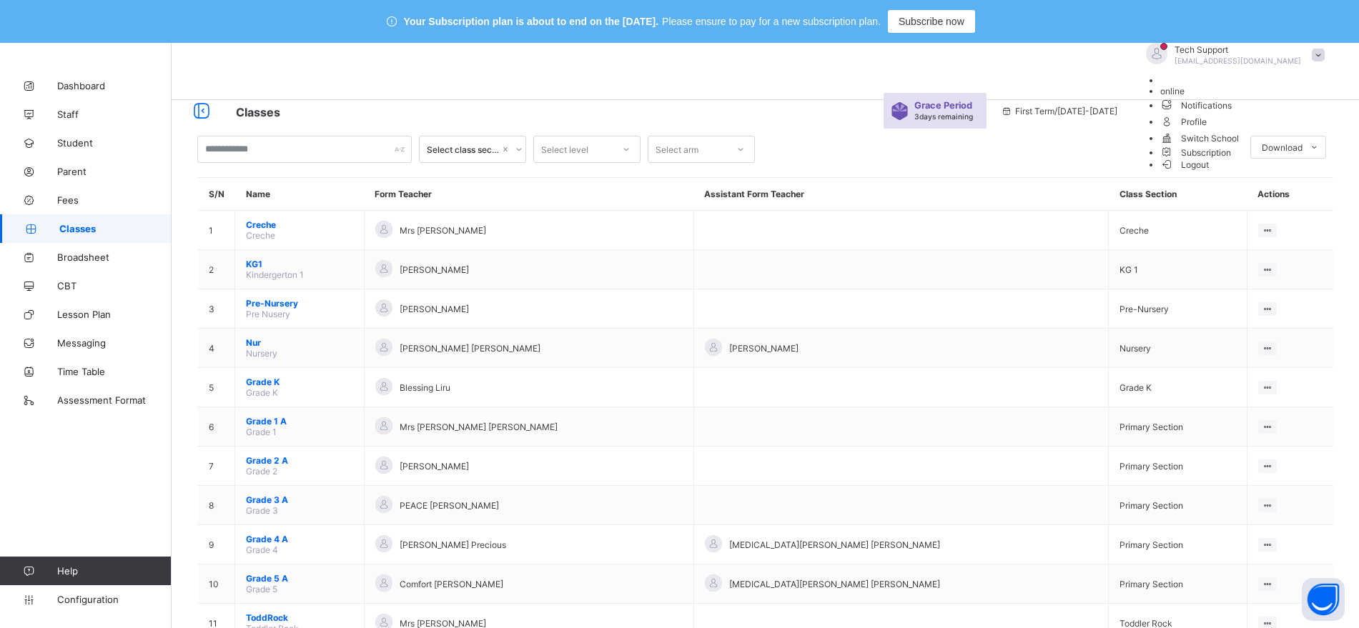
click at [1269, 158] on li "Subscription" at bounding box center [1246, 152] width 172 height 12
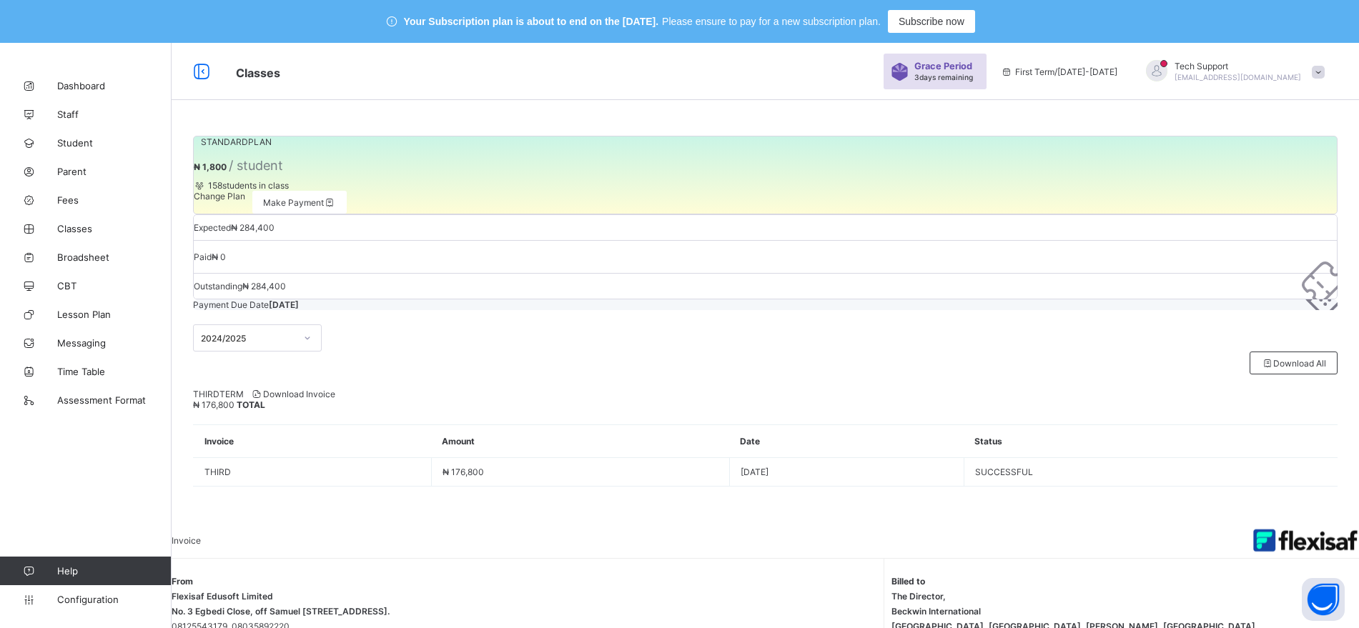
scroll to position [43, 0]
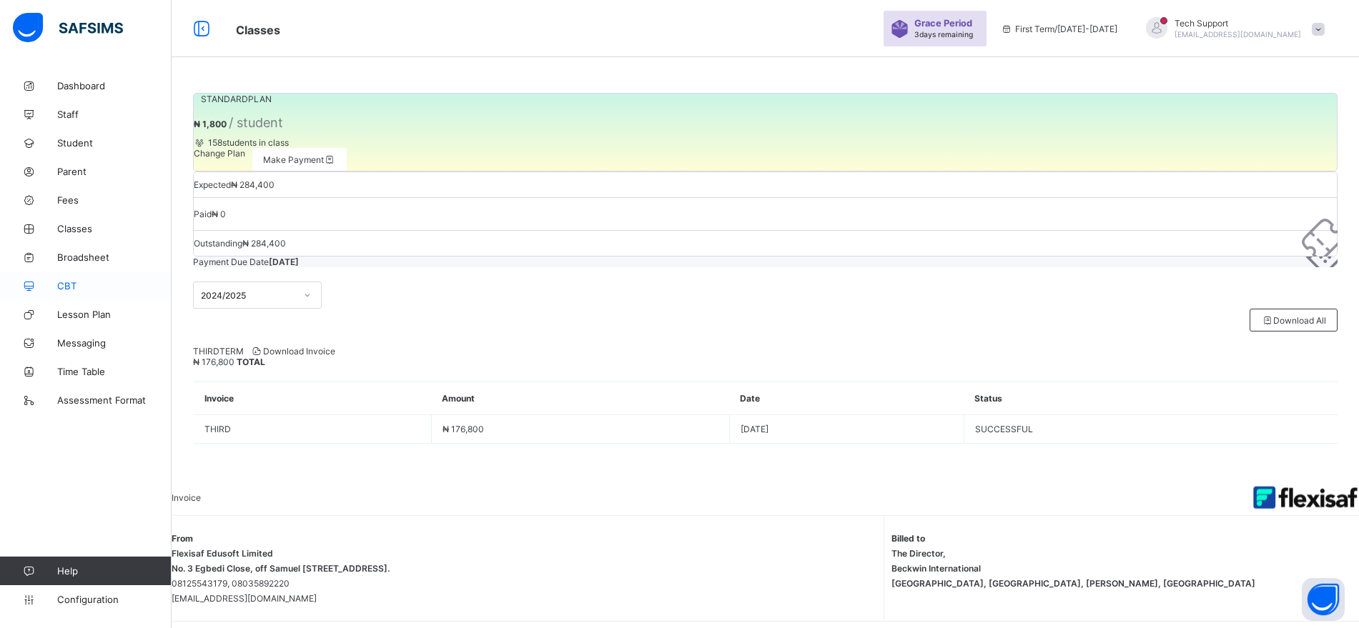
click at [59, 288] on span "CBT" at bounding box center [114, 285] width 114 height 11
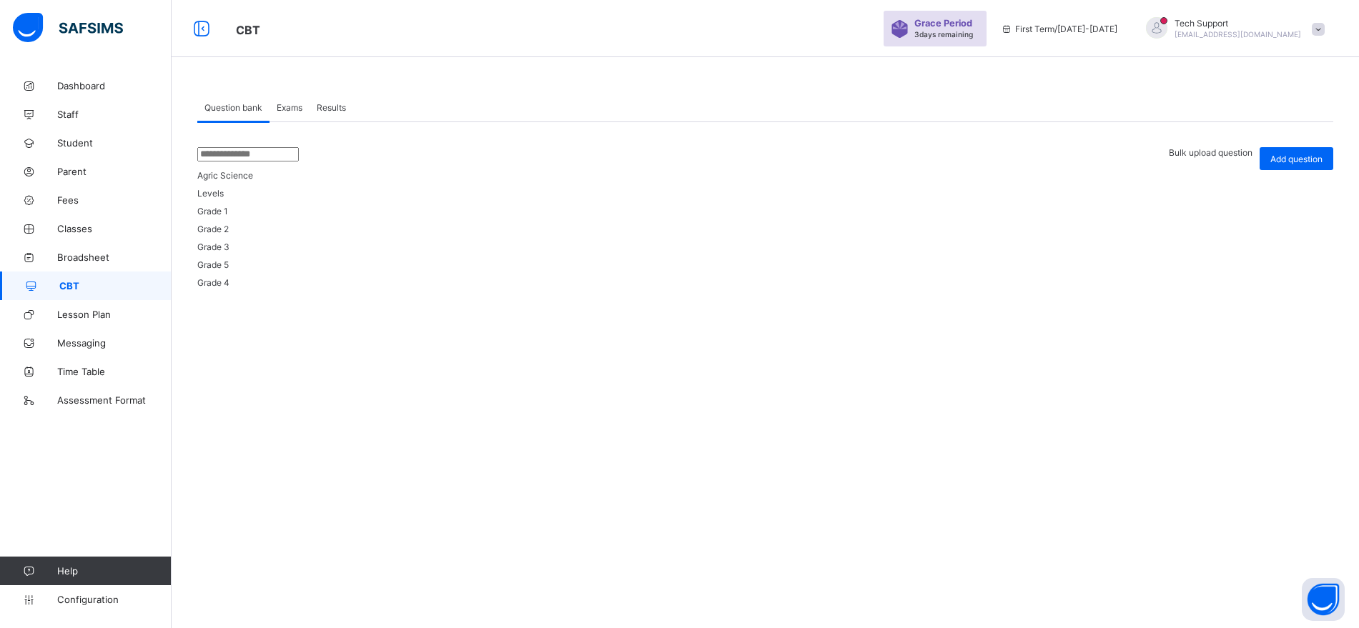
click at [296, 112] on span "Exams" at bounding box center [290, 107] width 26 height 11
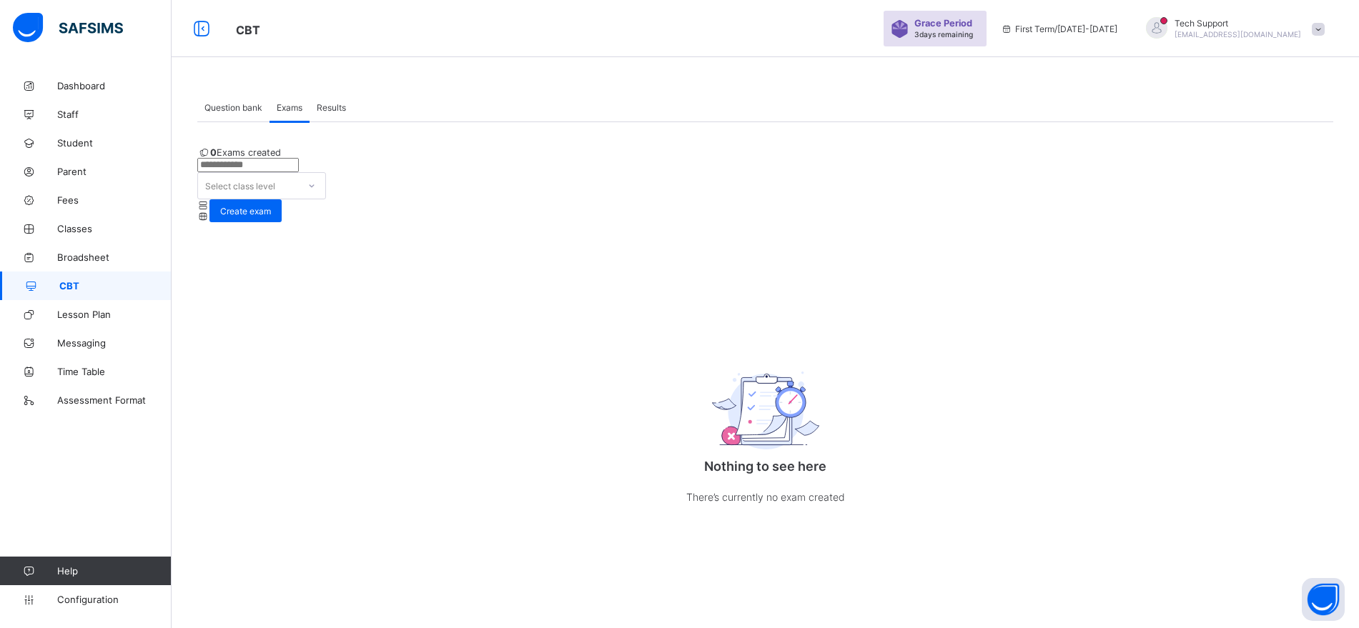
click at [330, 109] on span "Results" at bounding box center [331, 107] width 29 height 11
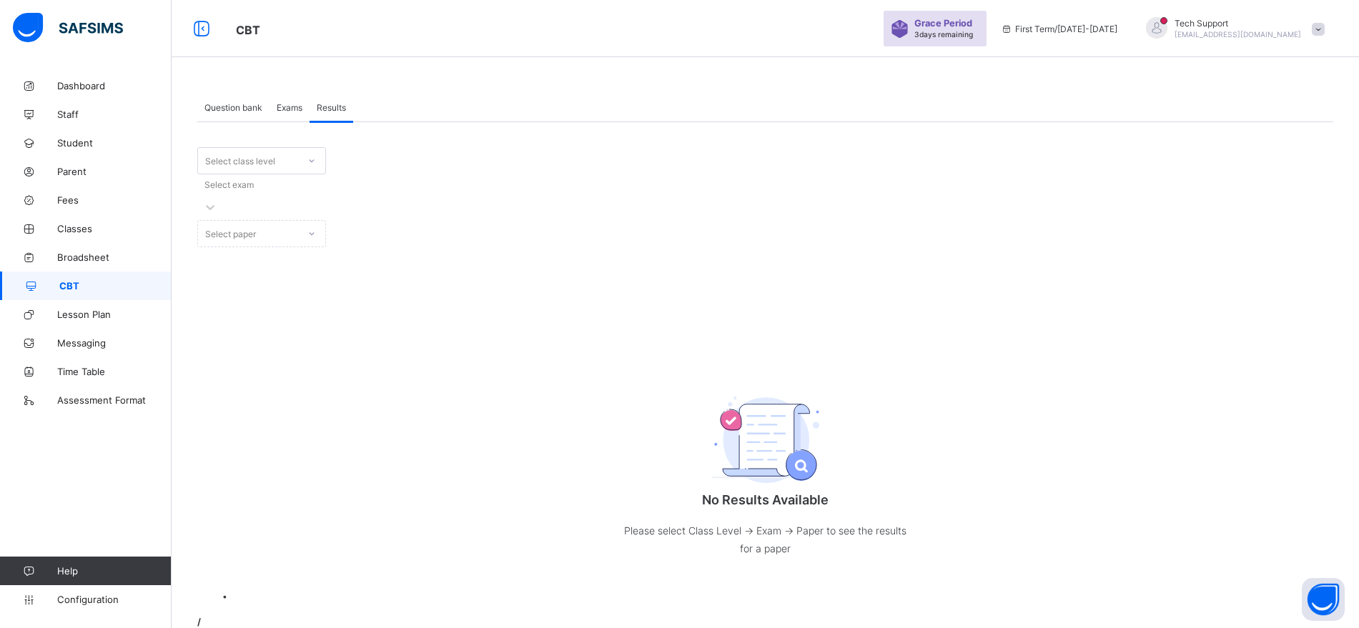
click at [292, 107] on span "Exams" at bounding box center [290, 107] width 26 height 11
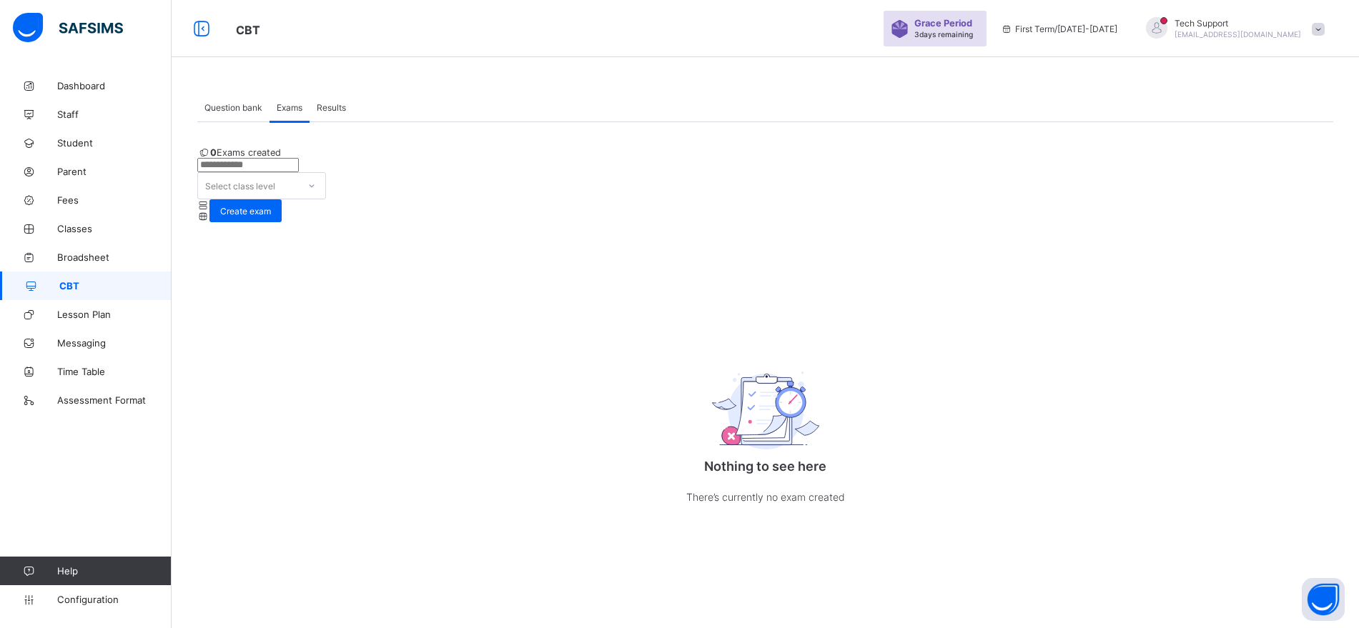
click at [247, 109] on span "Question bank" at bounding box center [233, 107] width 58 height 11
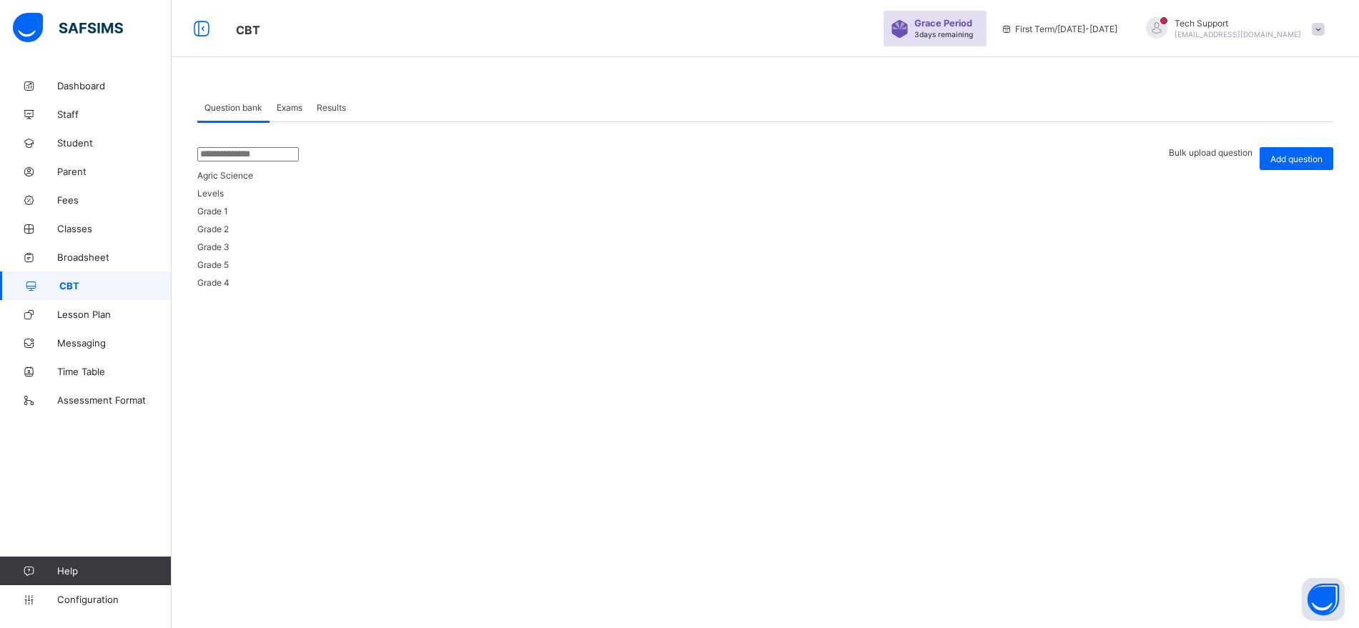
click at [298, 109] on span "Exams" at bounding box center [290, 107] width 26 height 11
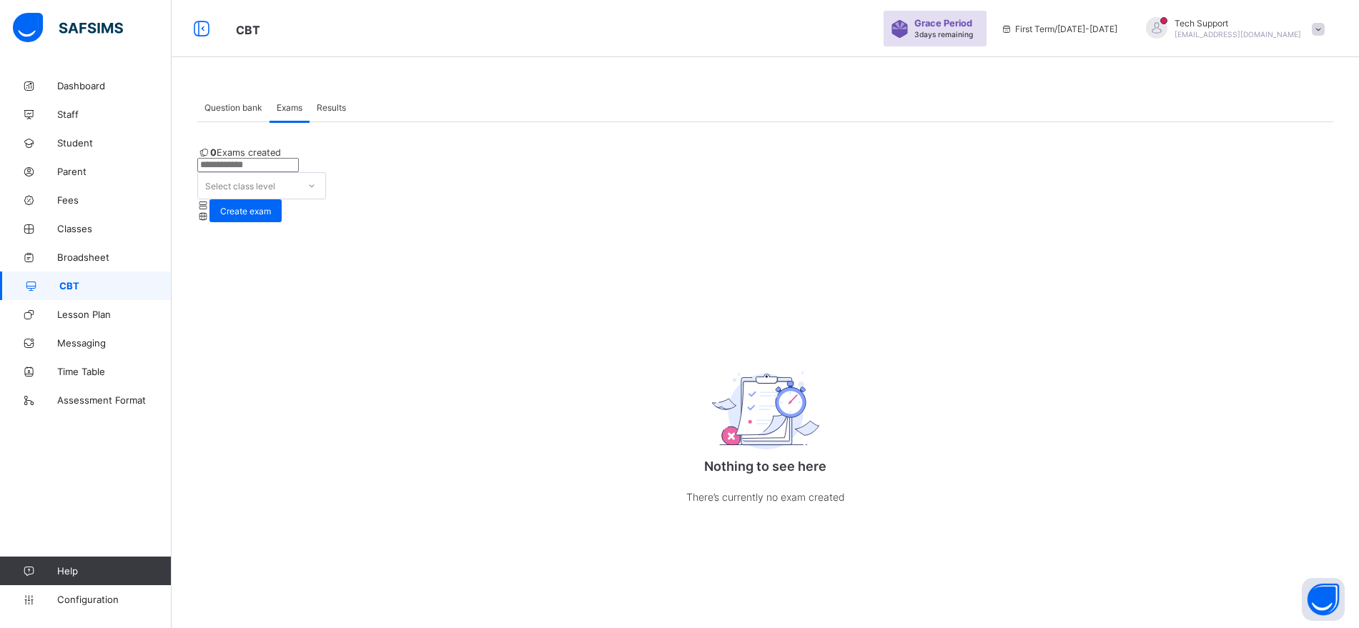
click at [327, 107] on span "Results" at bounding box center [331, 107] width 29 height 11
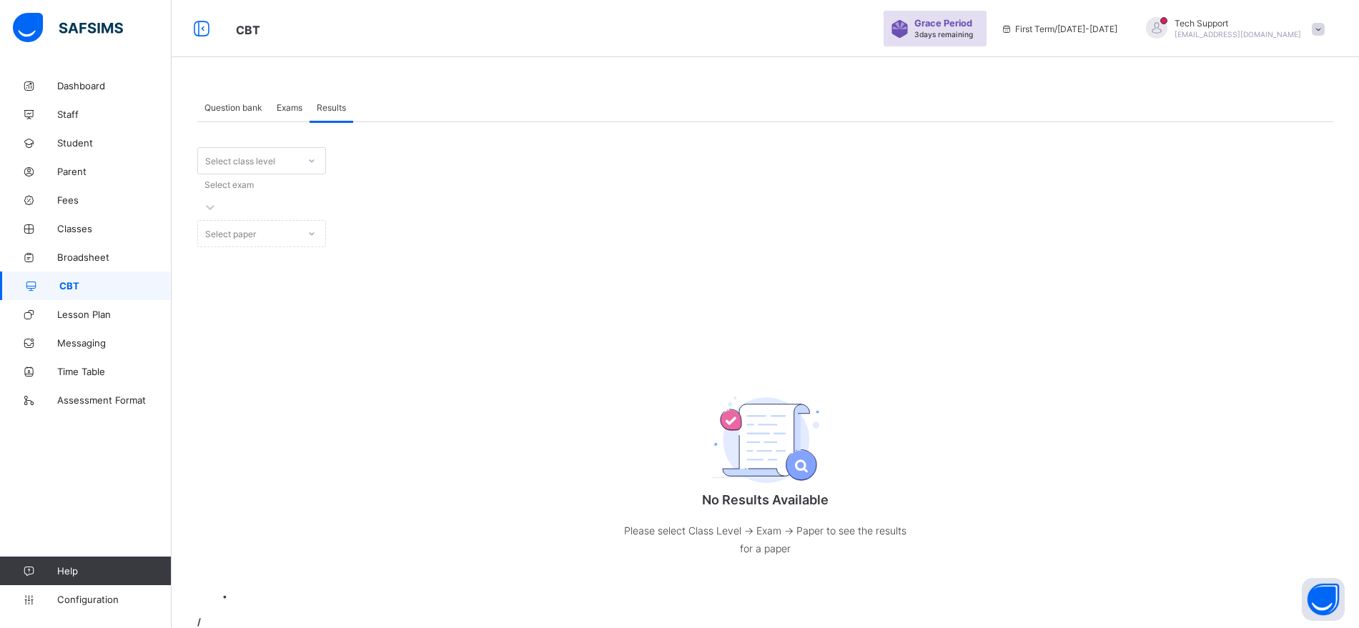
click at [243, 113] on div "Question bank" at bounding box center [233, 107] width 72 height 29
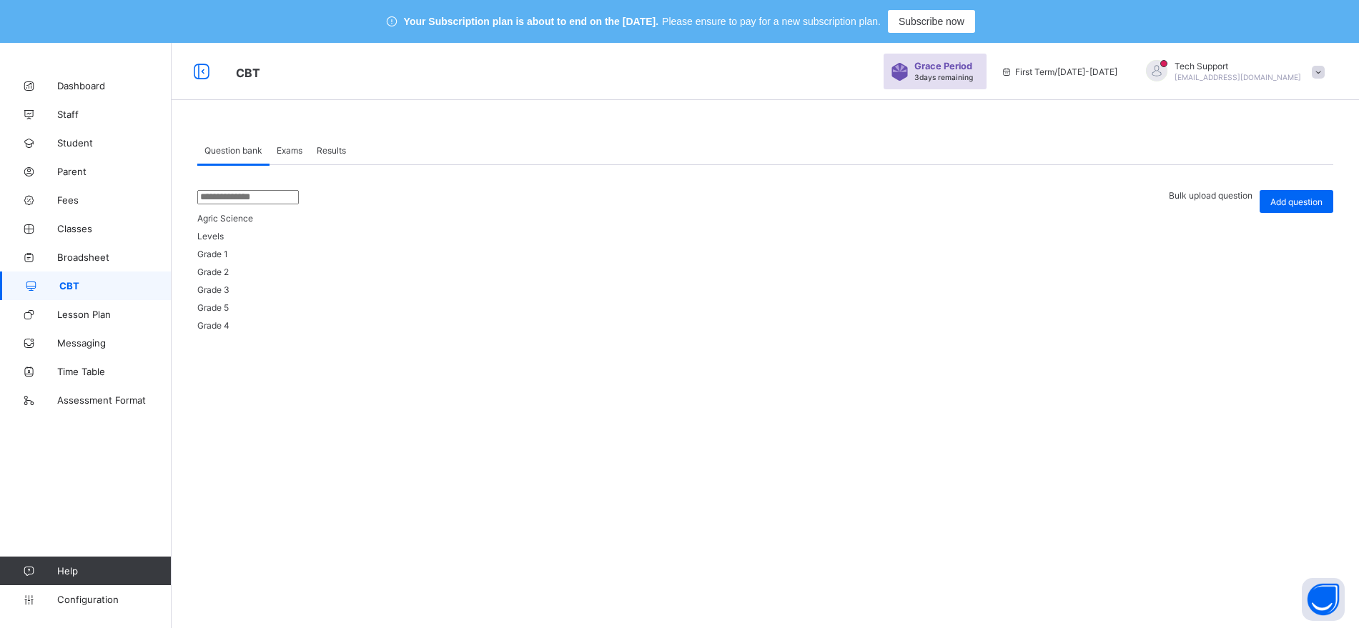
click at [1325, 66] on span at bounding box center [1318, 72] width 13 height 13
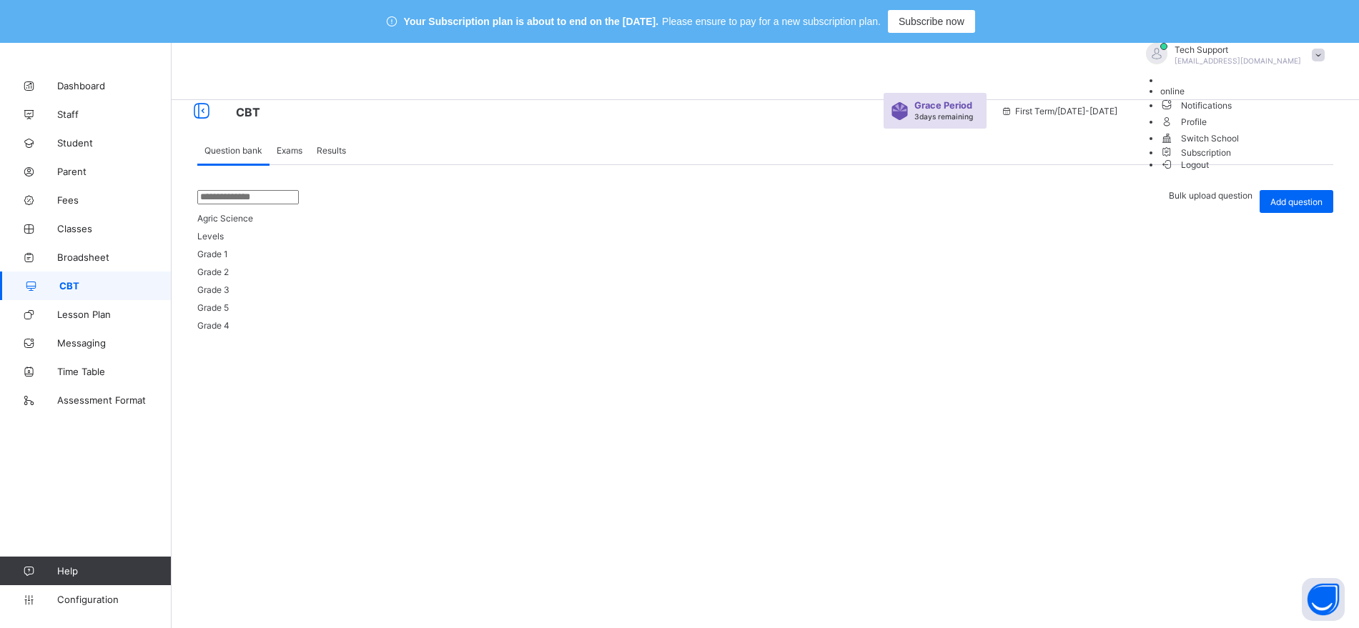
click at [1295, 158] on li "Subscription" at bounding box center [1246, 152] width 172 height 12
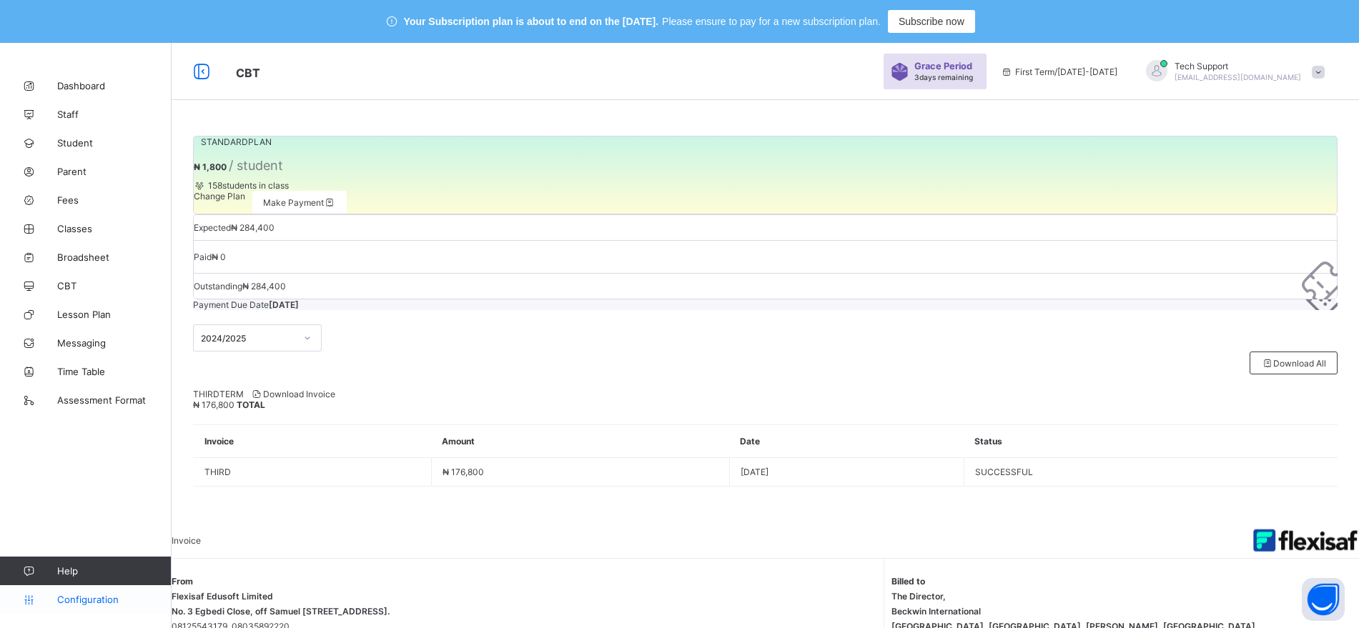
click at [99, 599] on span "Configuration" at bounding box center [114, 599] width 114 height 11
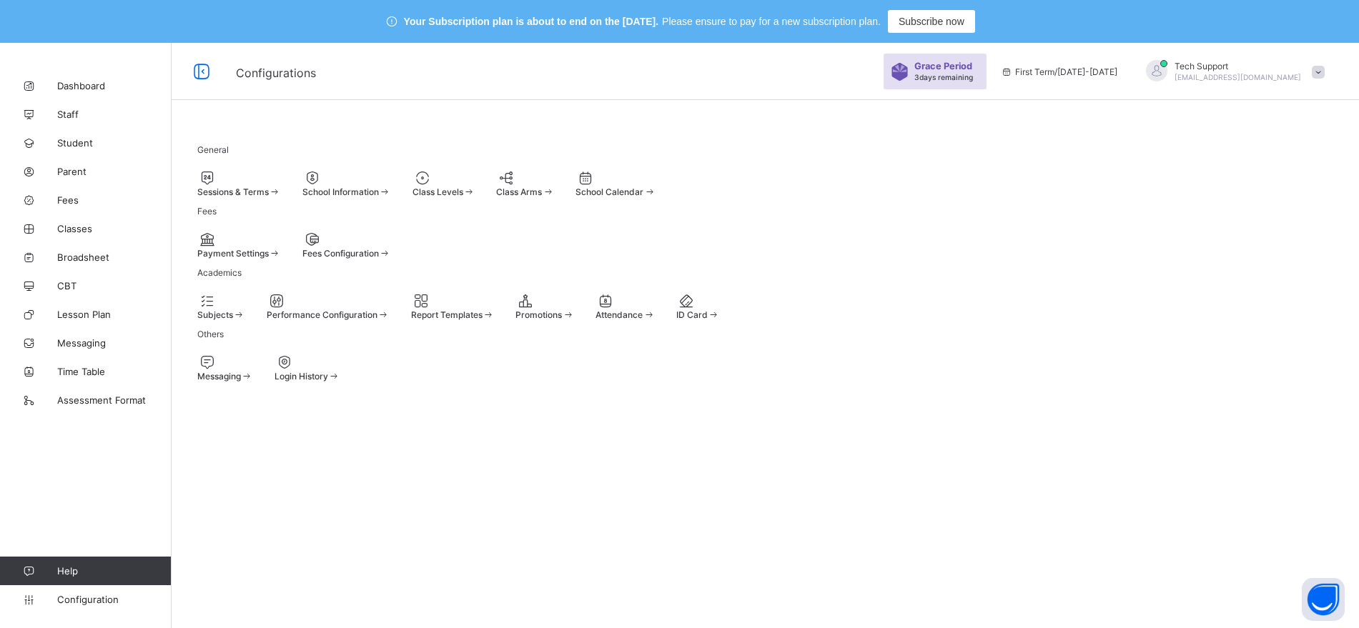
click at [1325, 71] on span at bounding box center [1318, 72] width 13 height 13
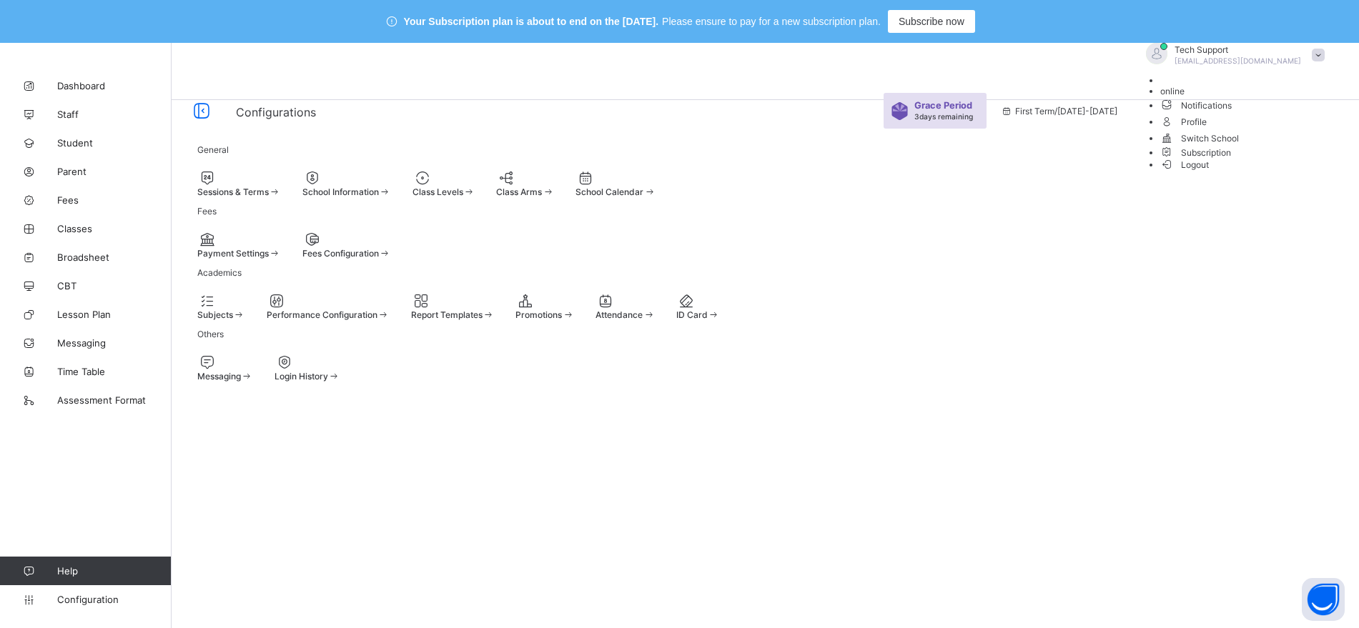
click at [1290, 158] on li "Subscription" at bounding box center [1246, 152] width 172 height 12
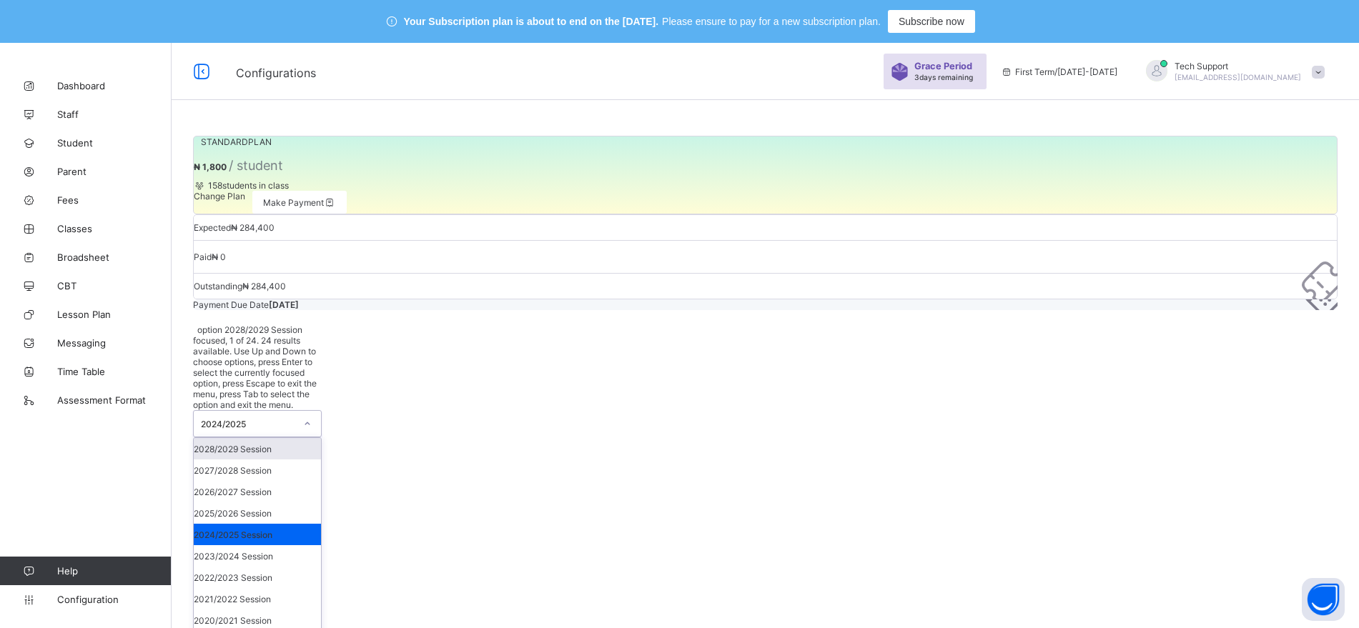
click at [303, 417] on icon at bounding box center [307, 424] width 9 height 14
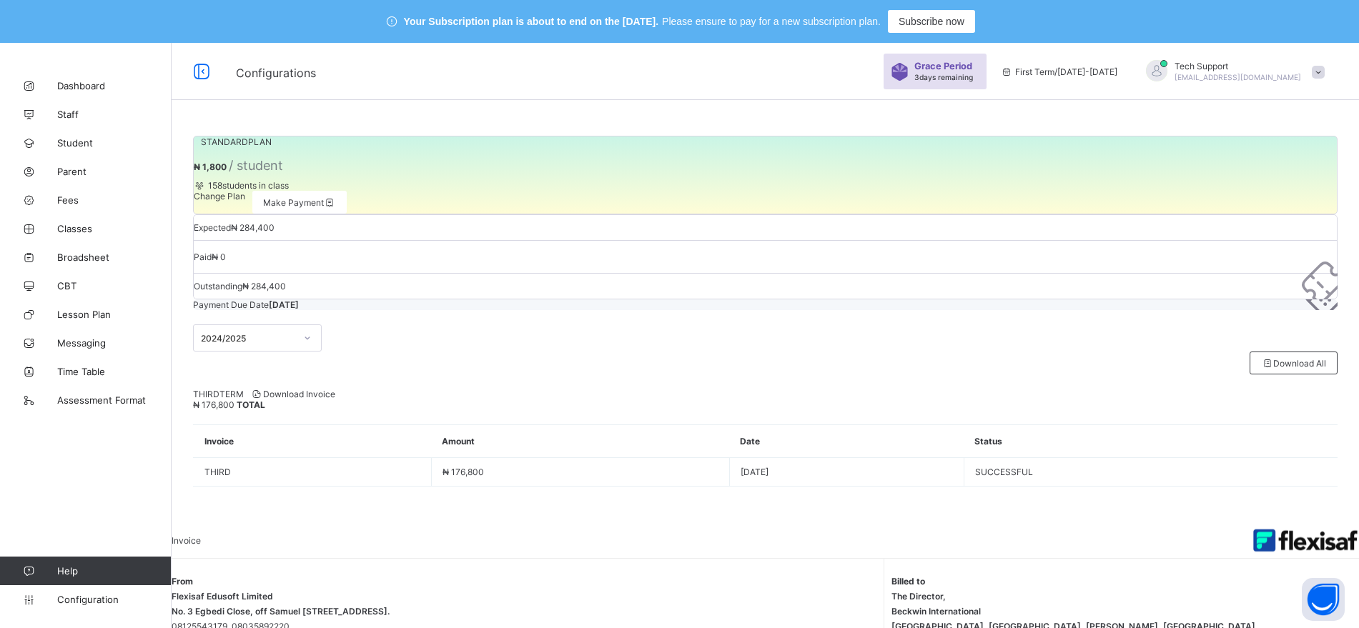
click at [405, 339] on div "2024/2025" at bounding box center [765, 338] width 1144 height 27
click at [244, 214] on div "Change Plan" at bounding box center [219, 202] width 51 height 23
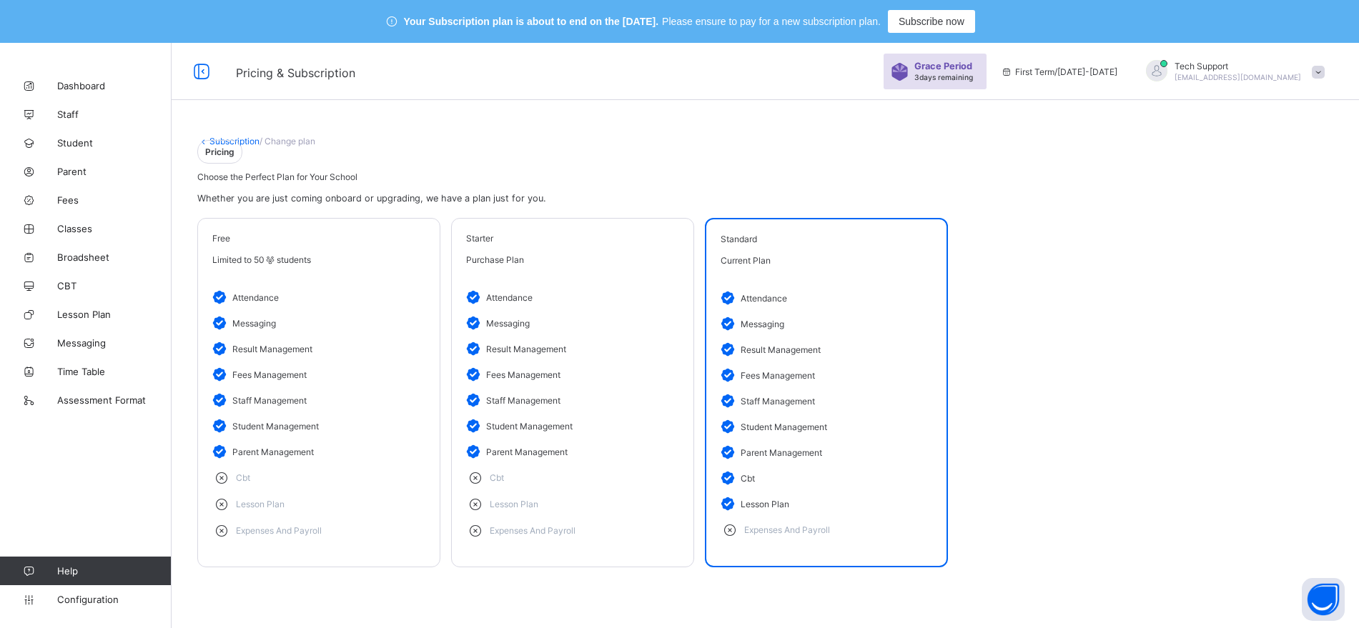
scroll to position [50, 0]
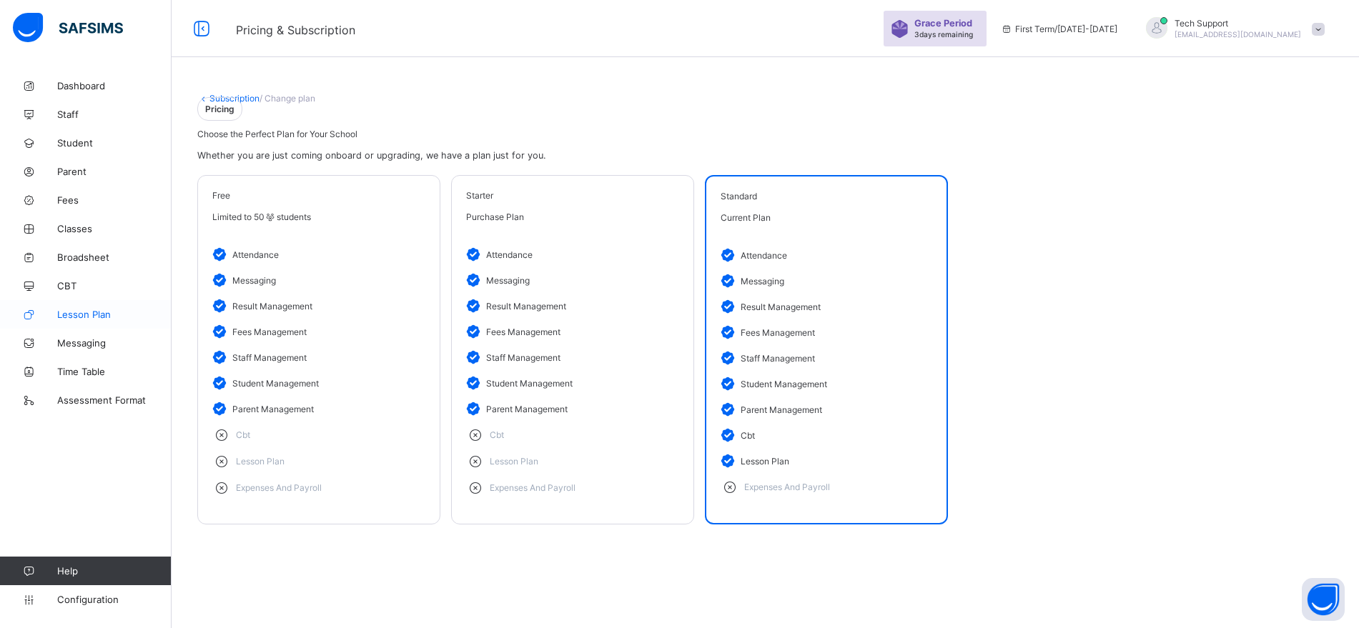
click at [69, 320] on link "Lesson Plan" at bounding box center [86, 314] width 172 height 29
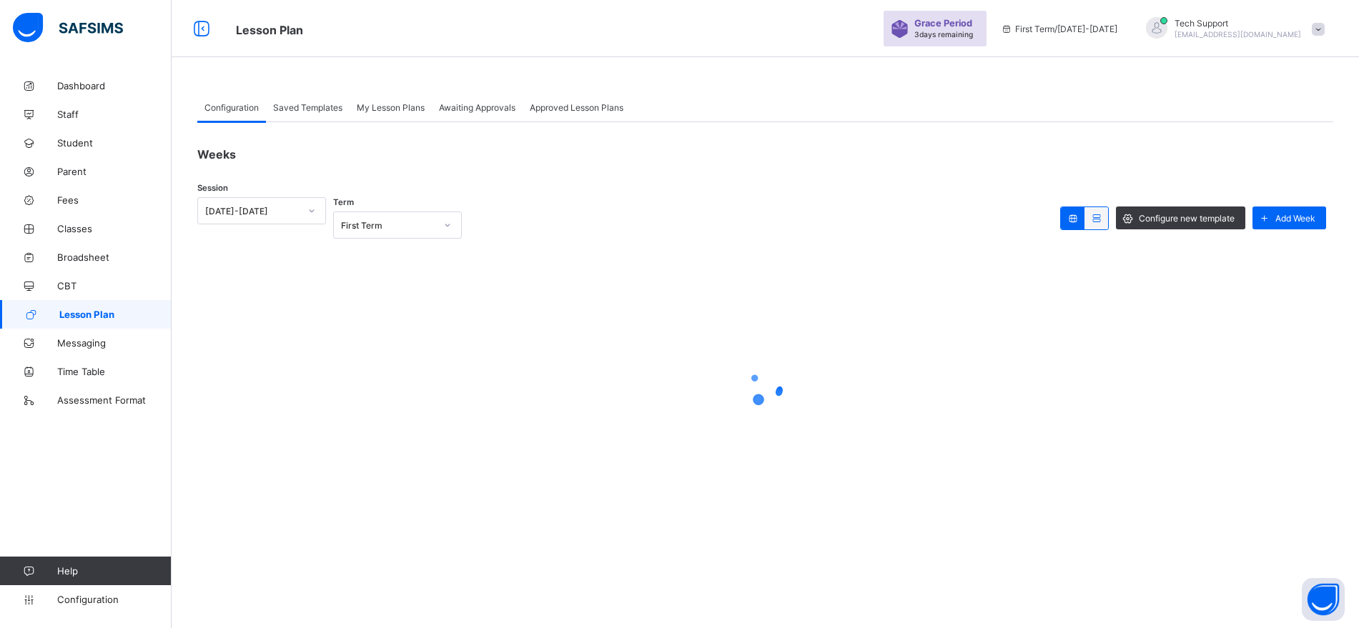
scroll to position [43, 0]
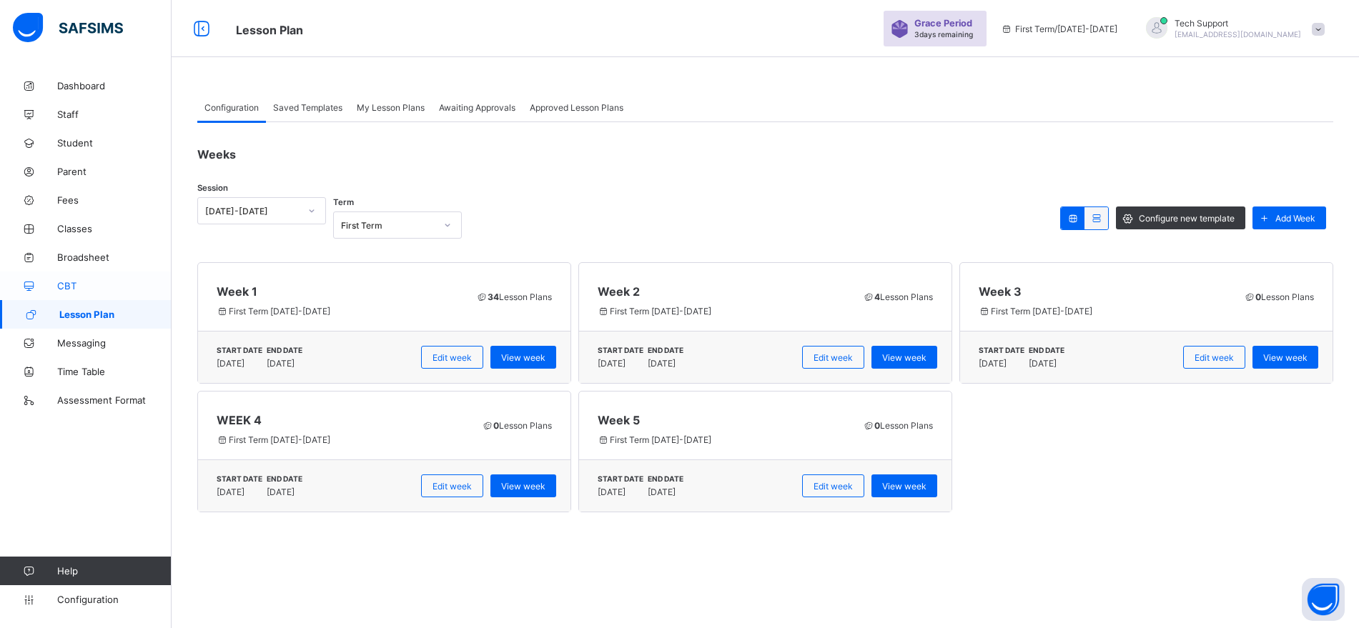
click at [92, 288] on span "CBT" at bounding box center [114, 285] width 114 height 11
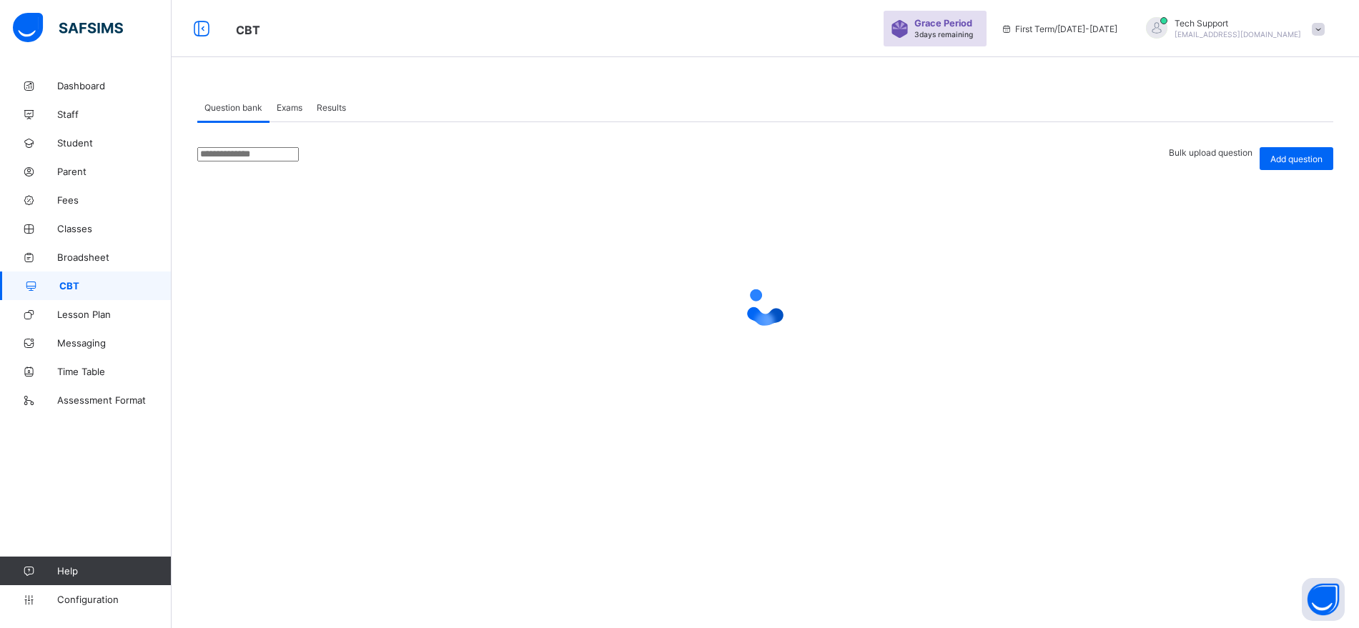
click at [1325, 30] on span at bounding box center [1318, 29] width 13 height 13
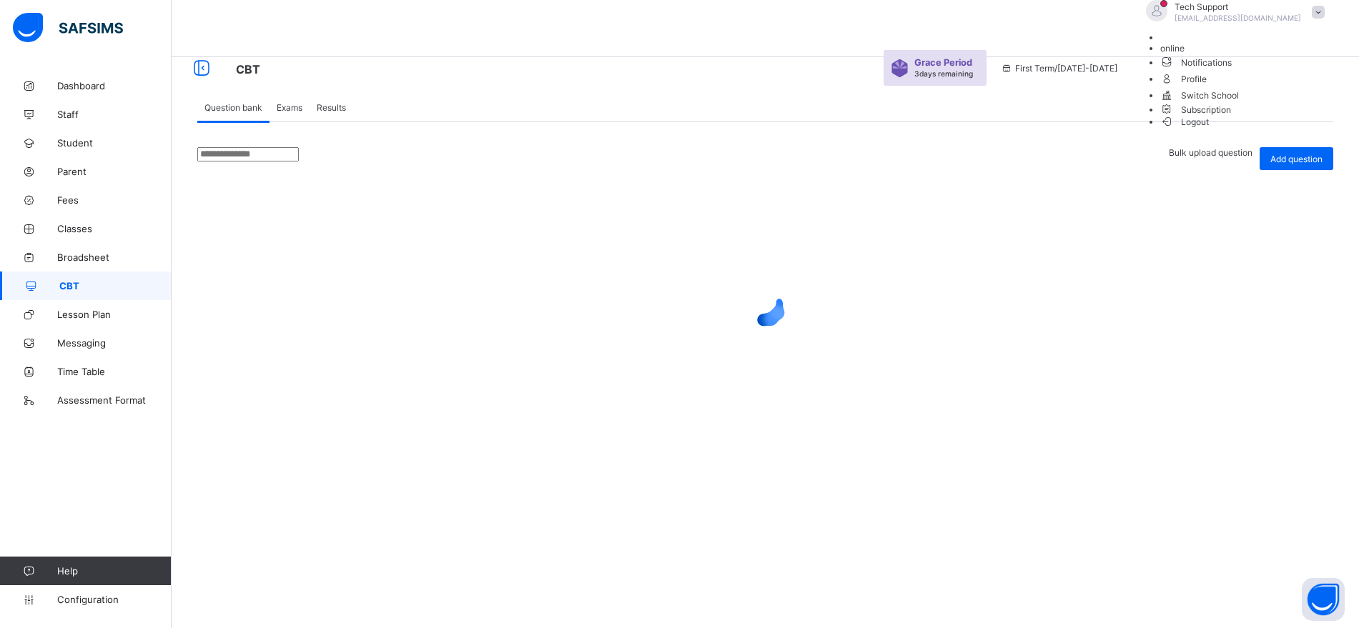
click at [1232, 115] on span "Subscription" at bounding box center [1195, 109] width 71 height 11
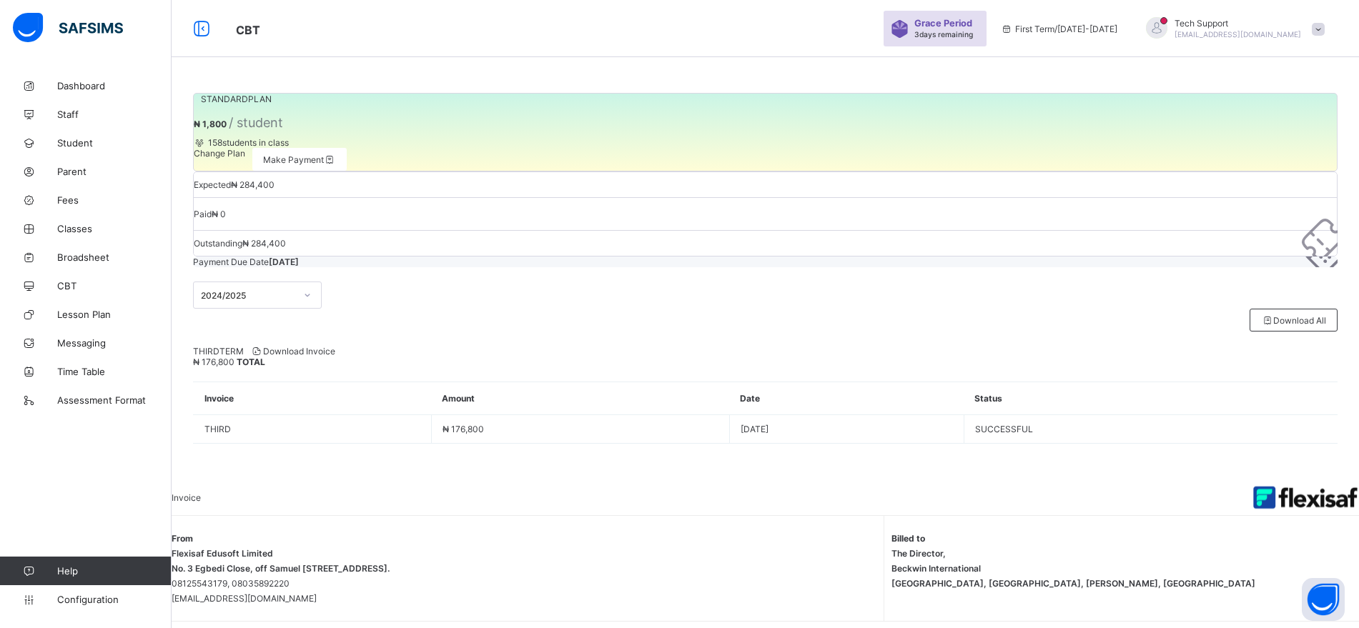
click at [245, 159] on span "Change Plan" at bounding box center [219, 153] width 51 height 11
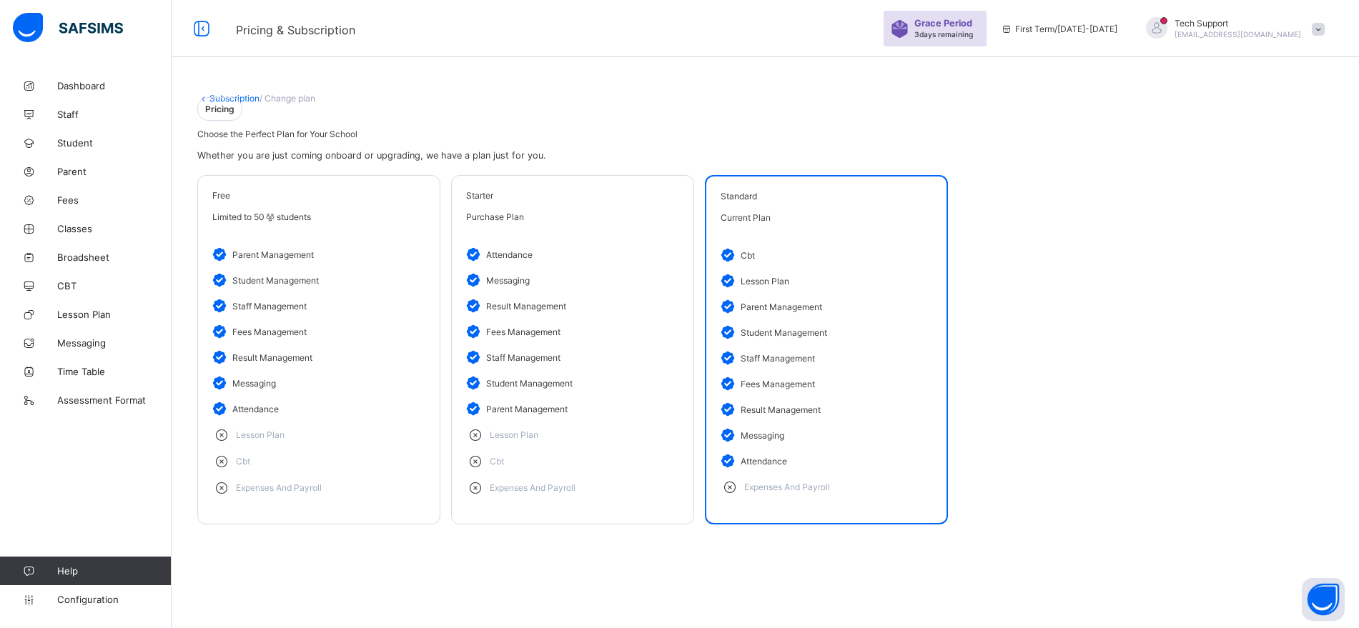
scroll to position [50, 0]
click at [636, 345] on li "fees management" at bounding box center [572, 332] width 213 height 26
click at [1325, 23] on span at bounding box center [1318, 29] width 13 height 13
click at [86, 310] on span "Lesson Plan" at bounding box center [114, 314] width 114 height 11
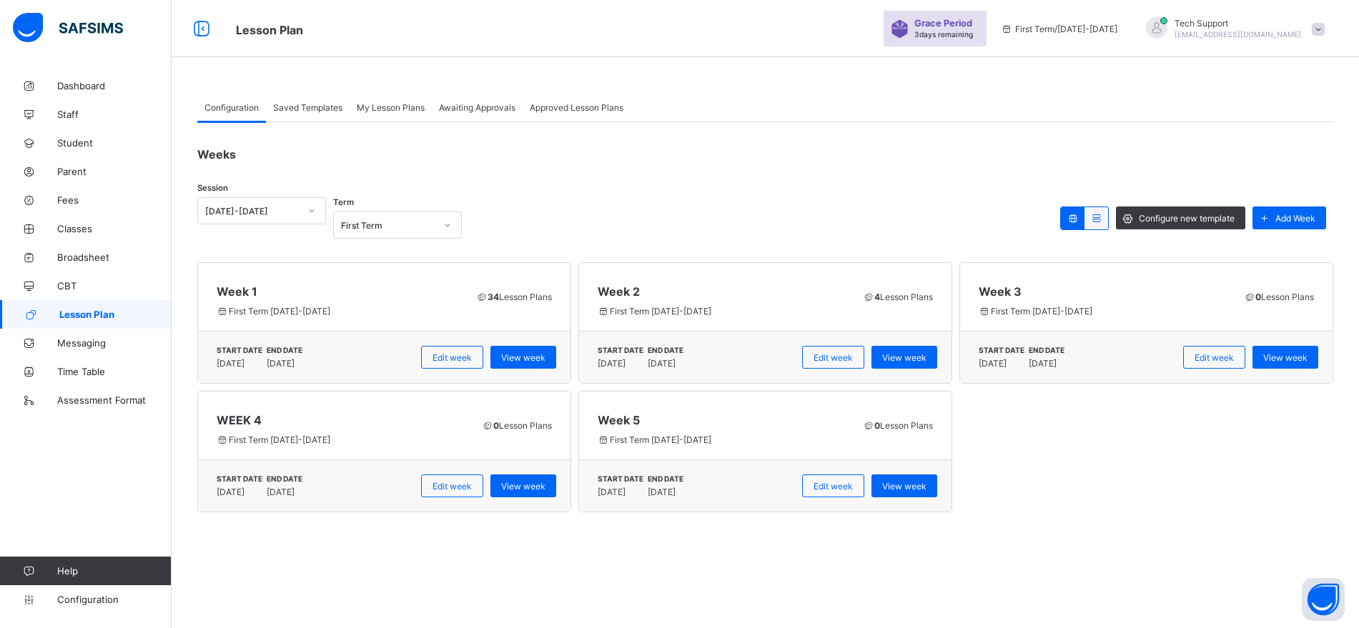
click at [1325, 29] on span at bounding box center [1318, 29] width 13 height 13
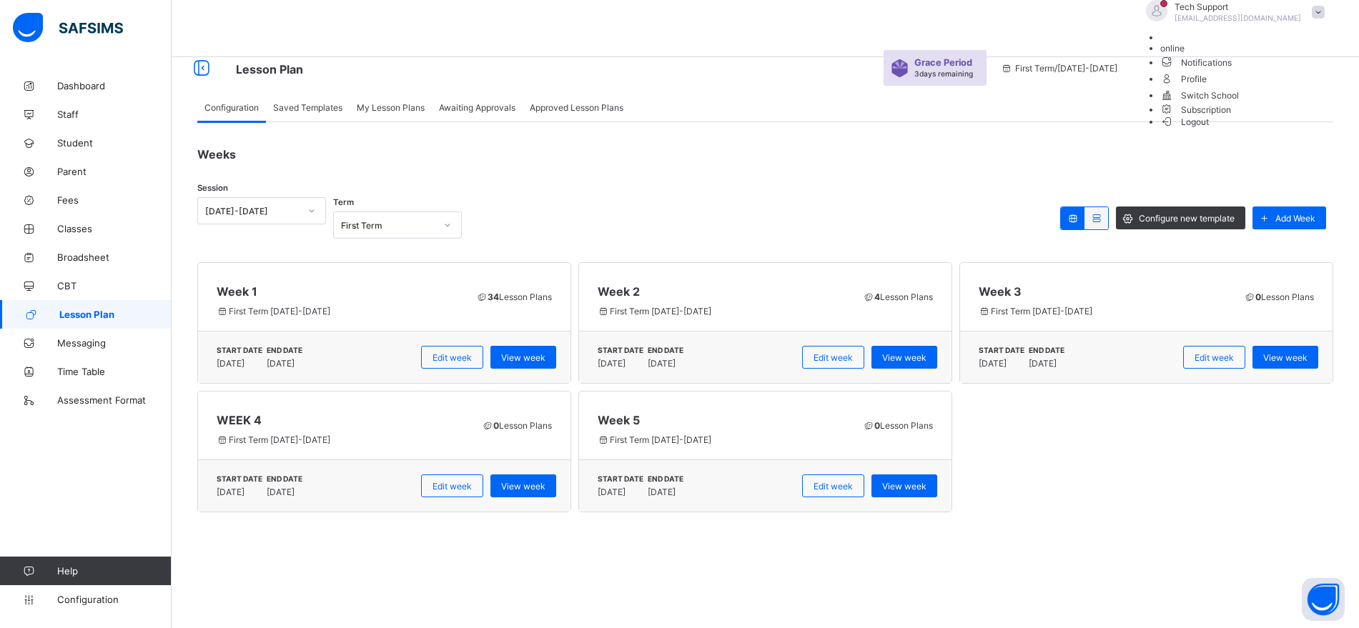
click at [1232, 115] on span "Subscription" at bounding box center [1195, 109] width 71 height 11
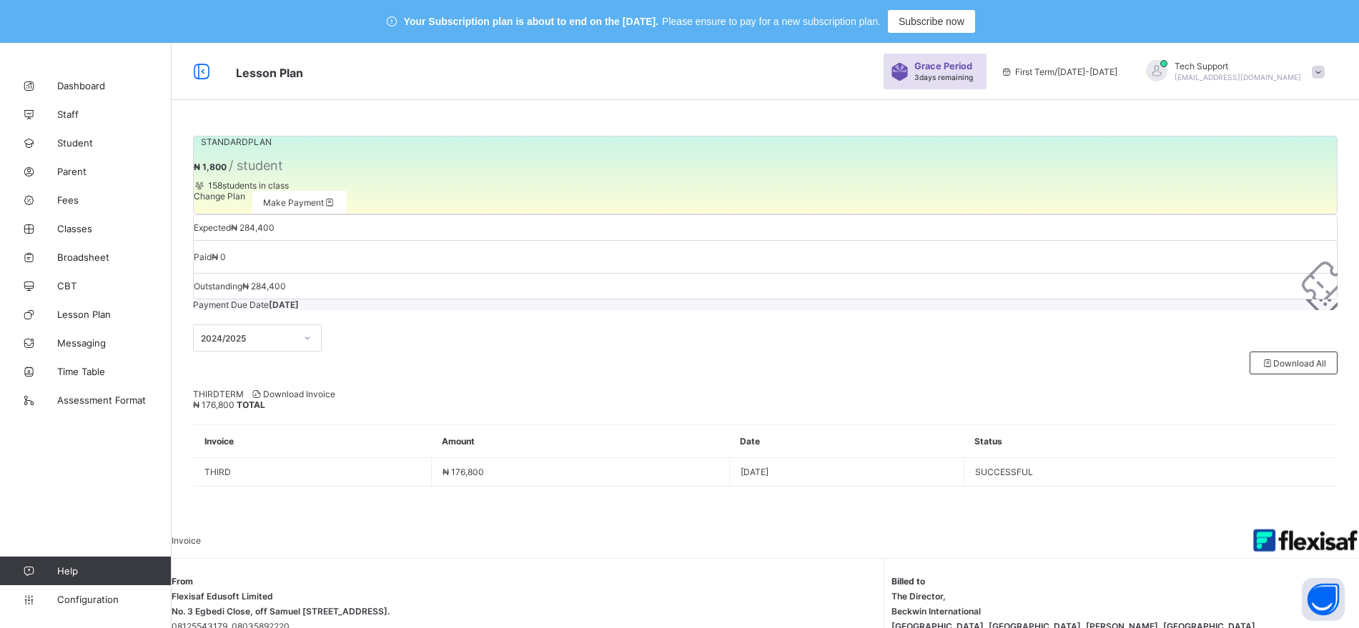
click at [1325, 76] on span at bounding box center [1318, 72] width 13 height 13
click at [856, 93] on div "Lesson Plan Grace Period 3 days remaining First Term / 2025-2026 Tech Support r…" at bounding box center [679, 71] width 1359 height 57
click at [245, 202] on span "Change Plan" at bounding box center [219, 196] width 51 height 11
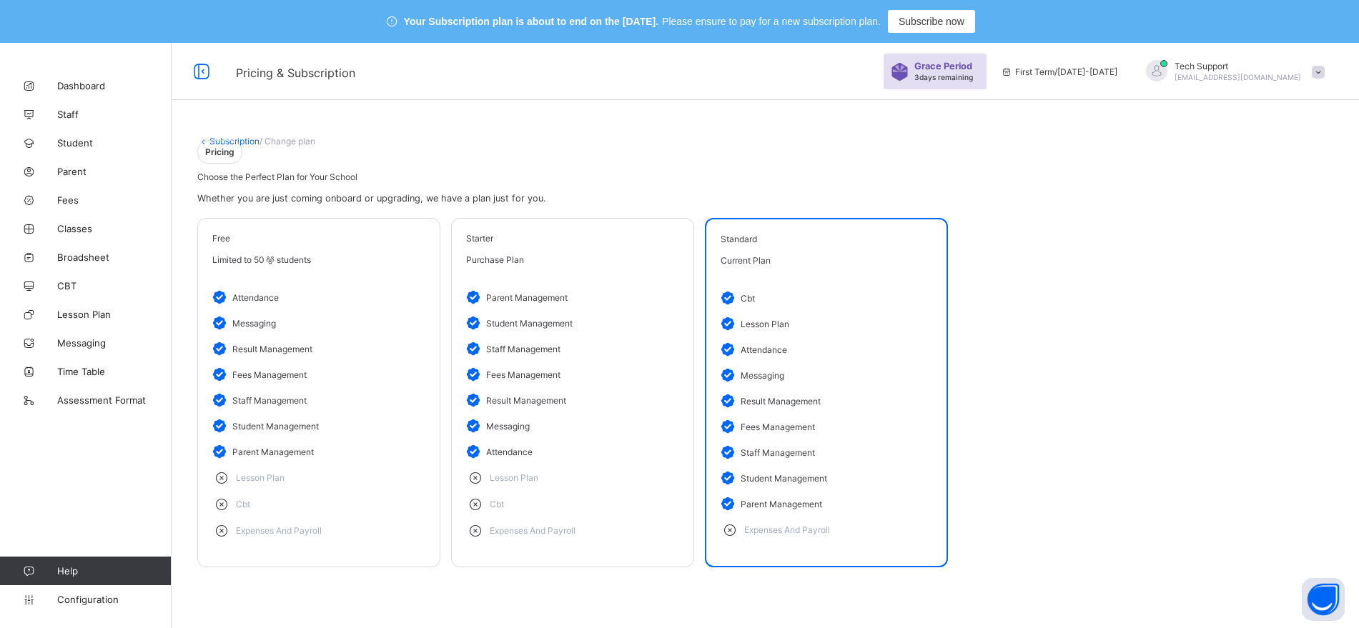
scroll to position [50, 0]
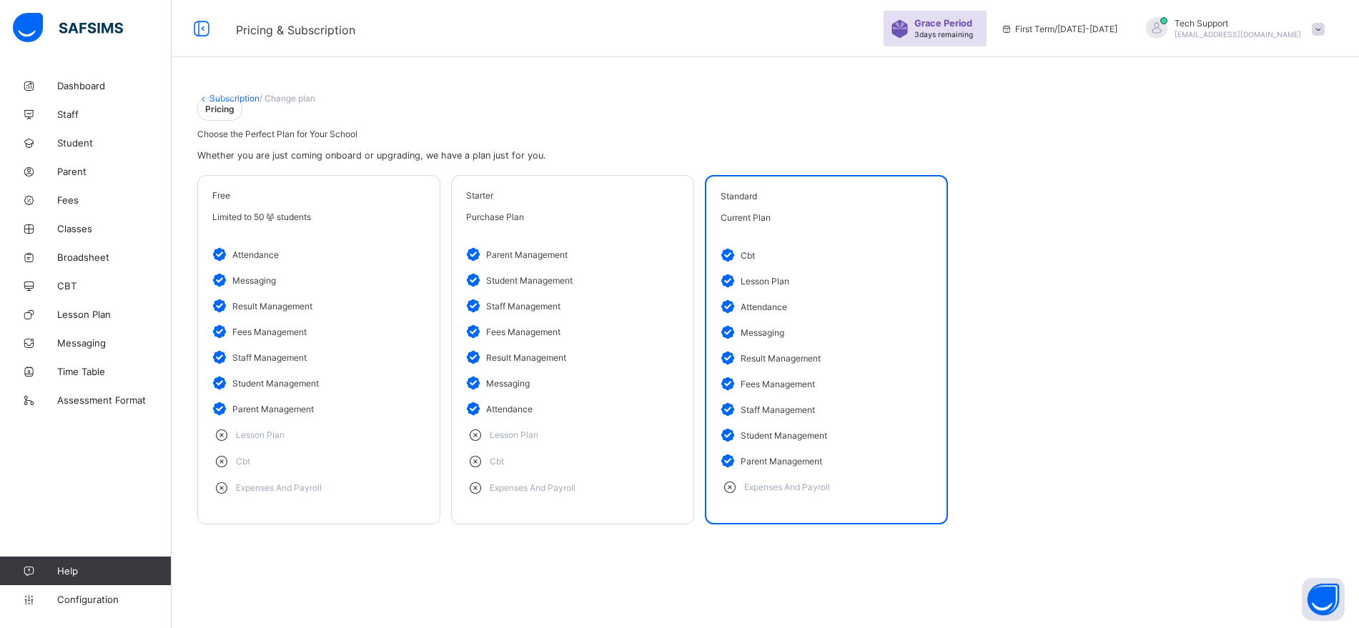
click at [366, 319] on li "result management" at bounding box center [318, 306] width 213 height 26
click at [595, 319] on li "staff management" at bounding box center [572, 306] width 213 height 26
click at [77, 596] on span "Configuration" at bounding box center [114, 599] width 114 height 11
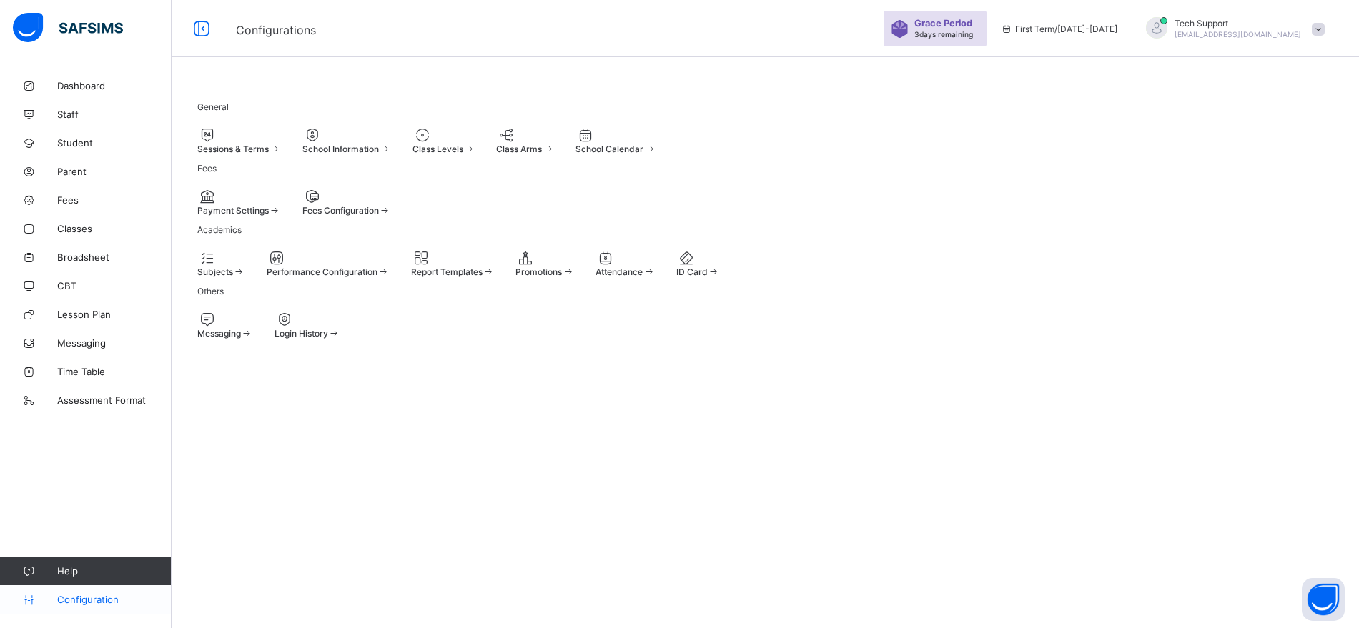
scroll to position [43, 0]
click at [281, 148] on div "Sessions & Terms" at bounding box center [239, 149] width 84 height 11
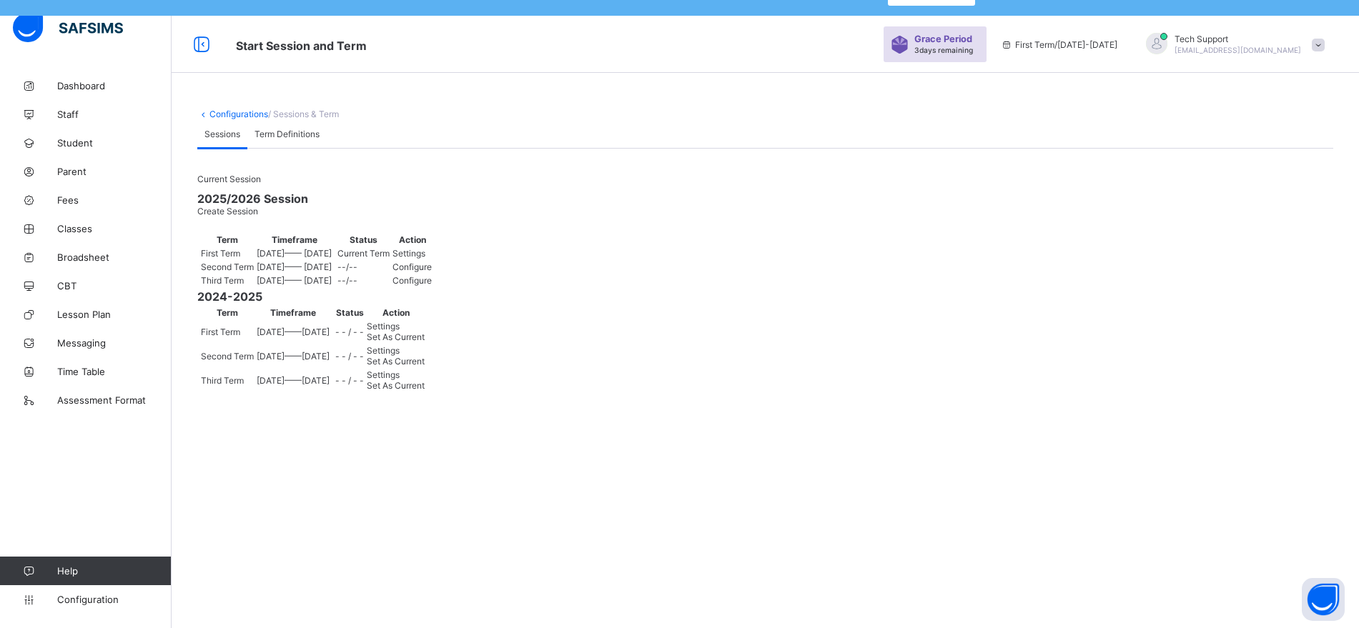
scroll to position [22, 0]
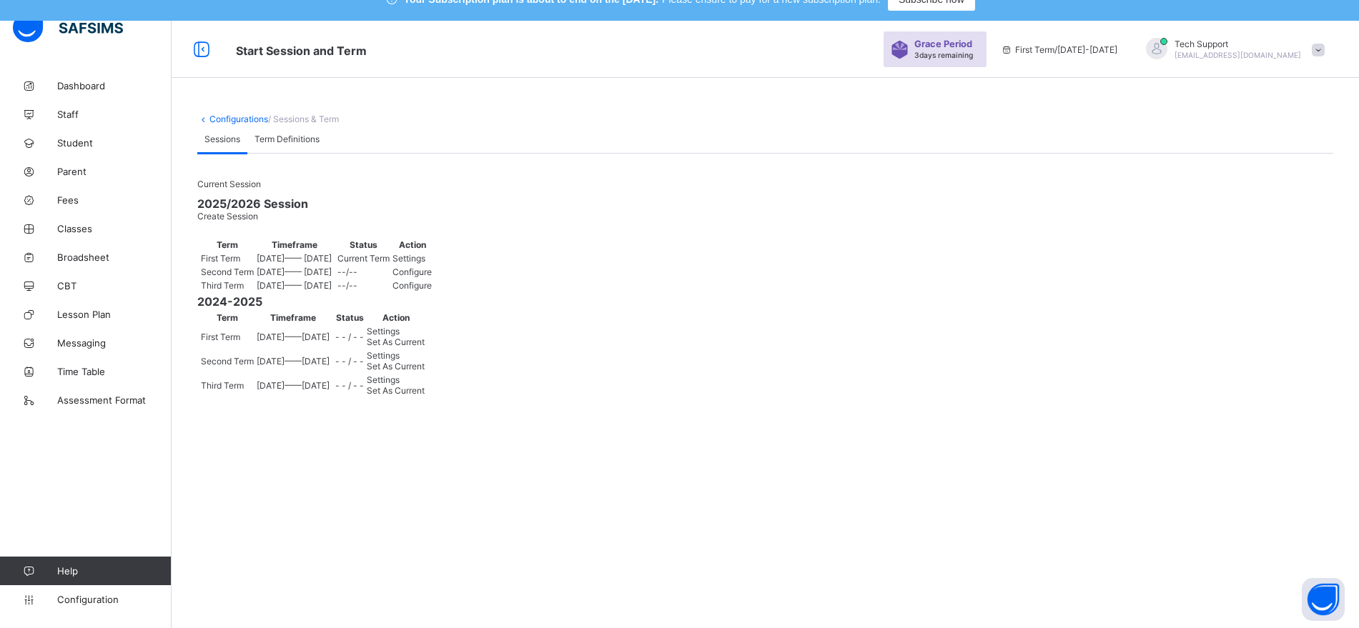
click at [1325, 54] on span at bounding box center [1318, 50] width 13 height 13
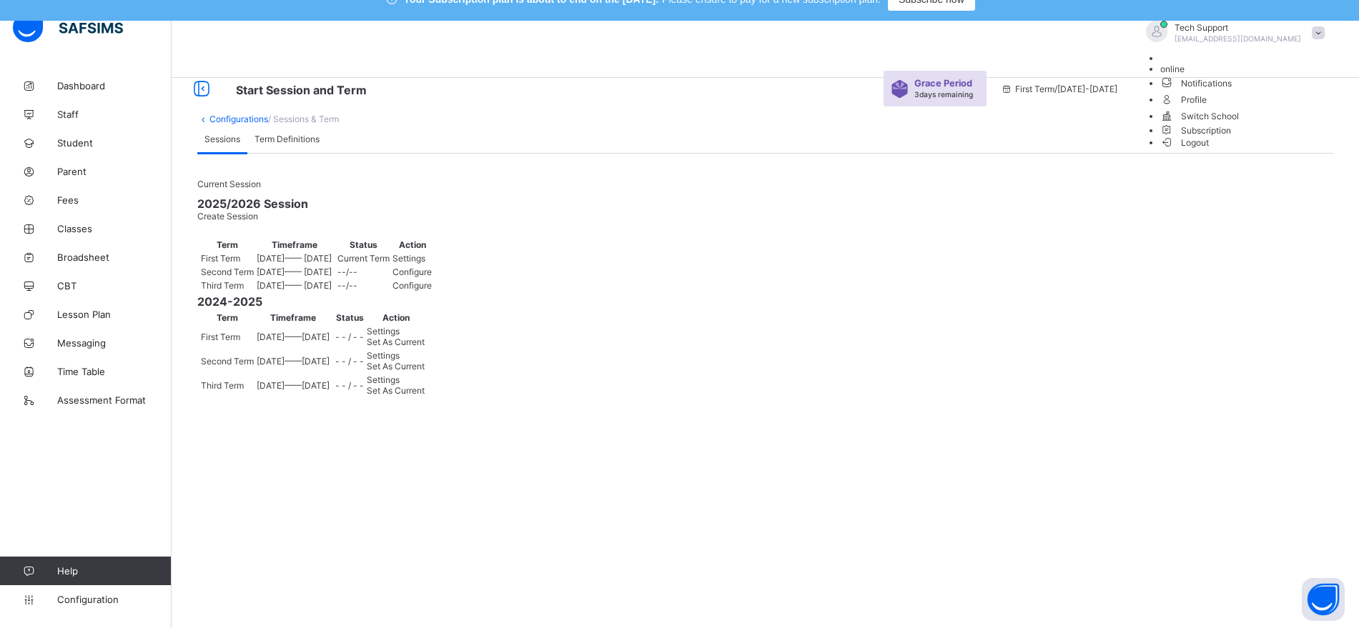
click at [1232, 136] on span "Subscription" at bounding box center [1195, 130] width 71 height 11
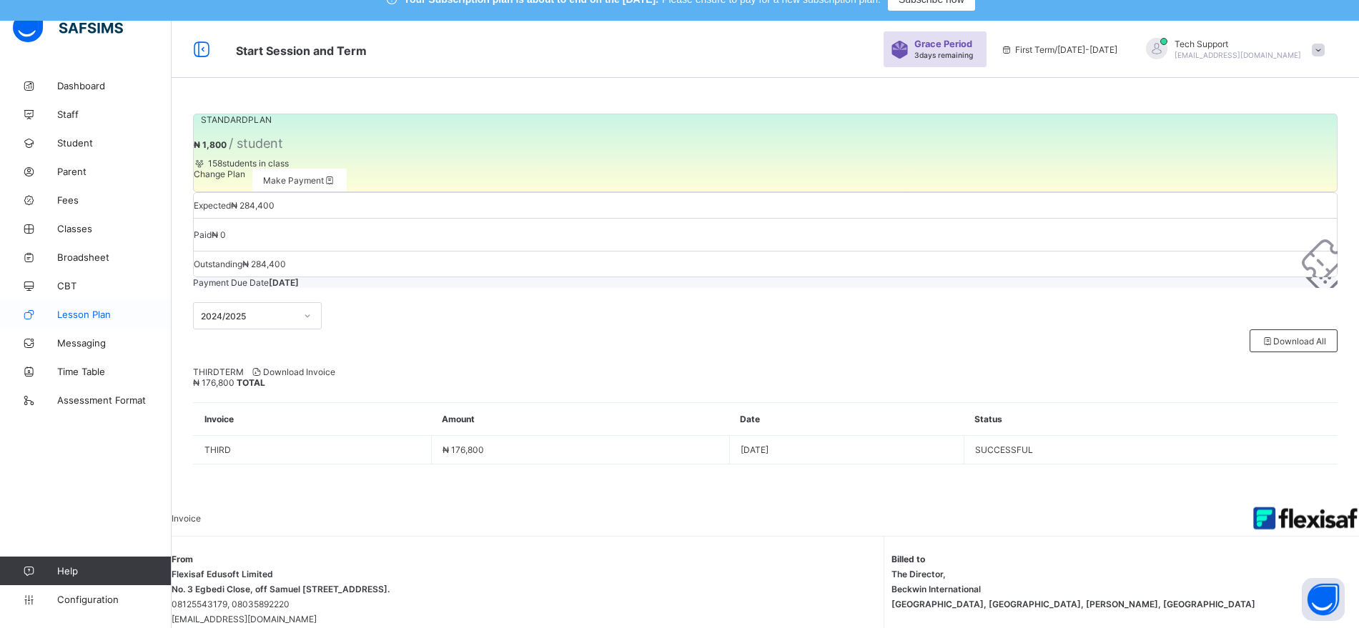
click at [104, 310] on span "Lesson Plan" at bounding box center [114, 314] width 114 height 11
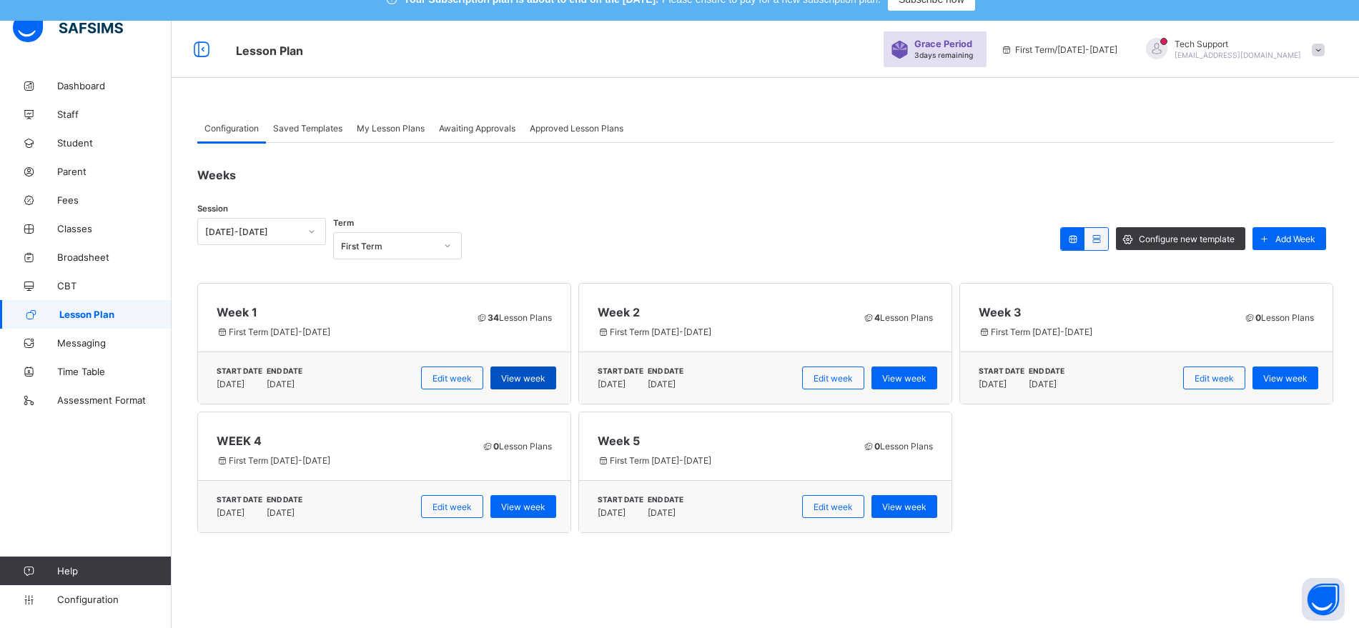
click at [530, 380] on span "View week" at bounding box center [523, 378] width 44 height 11
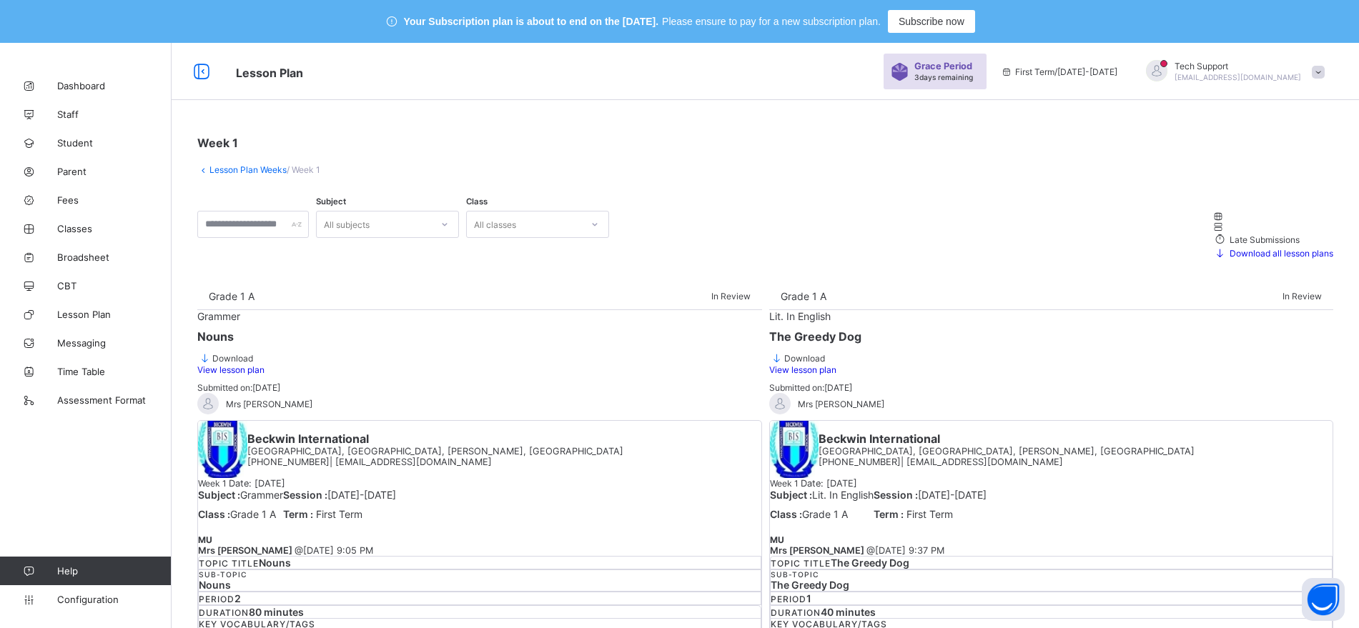
click at [239, 168] on link "Lesson Plan Weeks" at bounding box center [247, 169] width 77 height 11
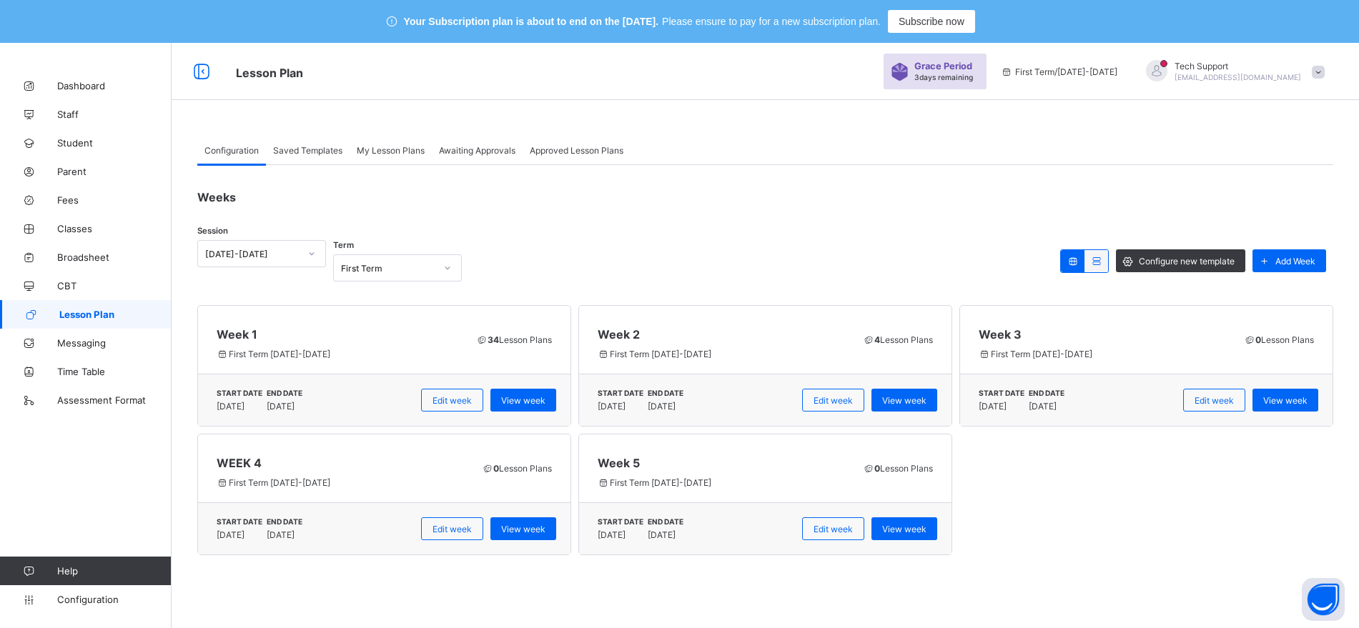
click at [311, 157] on div "Saved Templates" at bounding box center [308, 150] width 84 height 29
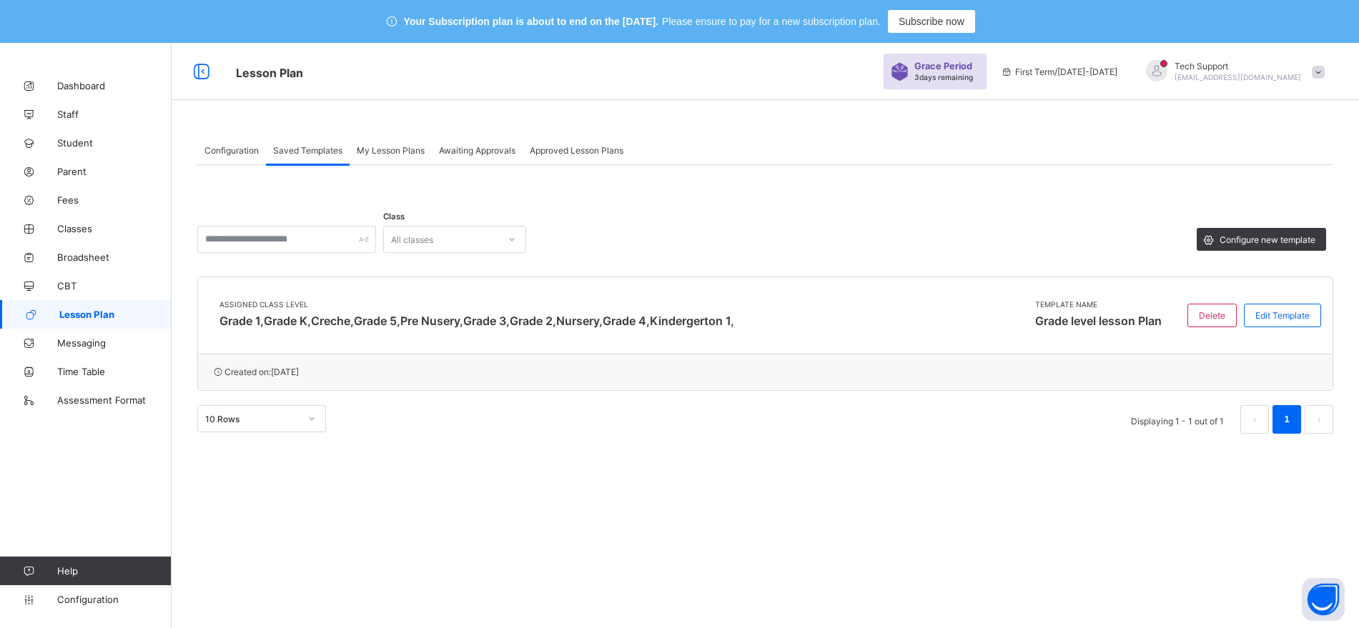
click at [381, 146] on span "My Lesson Plans" at bounding box center [391, 150] width 68 height 11
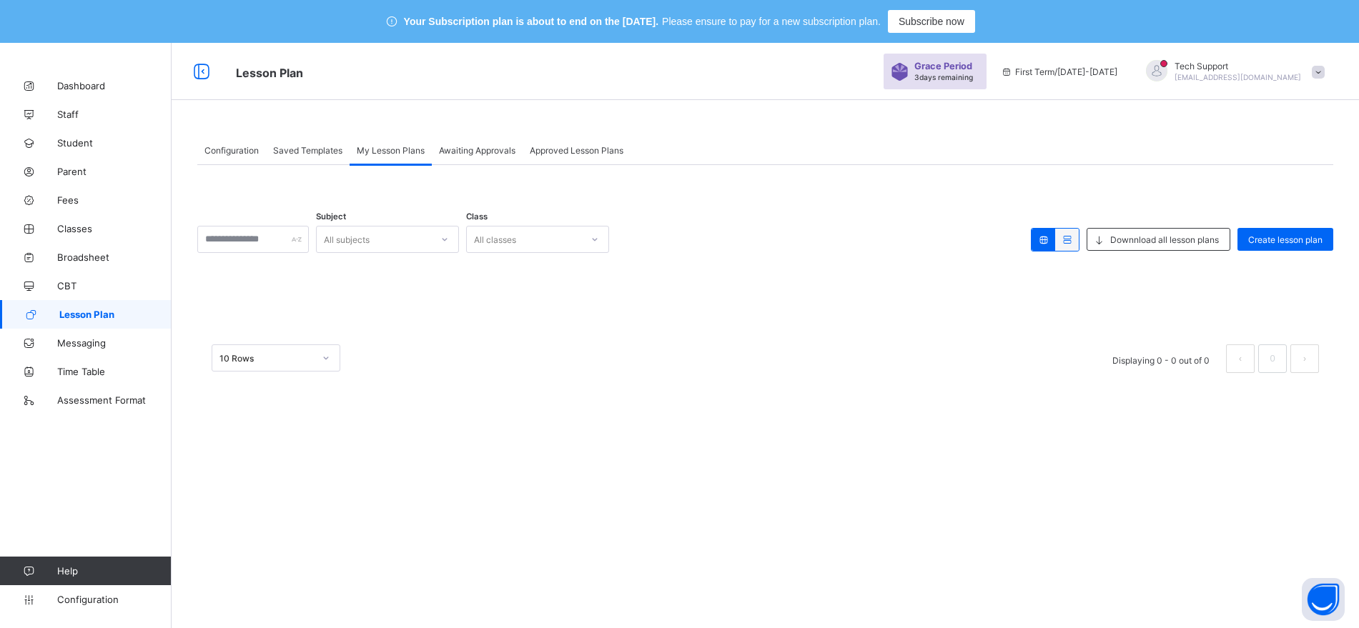
click at [477, 145] on span "Awaiting Approvals" at bounding box center [477, 150] width 76 height 11
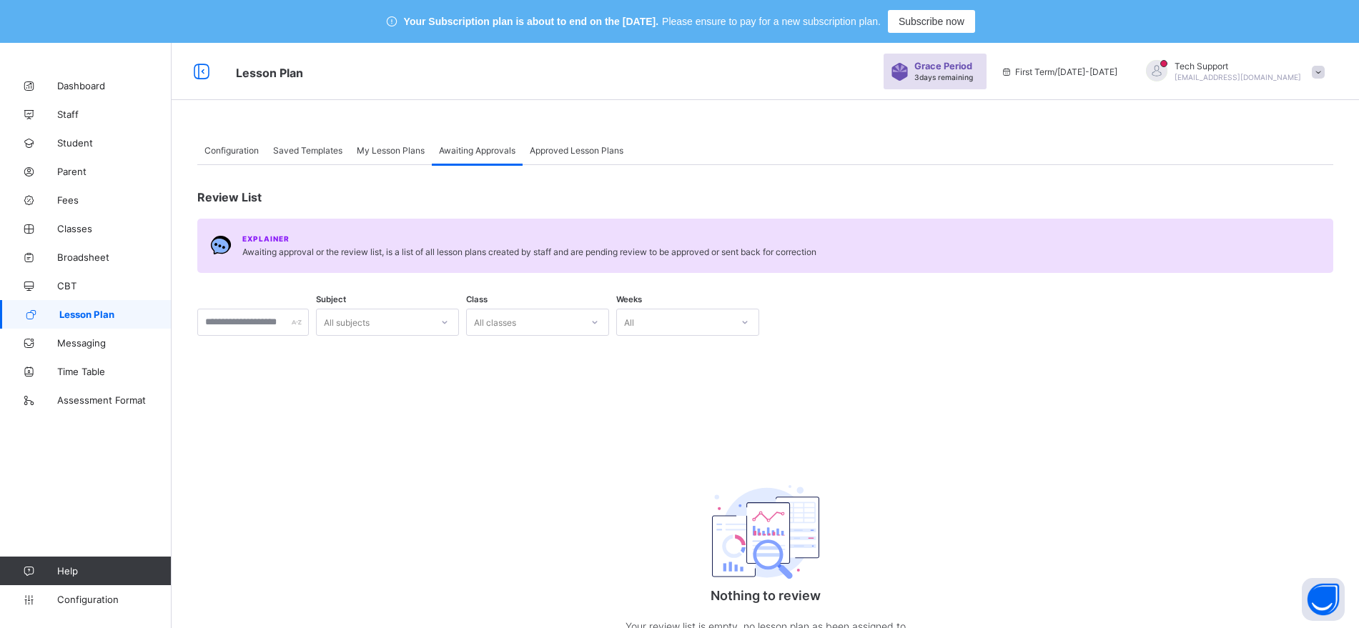
click at [566, 152] on span "Approved Lesson Plans" at bounding box center [577, 150] width 94 height 11
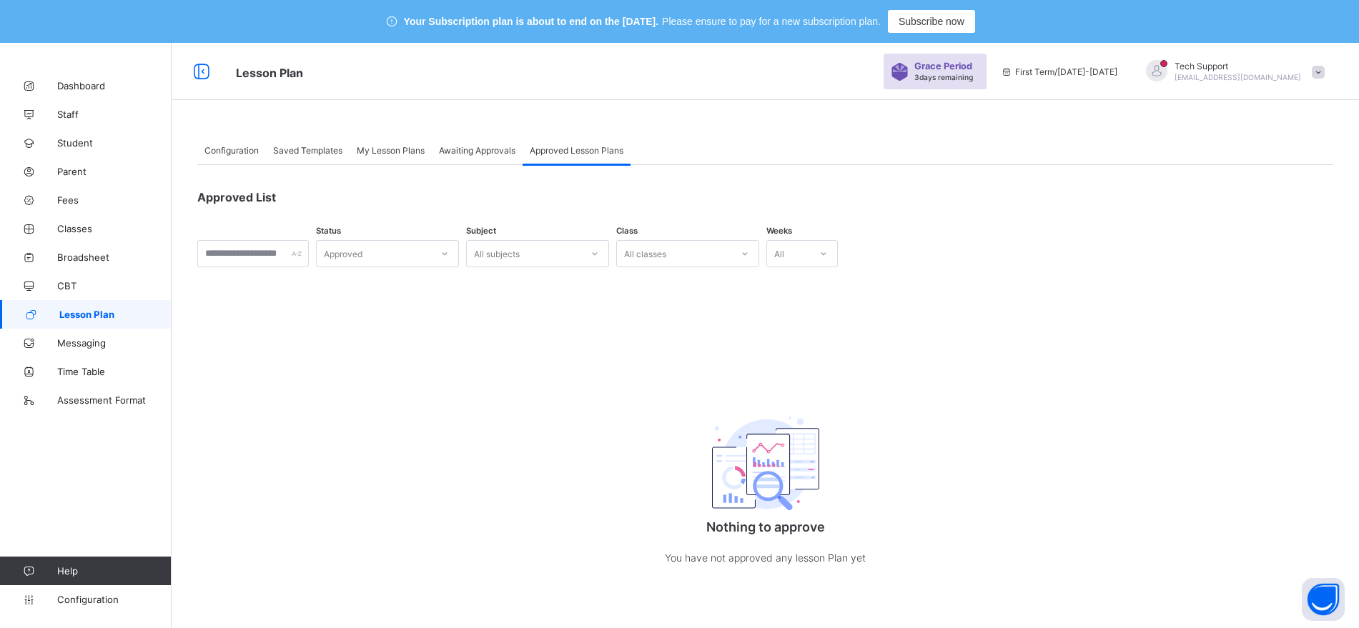
click at [495, 159] on div "Awaiting Approvals" at bounding box center [477, 150] width 91 height 29
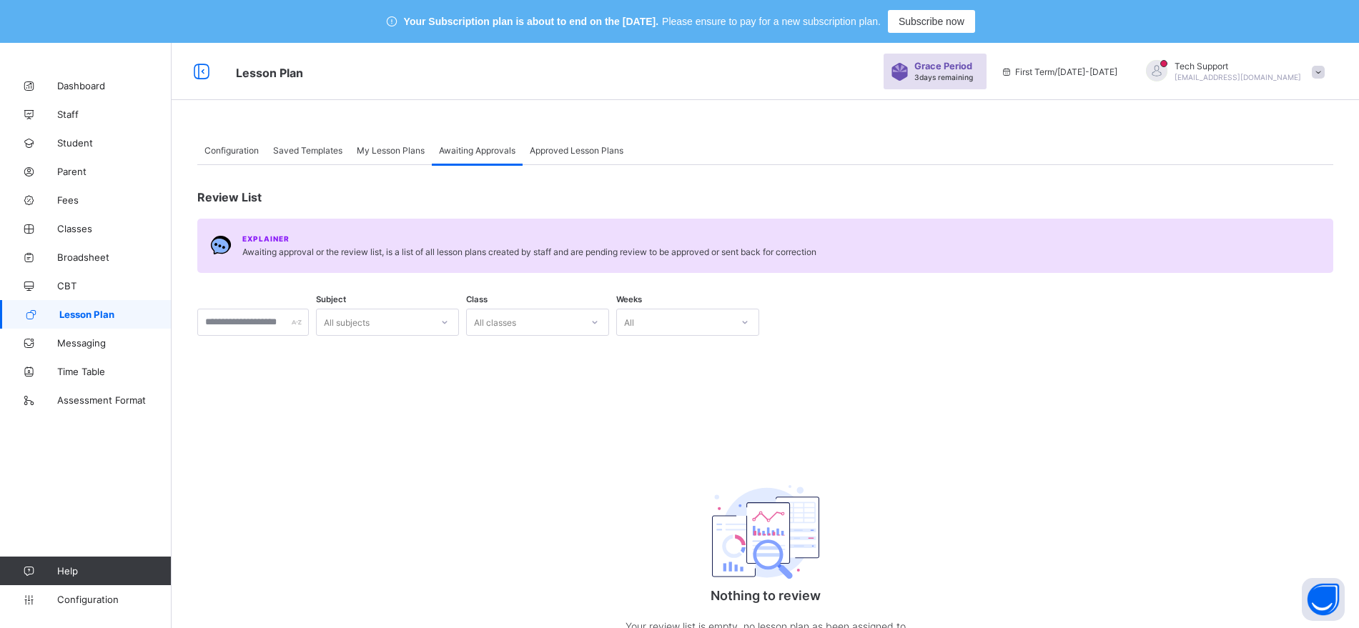
click at [406, 137] on div "My Lesson Plans" at bounding box center [391, 150] width 82 height 29
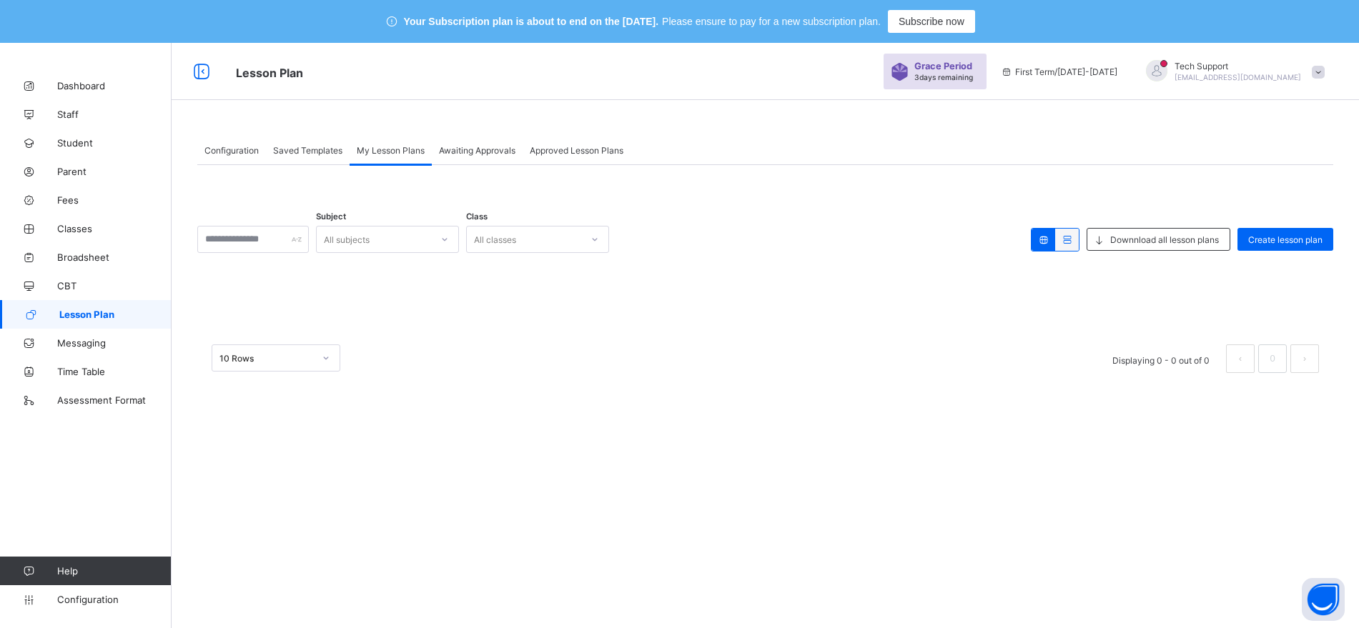
click at [324, 156] on div "Saved Templates" at bounding box center [308, 150] width 84 height 29
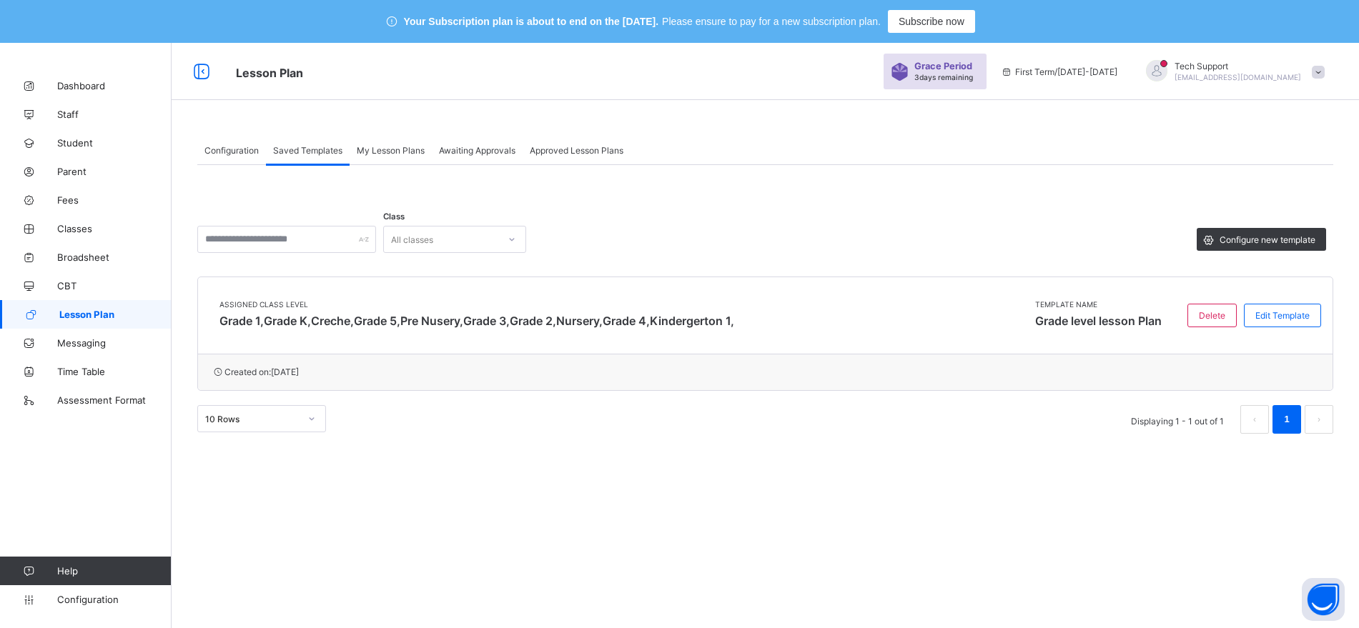
click at [223, 151] on span "Configuration" at bounding box center [231, 150] width 54 height 11
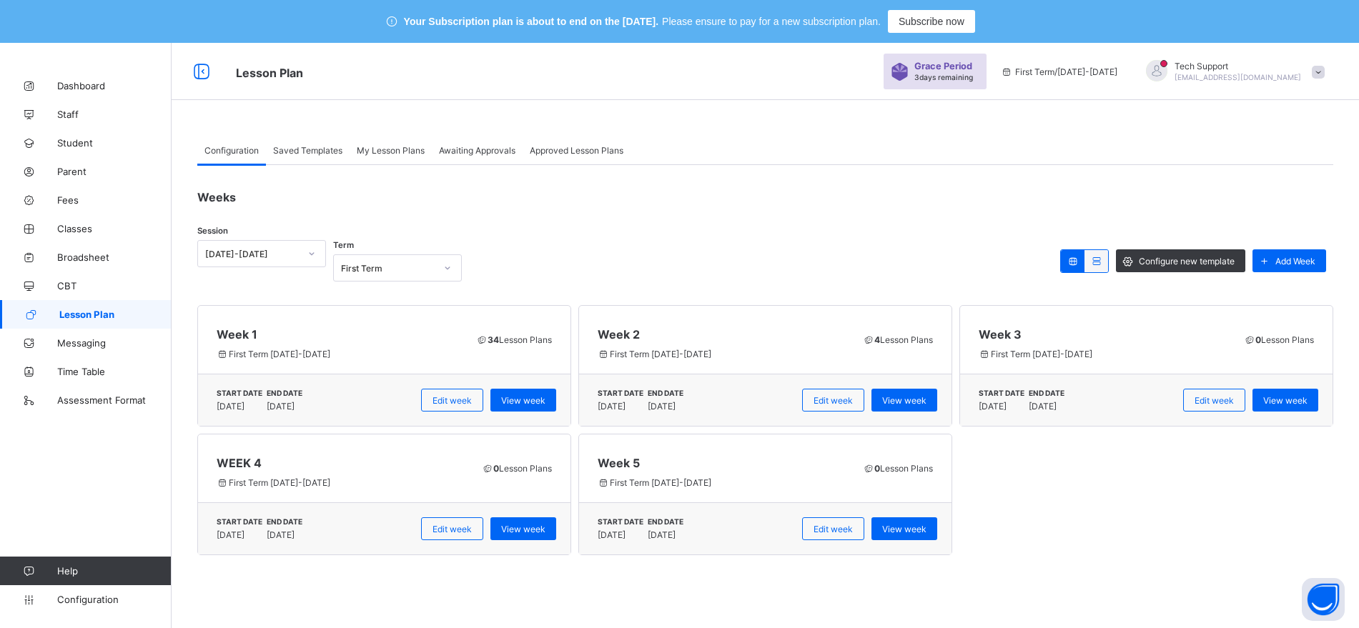
click at [307, 150] on span "Saved Templates" at bounding box center [307, 150] width 69 height 11
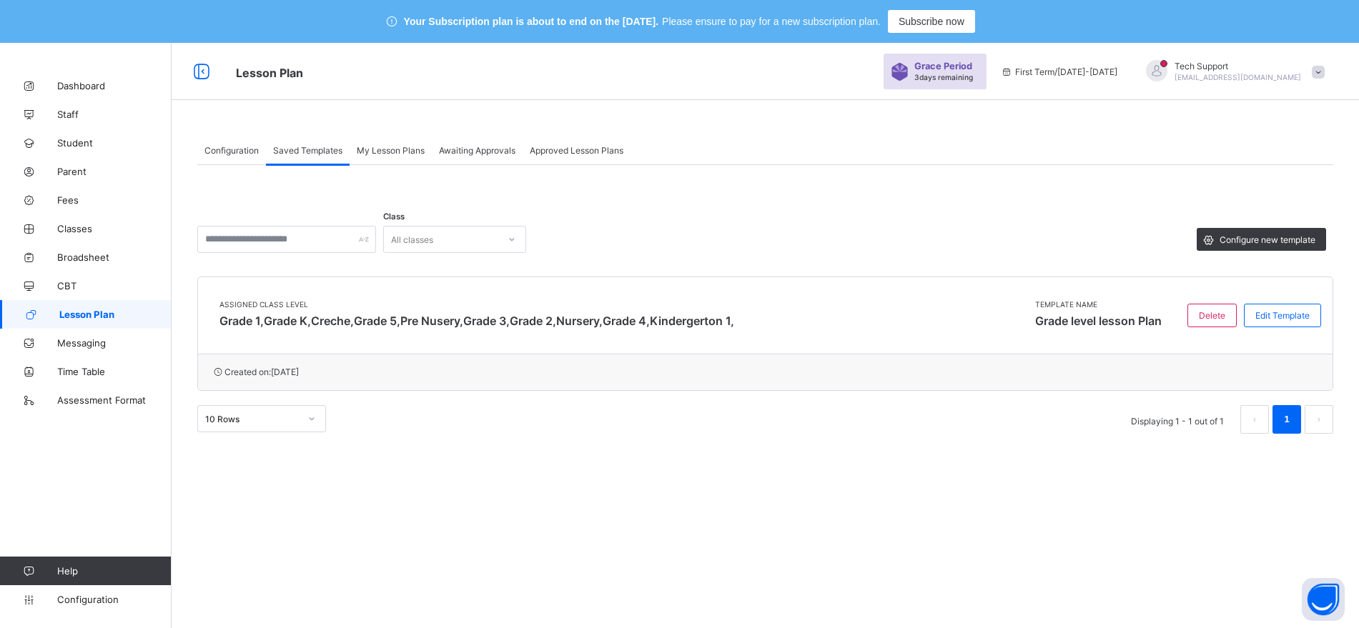
click at [408, 152] on span "My Lesson Plans" at bounding box center [391, 150] width 68 height 11
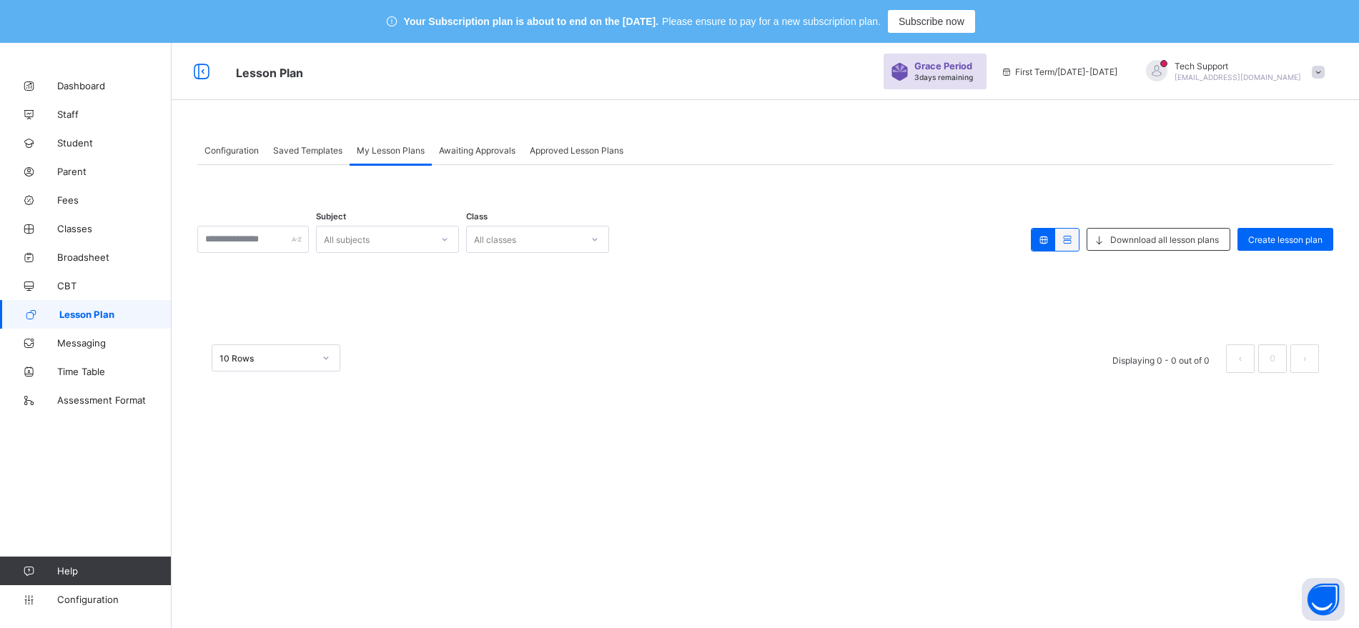
click at [495, 159] on div "Awaiting Approvals" at bounding box center [477, 150] width 91 height 29
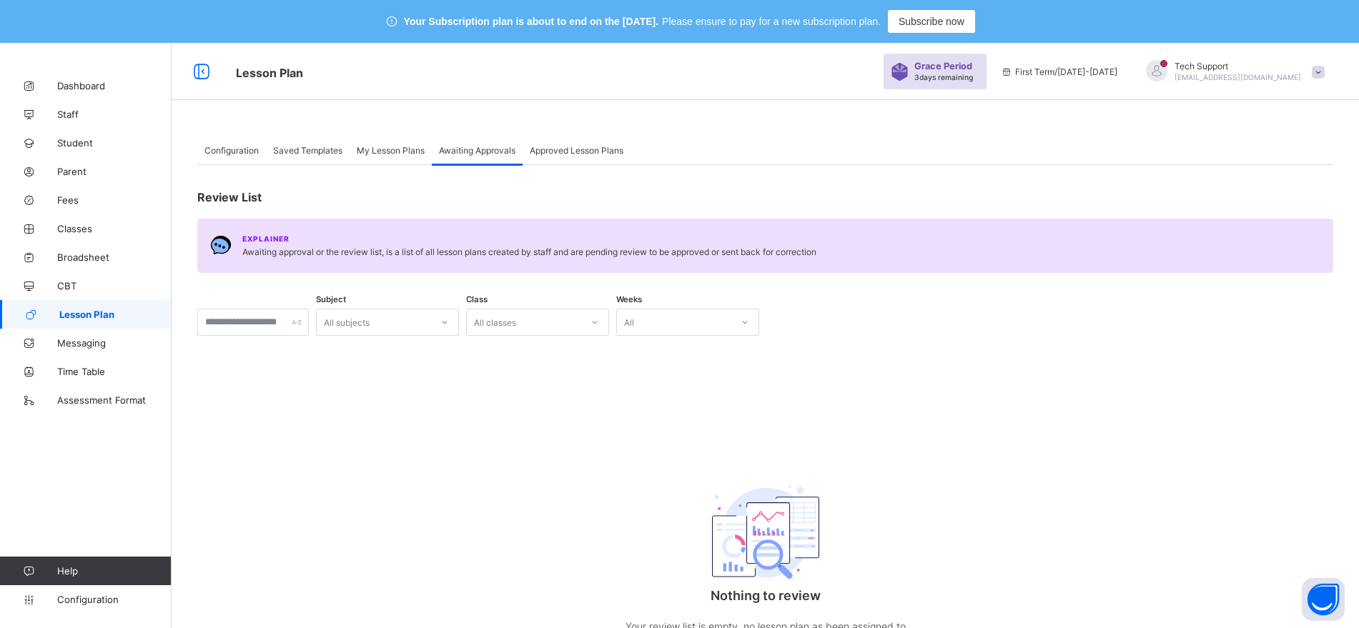
click at [581, 157] on div "Approved Lesson Plans" at bounding box center [577, 150] width 108 height 29
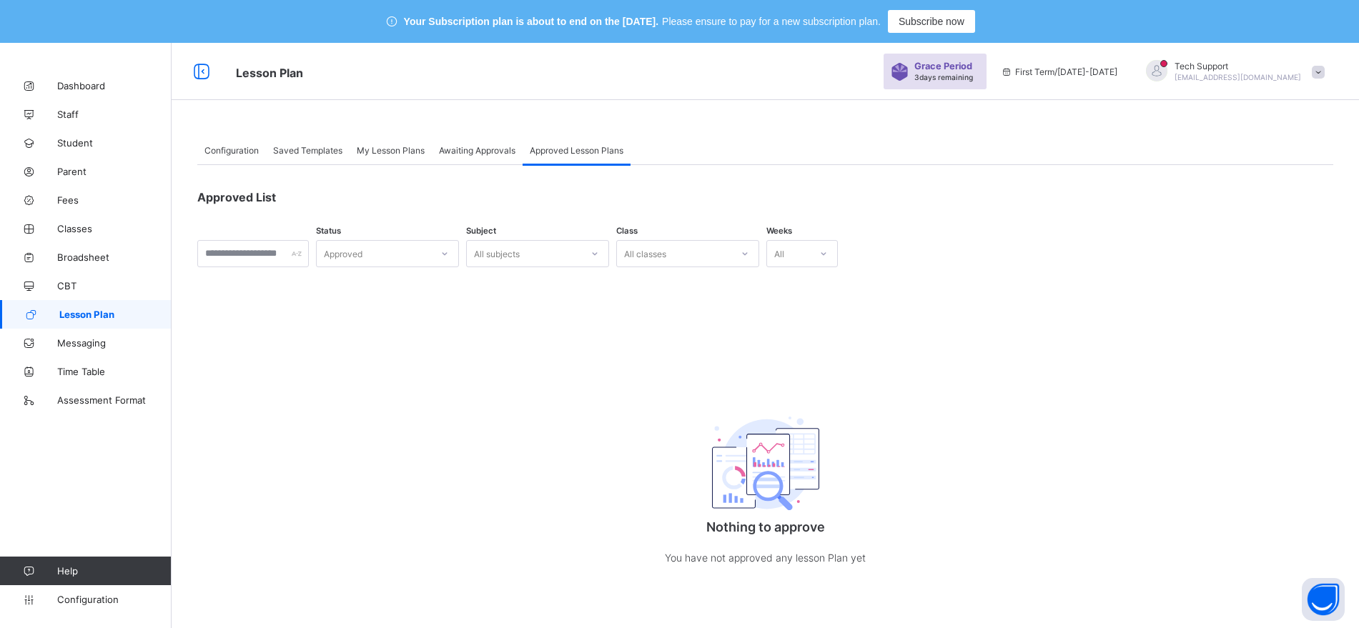
click at [317, 151] on span "Saved Templates" at bounding box center [307, 150] width 69 height 11
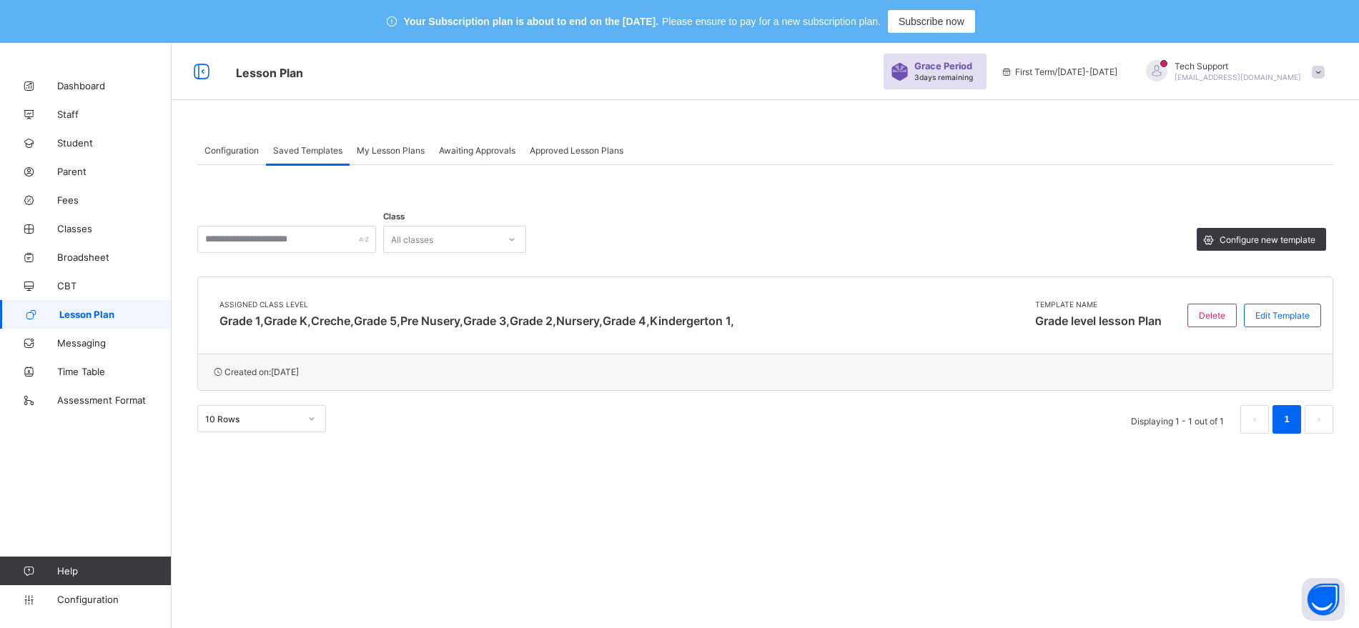
click at [390, 143] on div "My Lesson Plans" at bounding box center [391, 150] width 82 height 29
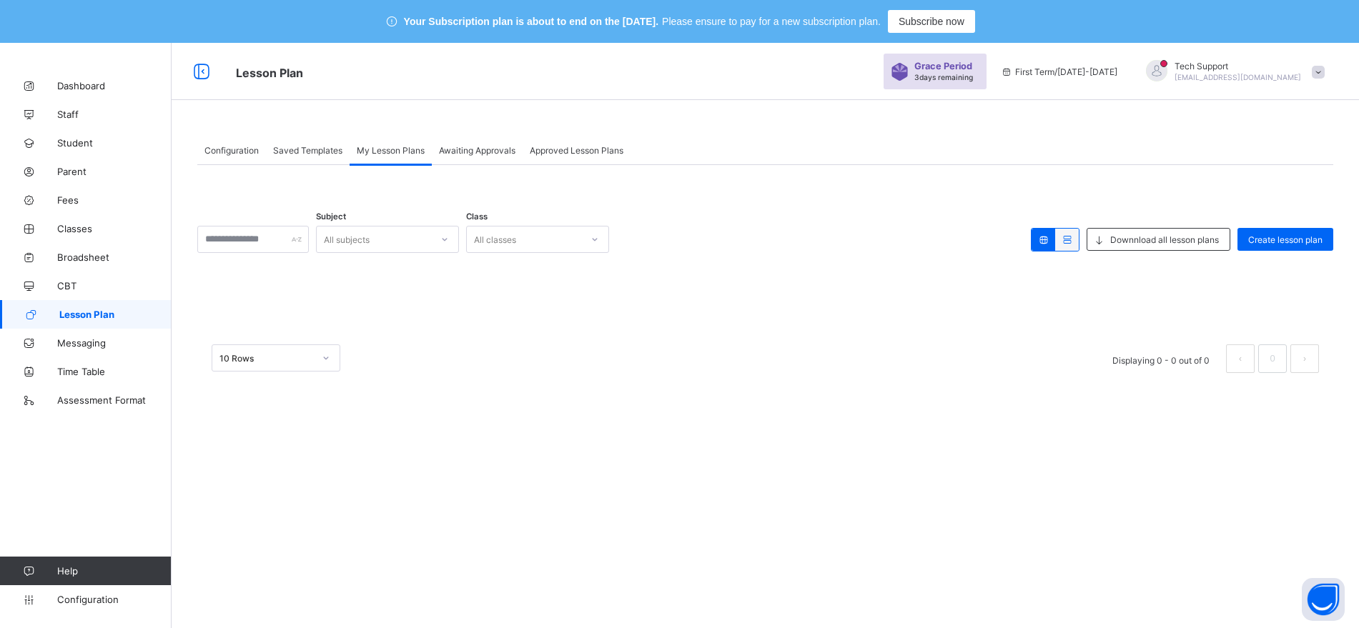
click at [247, 155] on div "Configuration" at bounding box center [231, 150] width 69 height 29
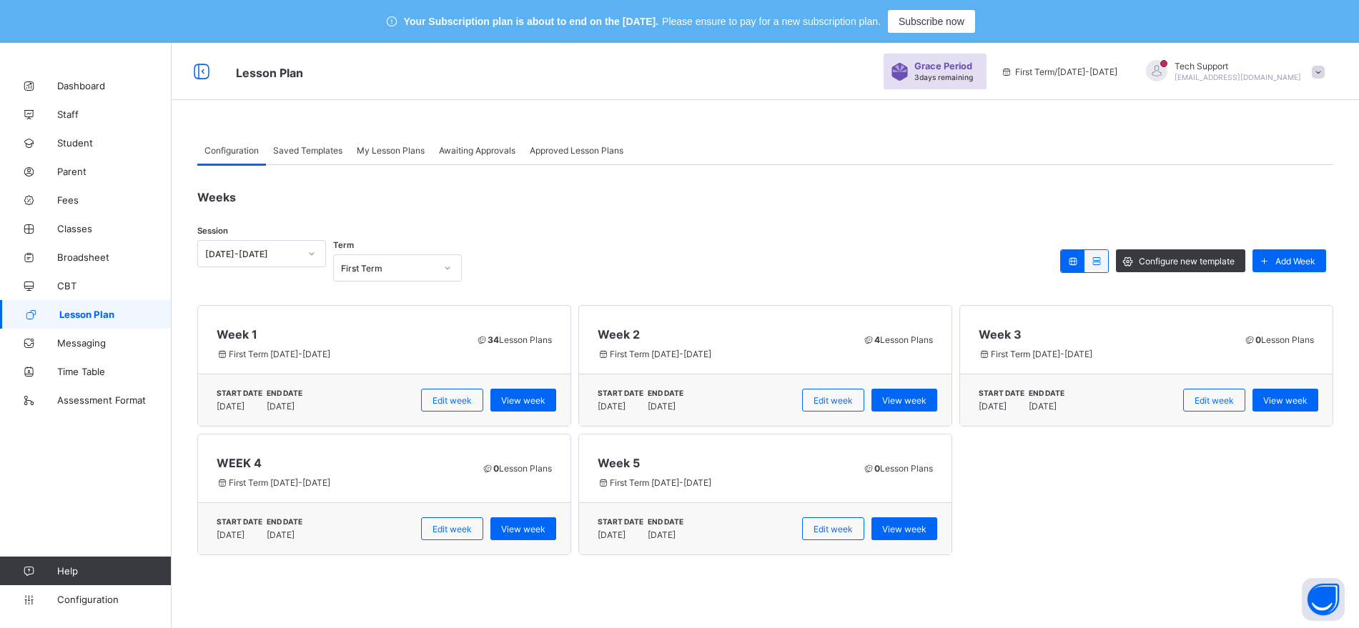
click at [312, 156] on div "Saved Templates" at bounding box center [308, 150] width 84 height 29
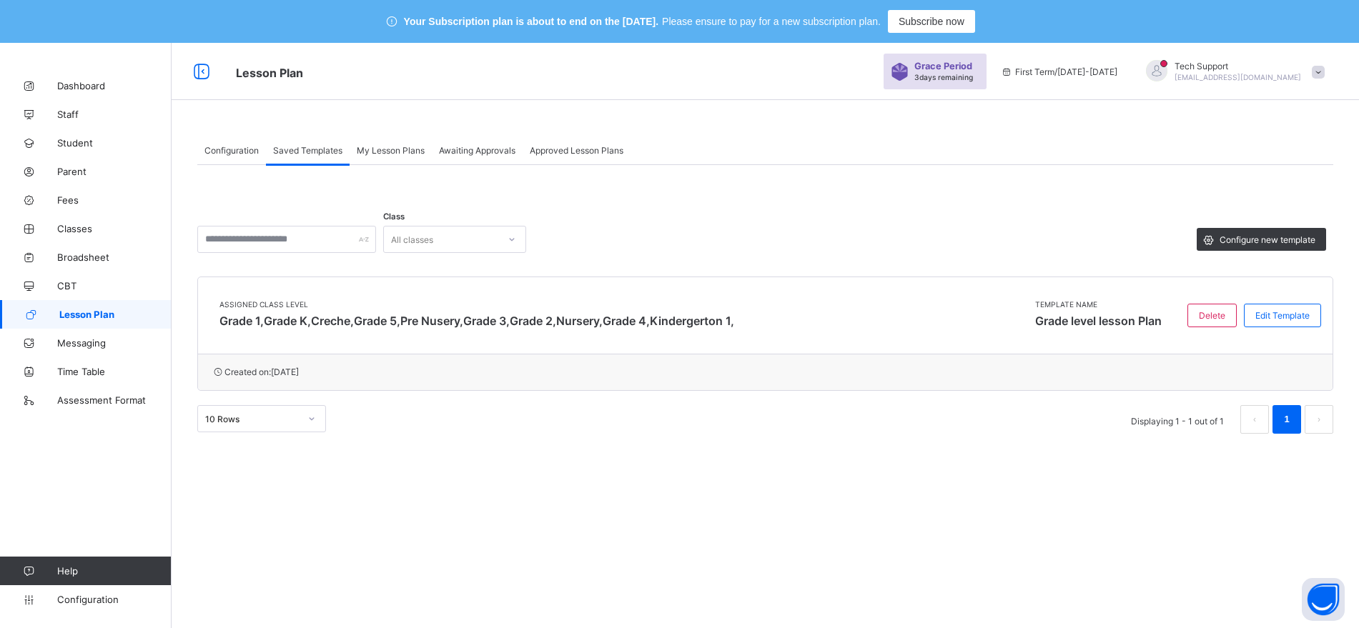
click at [387, 153] on span "My Lesson Plans" at bounding box center [391, 150] width 68 height 11
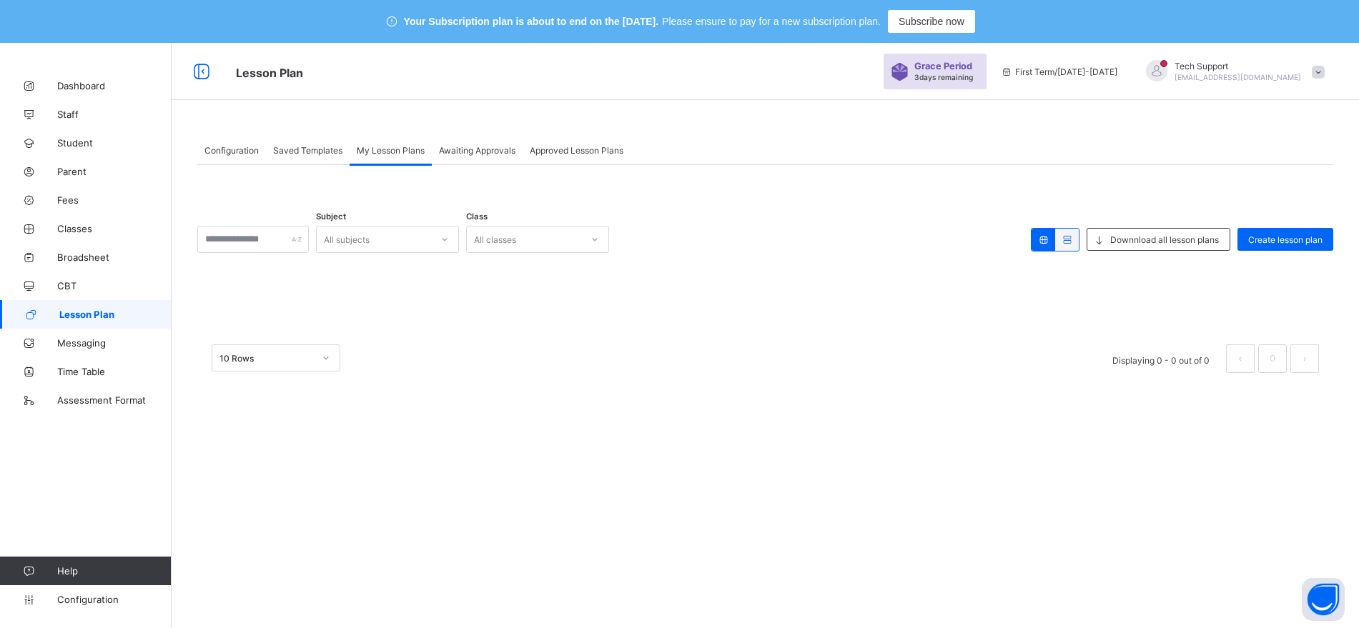
click at [465, 152] on span "Awaiting Approvals" at bounding box center [477, 150] width 76 height 11
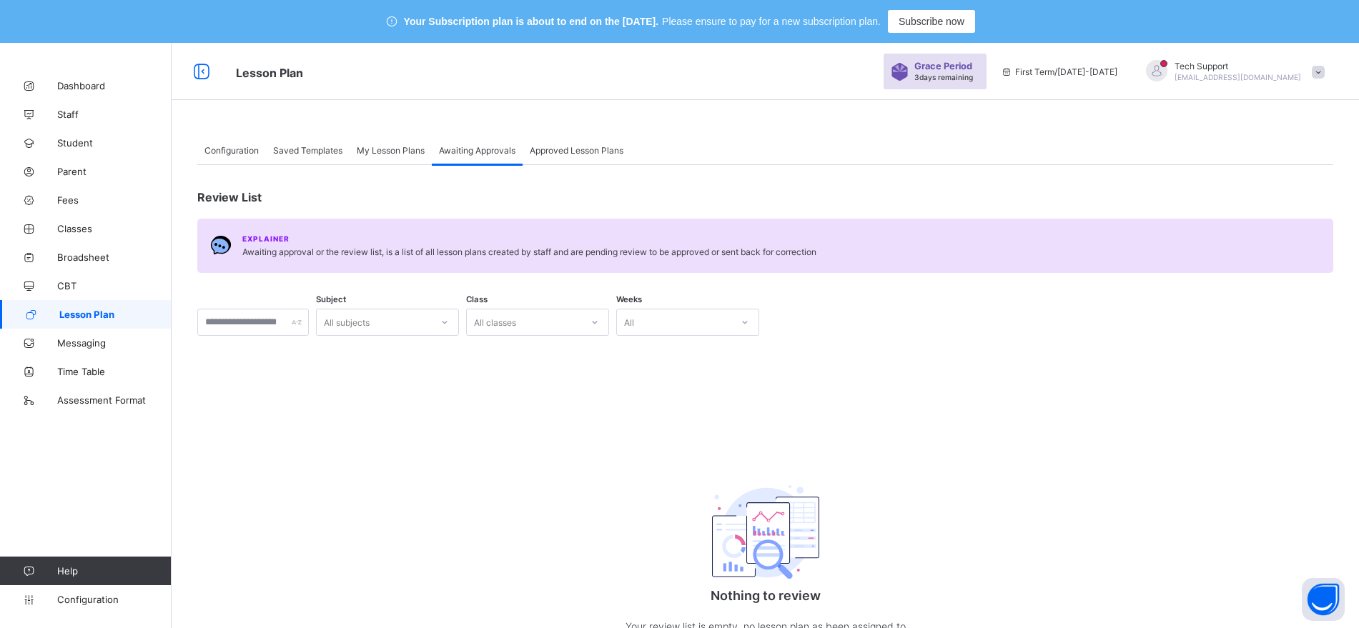
click at [397, 155] on div "My Lesson Plans" at bounding box center [391, 150] width 82 height 29
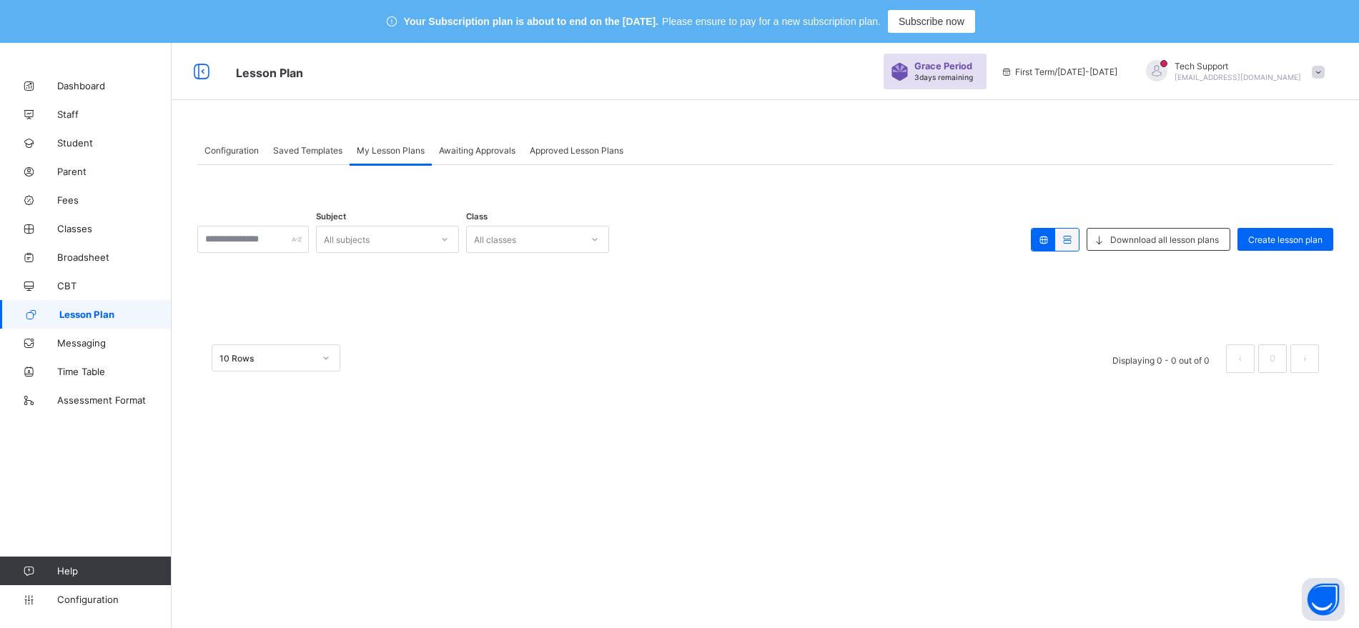
click at [330, 154] on span "Saved Templates" at bounding box center [307, 150] width 69 height 11
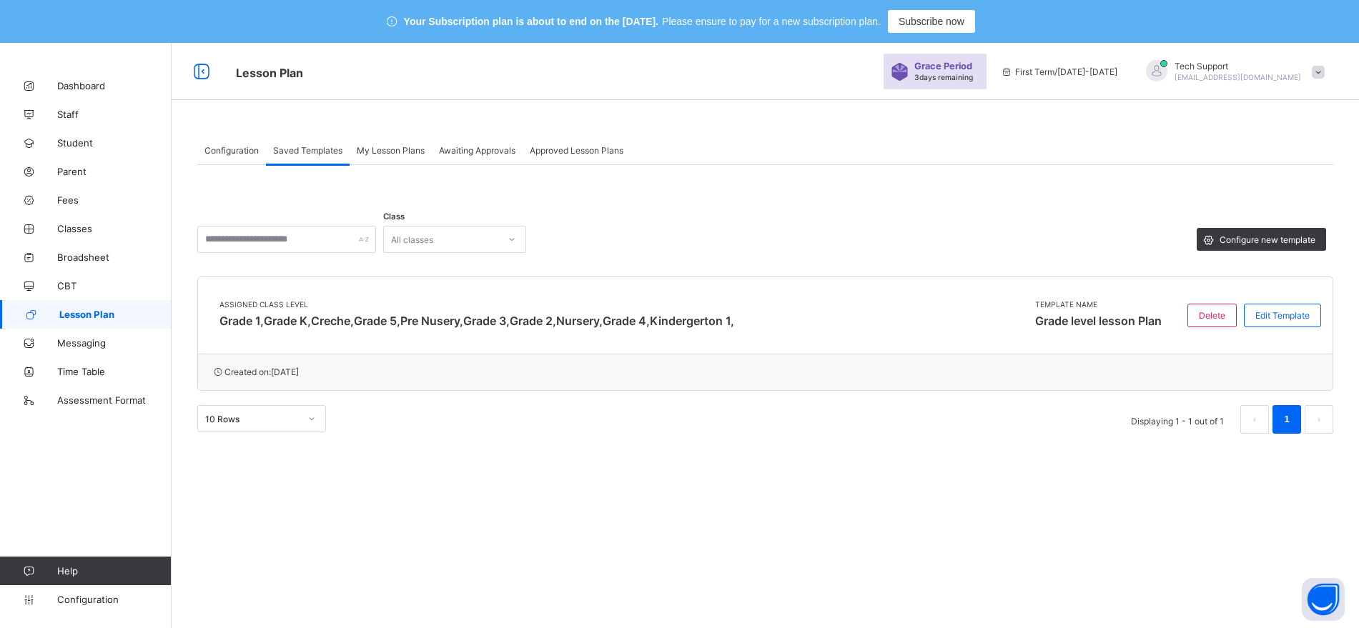
click at [1325, 71] on span at bounding box center [1318, 72] width 13 height 13
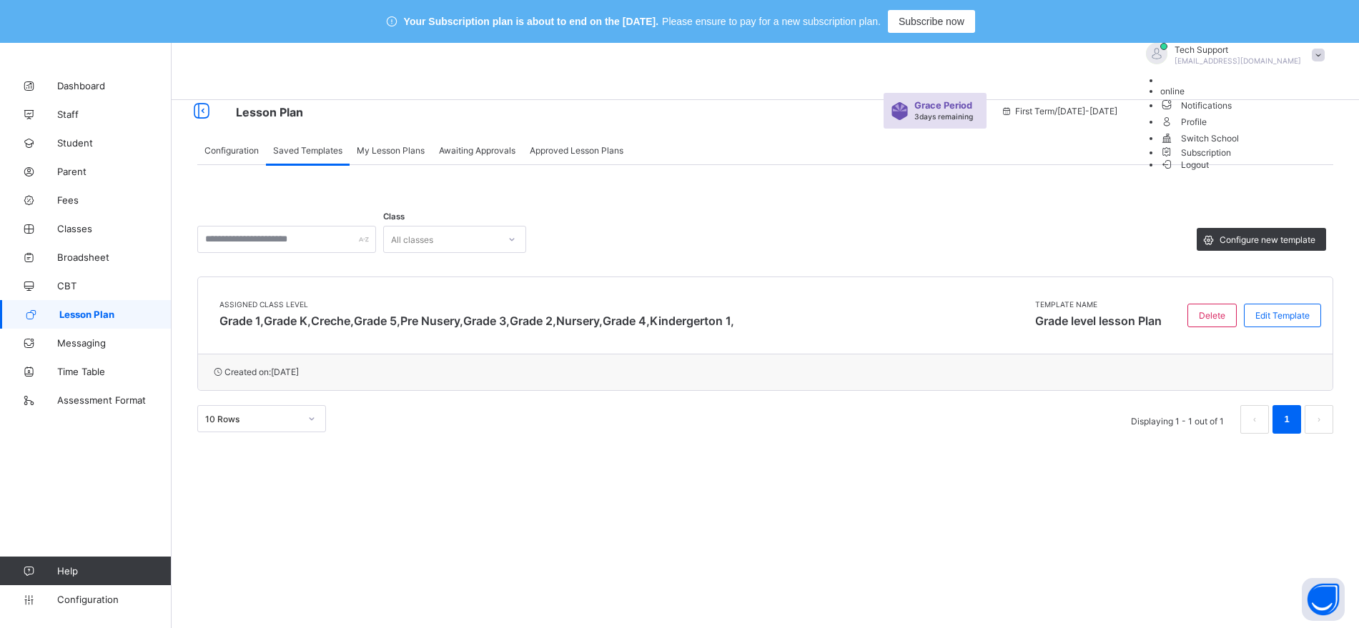
click at [1282, 158] on li "Subscription" at bounding box center [1246, 152] width 172 height 12
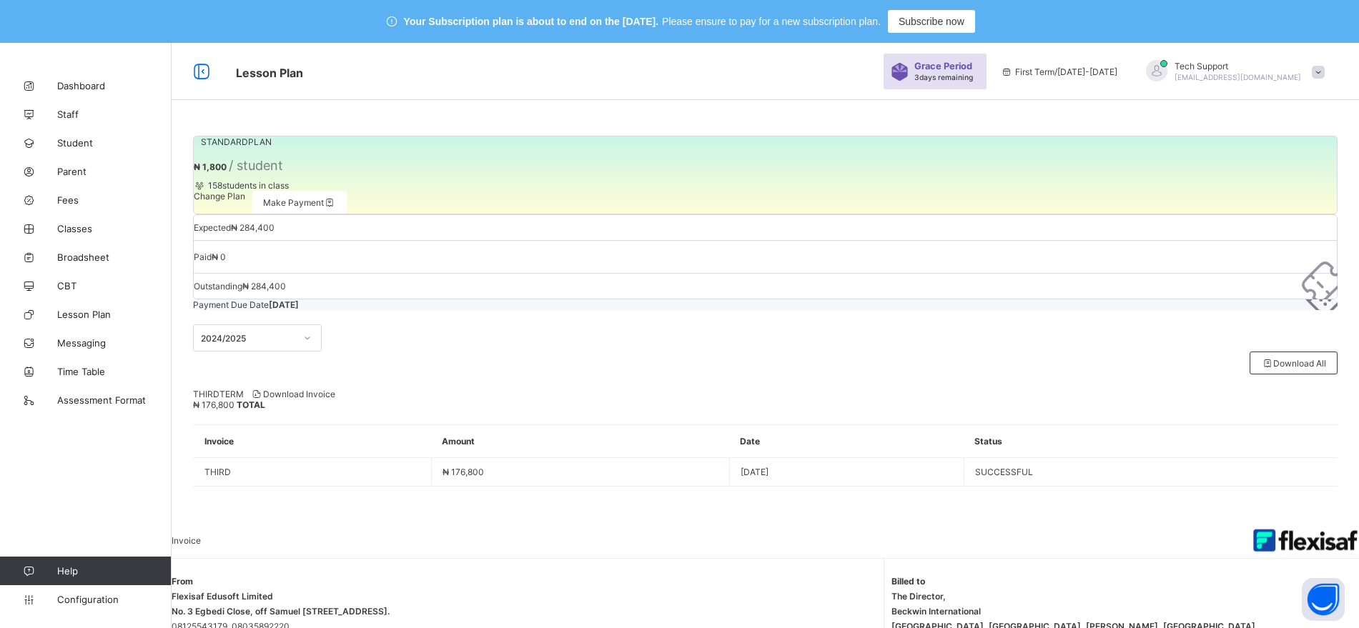
click at [245, 202] on span "Change Plan" at bounding box center [219, 196] width 51 height 11
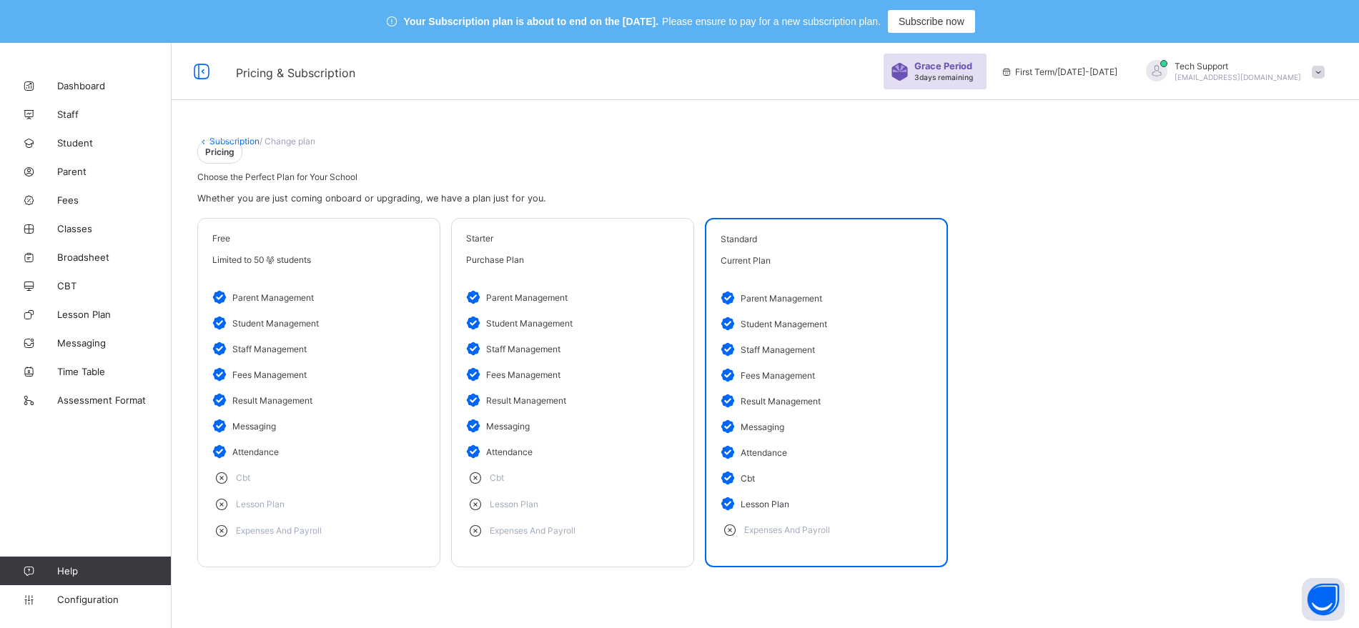
click at [625, 387] on li "fees management" at bounding box center [572, 375] width 213 height 26
click at [365, 336] on li "student management" at bounding box center [318, 323] width 213 height 26
click at [503, 310] on li "parent management" at bounding box center [572, 297] width 213 height 26
click at [311, 265] on span "Limited to 50 students" at bounding box center [261, 259] width 99 height 11
click at [372, 310] on li "parent management" at bounding box center [318, 297] width 213 height 26
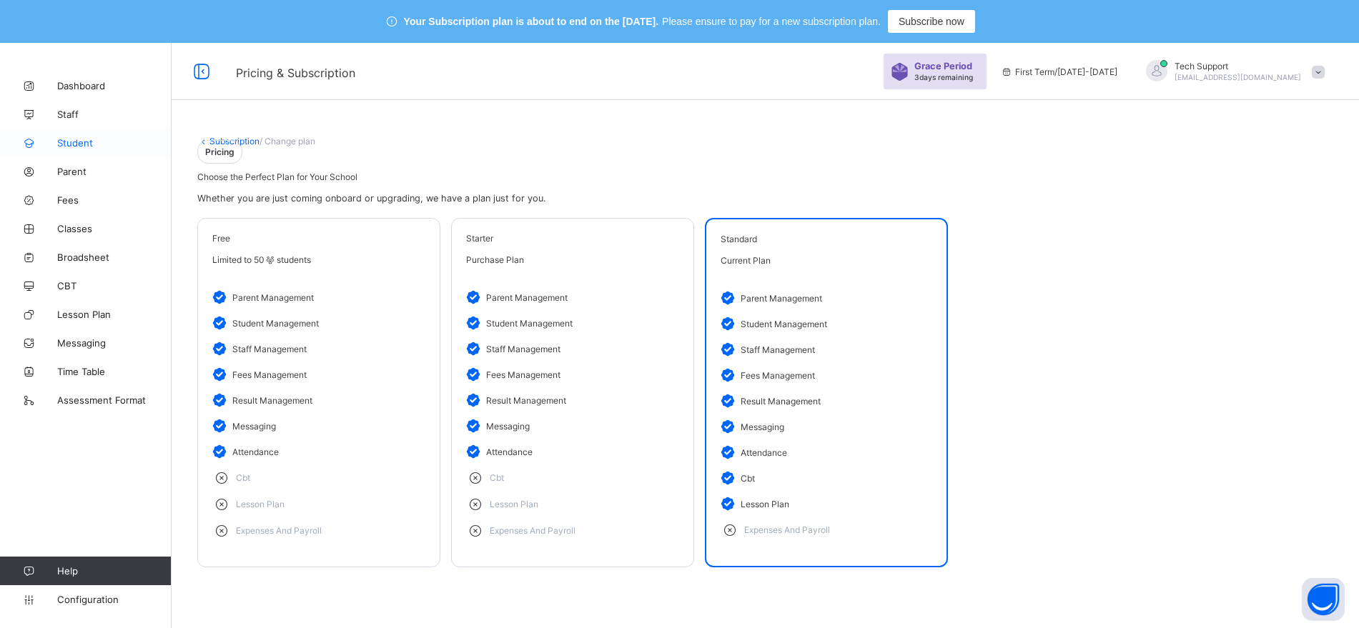
click at [70, 134] on link "Student" at bounding box center [86, 143] width 172 height 29
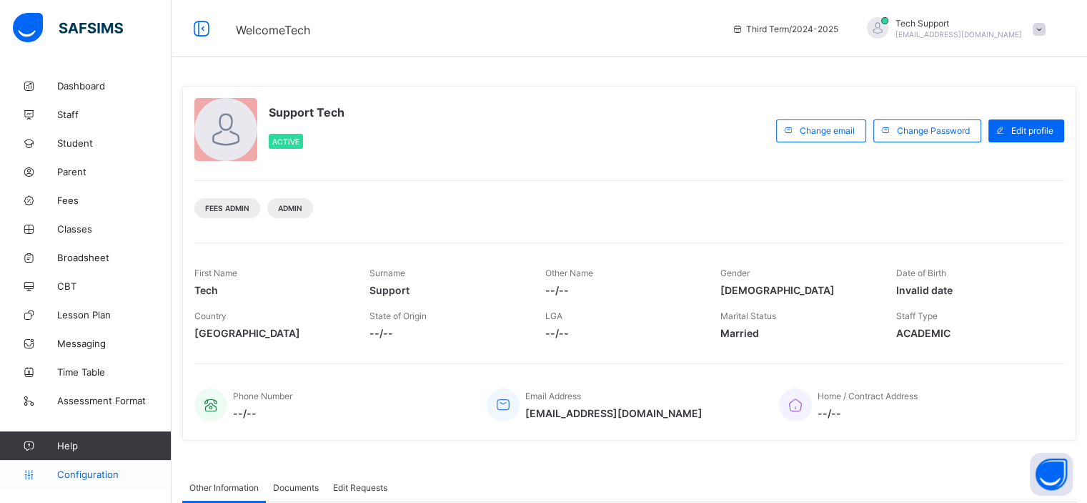
click at [92, 478] on span "Configuration" at bounding box center [114, 473] width 114 height 11
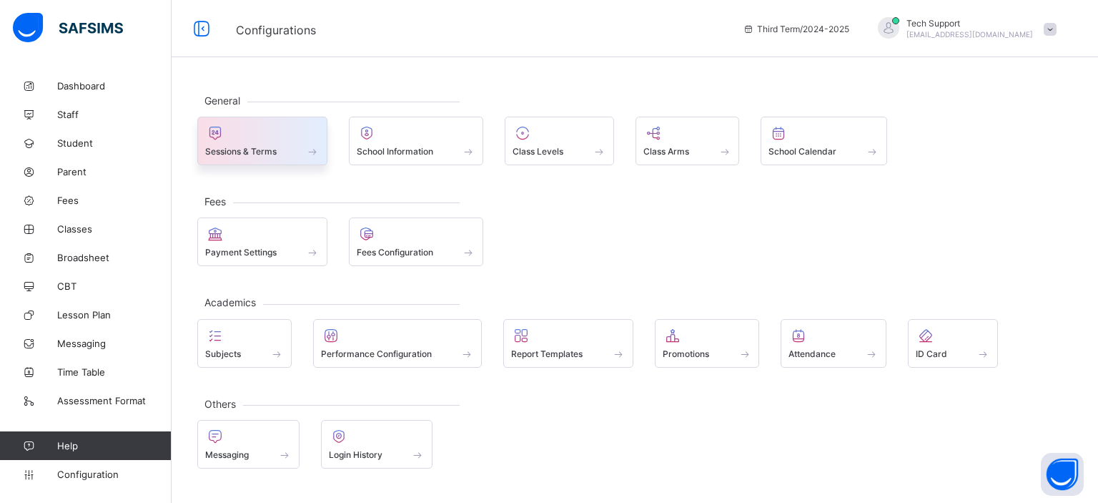
click at [286, 152] on div "Sessions & Terms" at bounding box center [262, 151] width 114 height 12
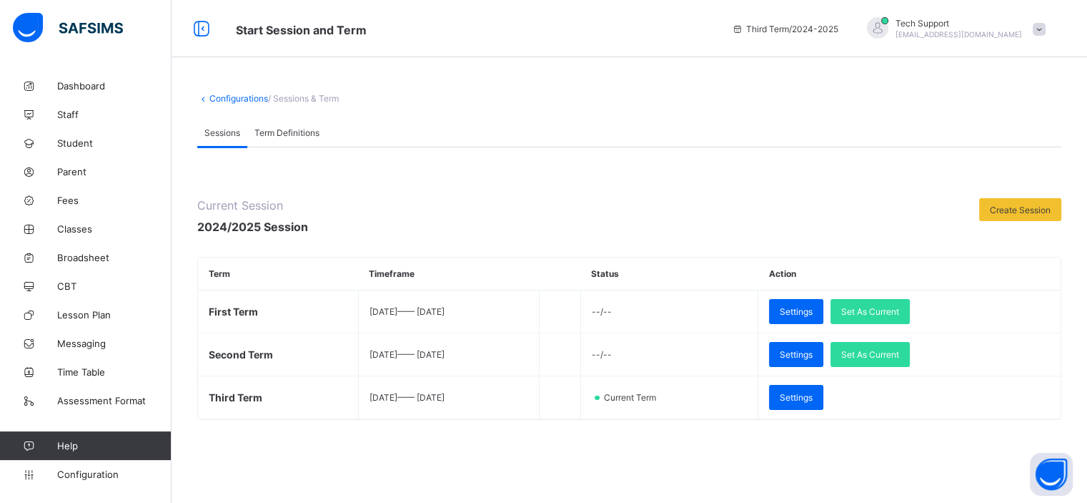
click at [287, 139] on div "Term Definitions" at bounding box center [286, 132] width 79 height 29
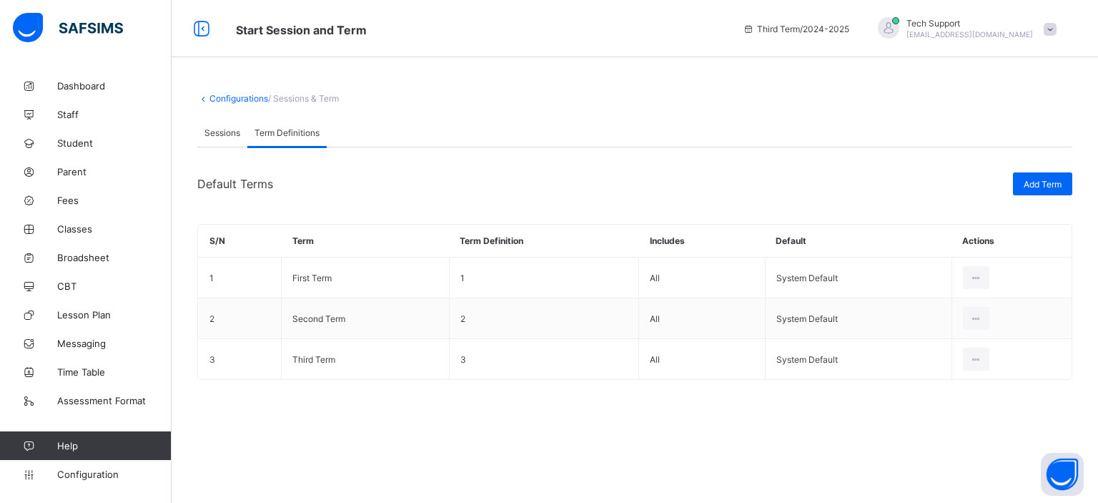
click at [232, 129] on span "Sessions" at bounding box center [222, 132] width 36 height 11
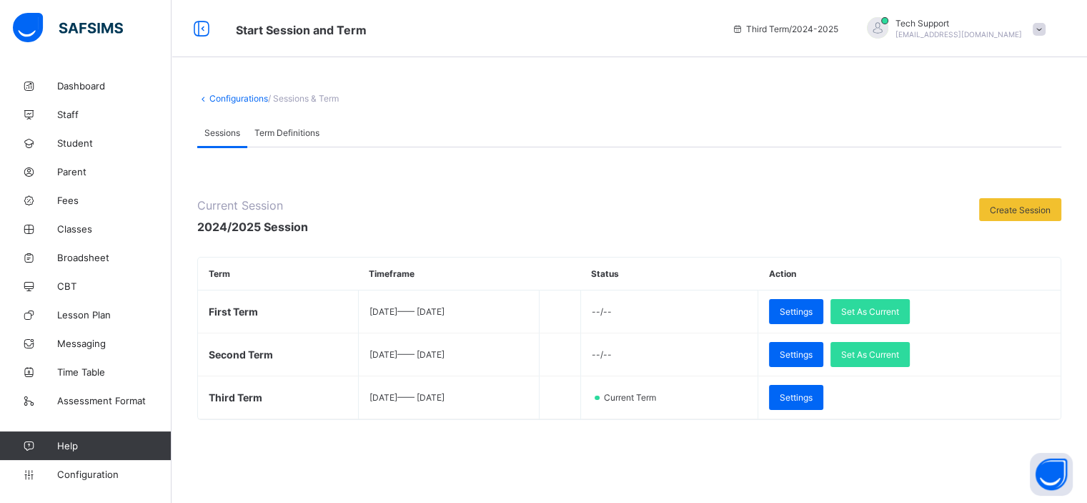
click at [274, 134] on span "Term Definitions" at bounding box center [286, 132] width 65 height 11
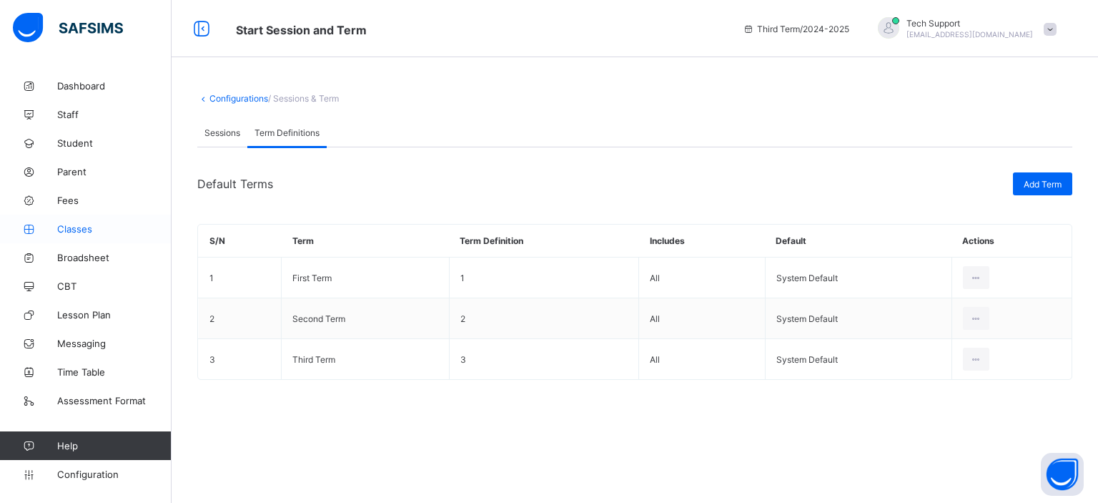
click at [79, 232] on span "Classes" at bounding box center [114, 228] width 114 height 11
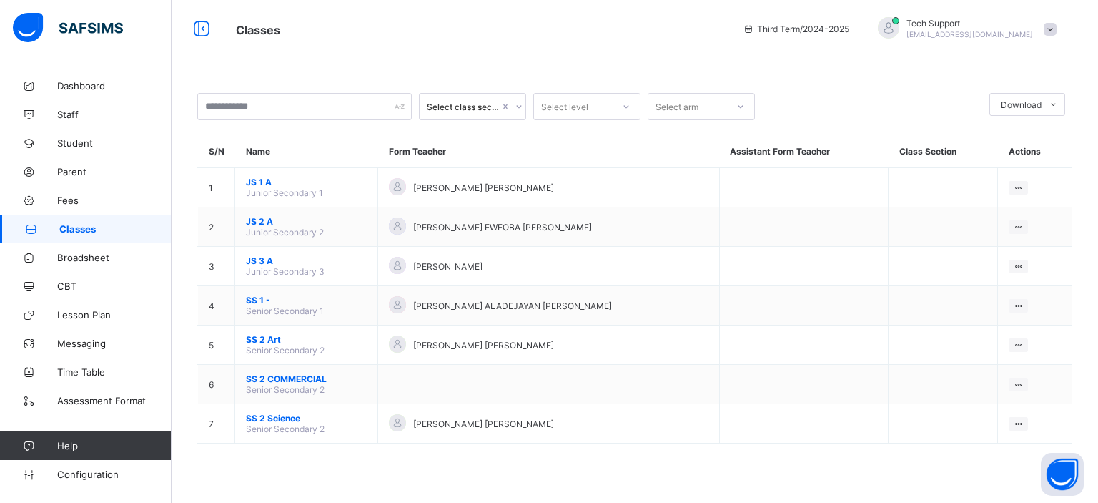
click at [1051, 28] on span at bounding box center [1050, 29] width 13 height 13
click at [994, 142] on span "Subscription" at bounding box center [998, 139] width 71 height 11
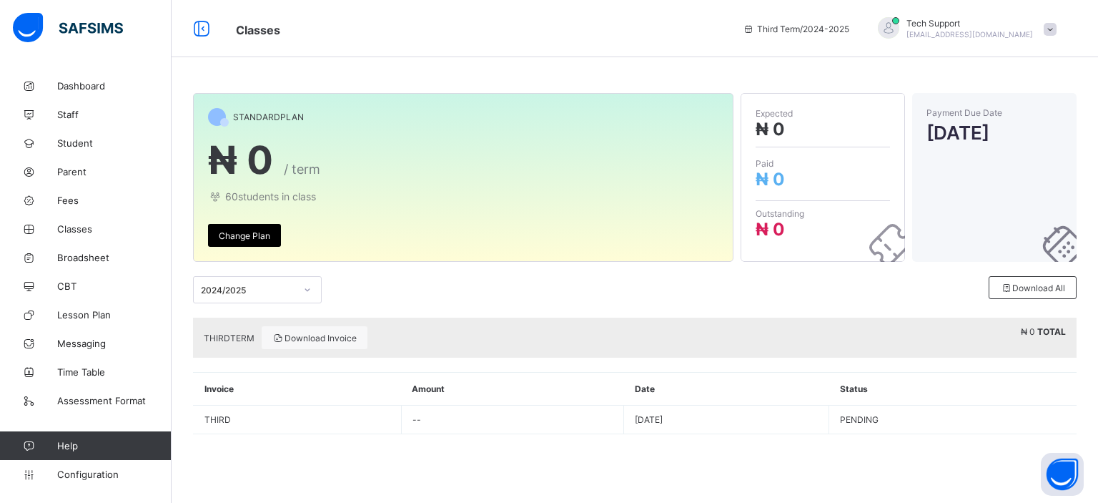
click at [655, 59] on div "STANDARD PLAN ₦ 0 / term 60 students in class Change Plan Expected ₦ 0 Paid ₦ 0…" at bounding box center [635, 251] width 926 height 503
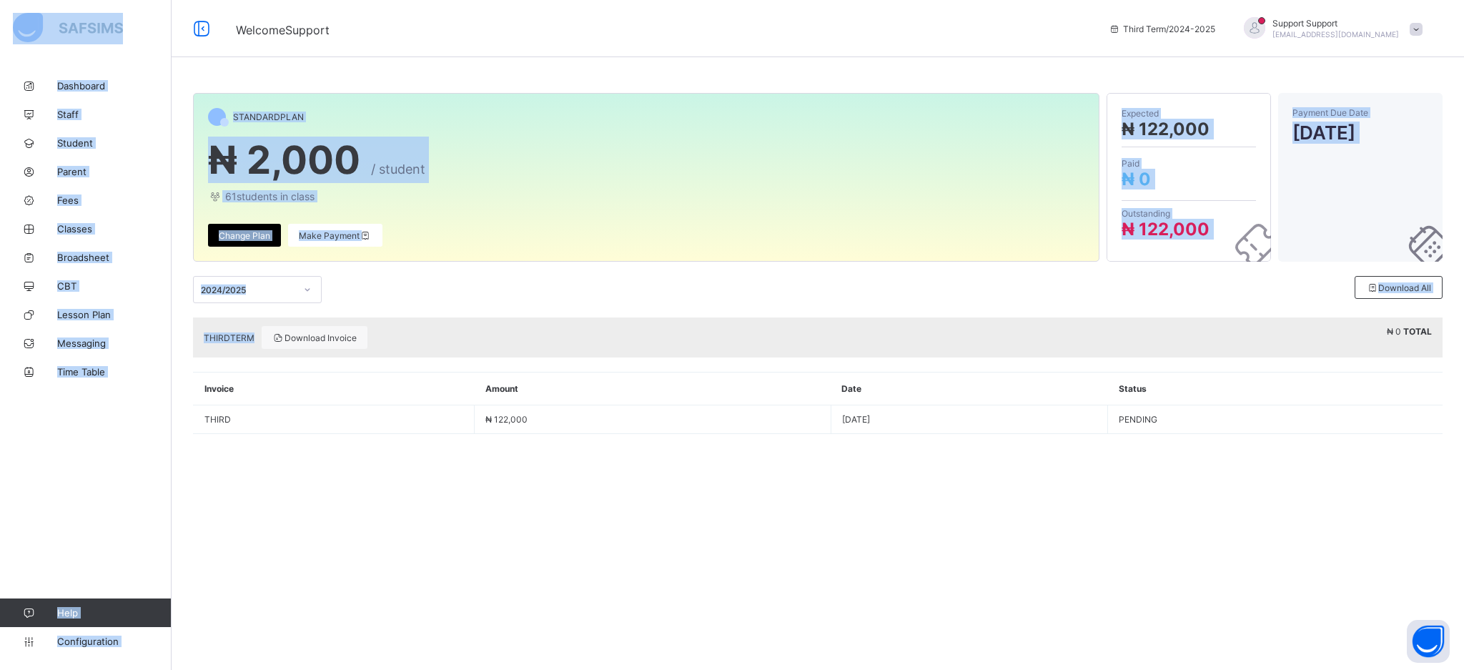
drag, startPoint x: 147, startPoint y: 31, endPoint x: 464, endPoint y: 332, distance: 437.4
click at [464, 332] on div "Welcome Support Third Term / [DATE]-[DATE] Support Support [EMAIL_ADDRESS][DOMA…" at bounding box center [732, 335] width 1464 height 670
click at [501, 122] on div "STANDARD PLAN" at bounding box center [646, 117] width 876 height 18
